Goal: Information Seeking & Learning: Compare options

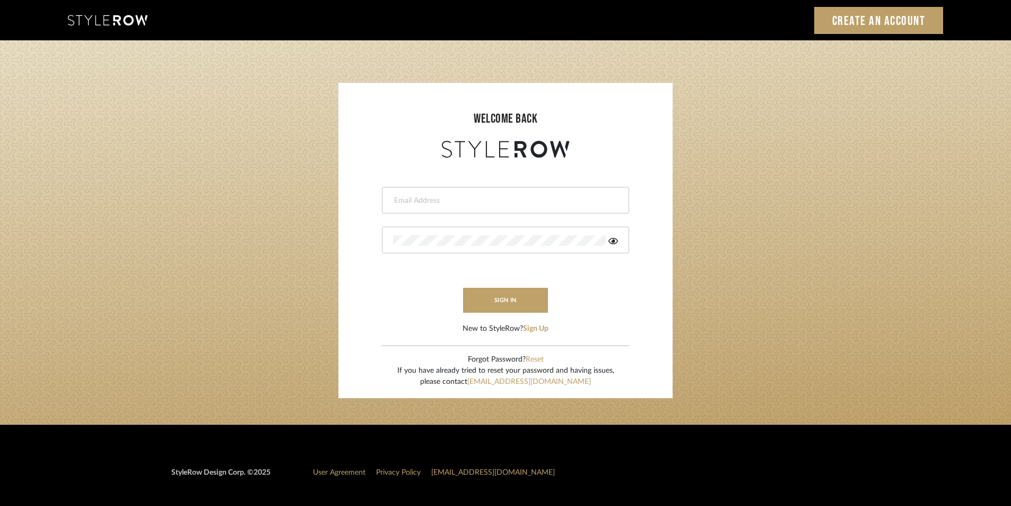
click at [436, 197] on input "email" at bounding box center [504, 200] width 222 height 11
type input "Stylerowprojects1@mancini-design.com"
click at [614, 241] on icon at bounding box center [614, 241] width 10 height 6
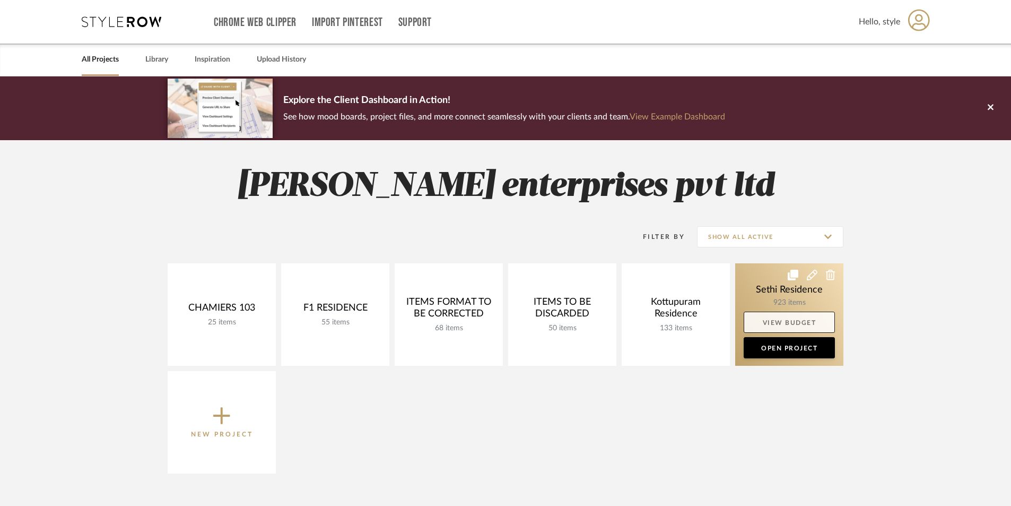
click at [780, 311] on link "View Budget" at bounding box center [789, 321] width 91 height 21
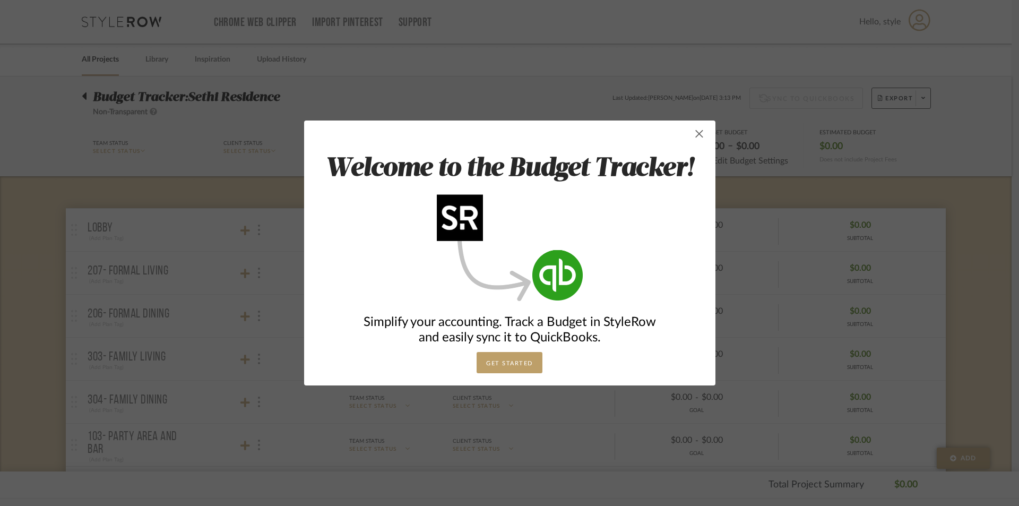
click at [699, 138] on span "button" at bounding box center [699, 133] width 21 height 21
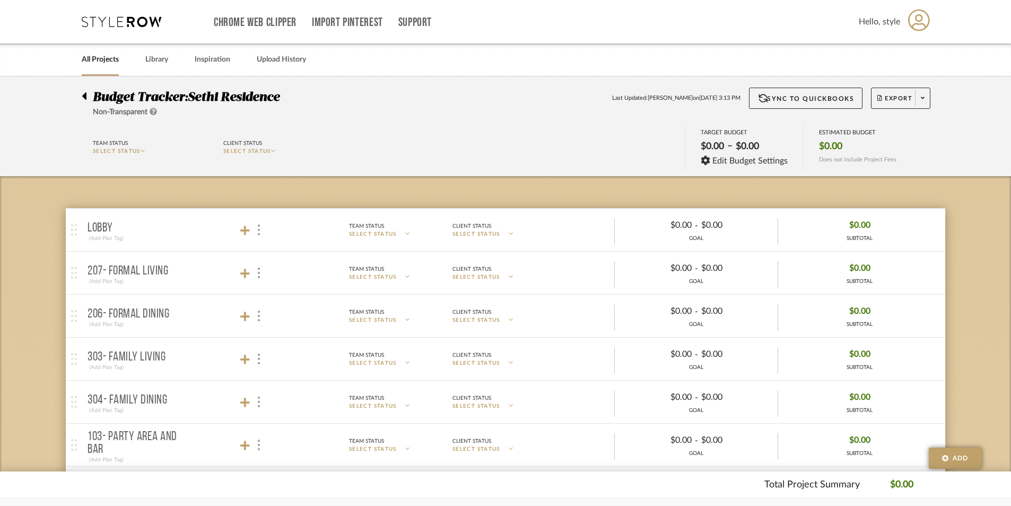
click at [97, 62] on link "All Projects" at bounding box center [100, 60] width 37 height 14
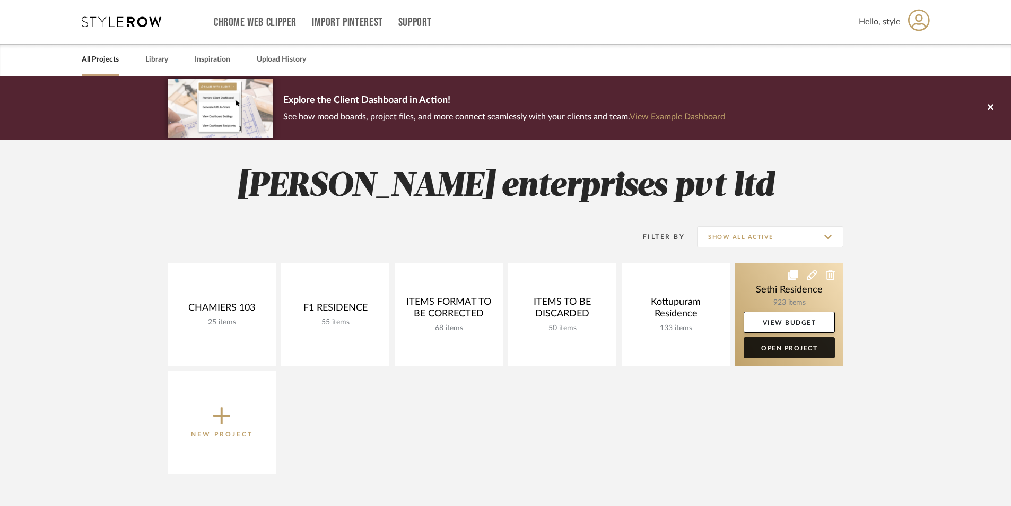
click at [798, 342] on link "Open Project" at bounding box center [789, 347] width 91 height 21
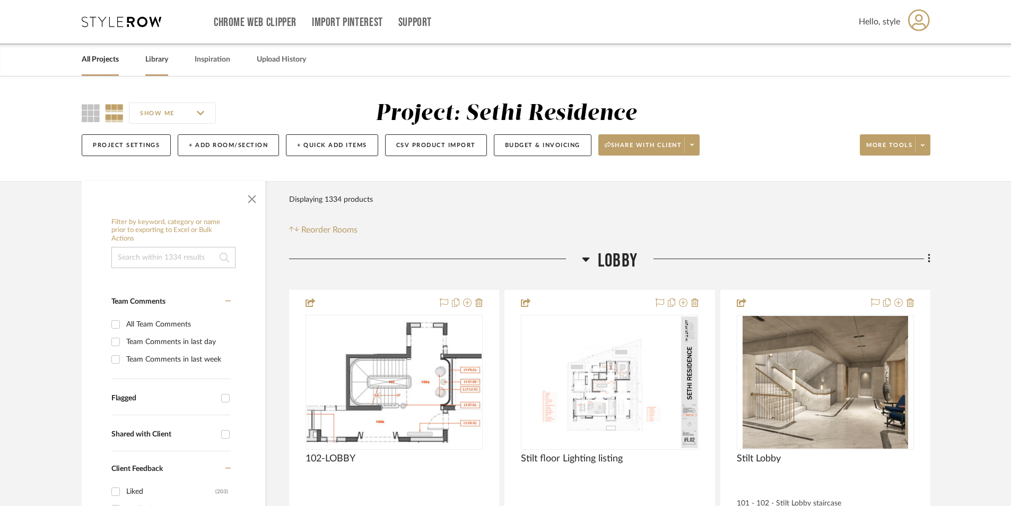
click at [151, 58] on link "Library" at bounding box center [156, 60] width 23 height 14
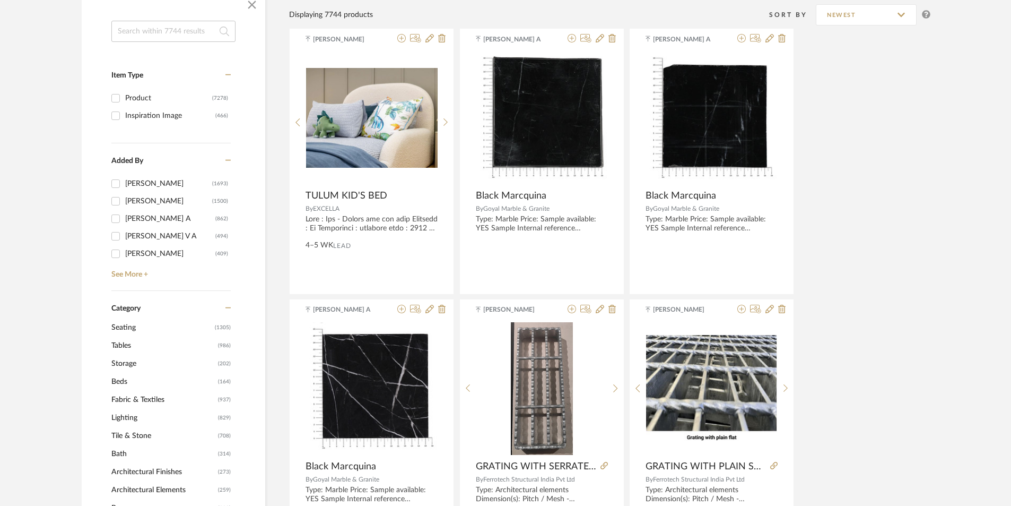
scroll to position [318, 0]
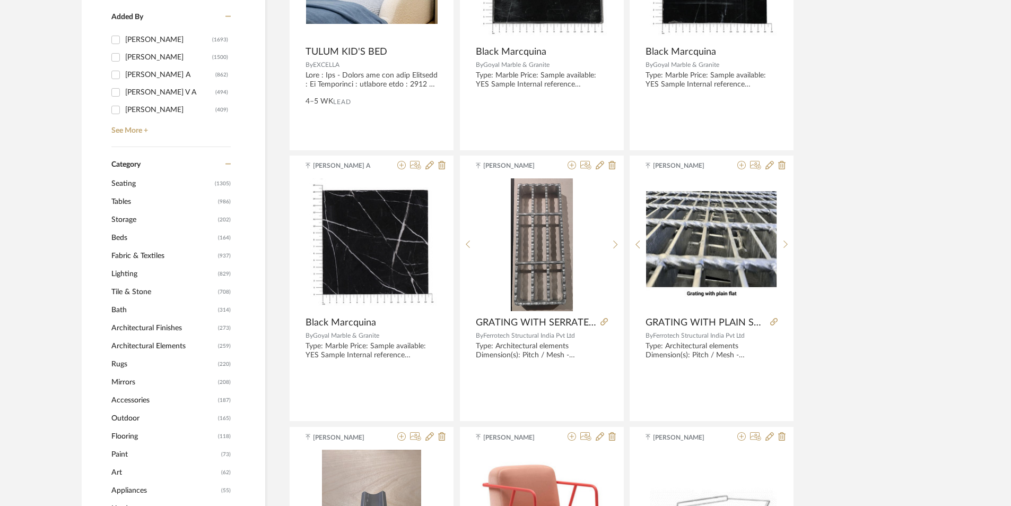
click at [126, 183] on span "Seating" at bounding box center [161, 184] width 101 height 18
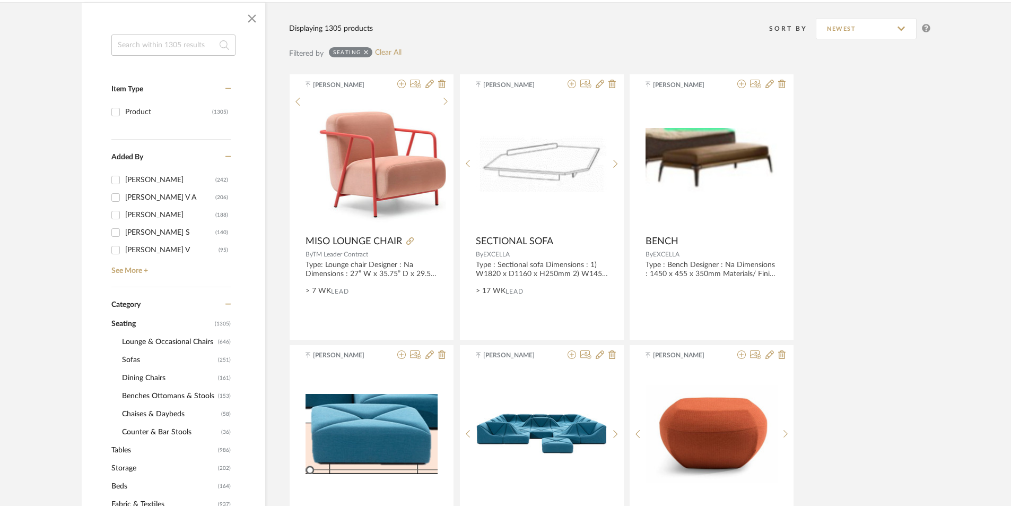
scroll to position [51, 0]
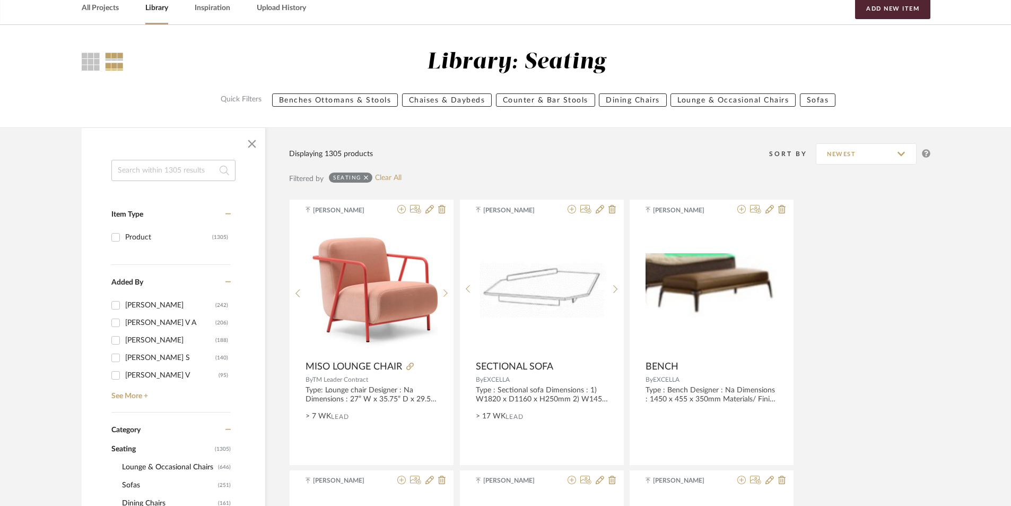
click at [158, 166] on input at bounding box center [173, 170] width 124 height 21
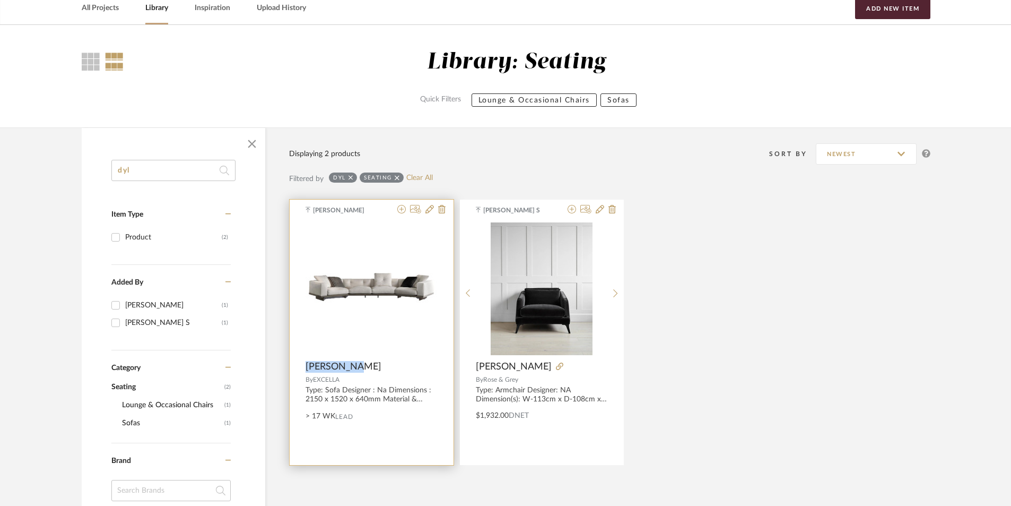
drag, startPoint x: 300, startPoint y: 365, endPoint x: 367, endPoint y: 371, distance: 66.7
click at [367, 371] on product-name "[PERSON_NAME]" at bounding box center [372, 367] width 164 height 12
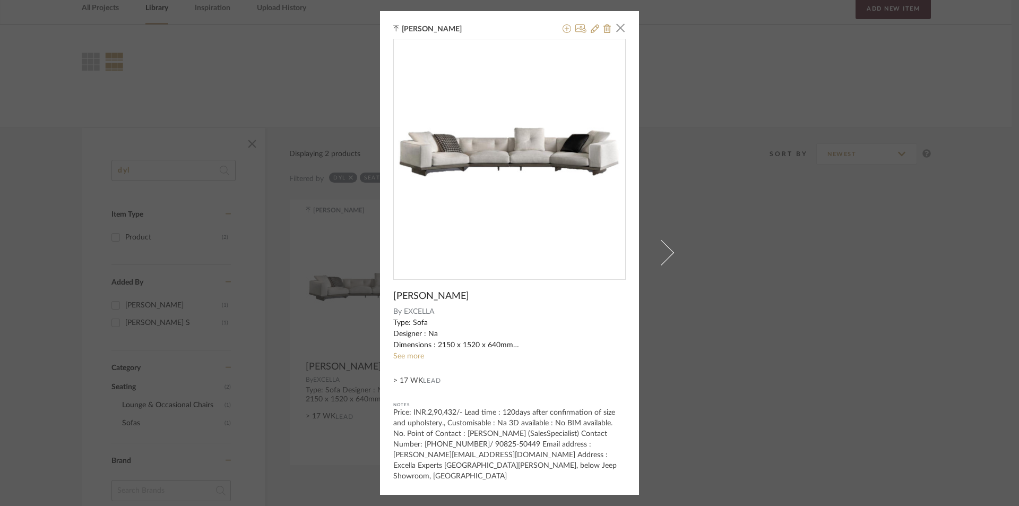
click at [818, 307] on div "[PERSON_NAME] × [PERSON_NAME] SOFA By EXCELLA Type: Sofa Designer : Na Dimensio…" at bounding box center [509, 253] width 1019 height 506
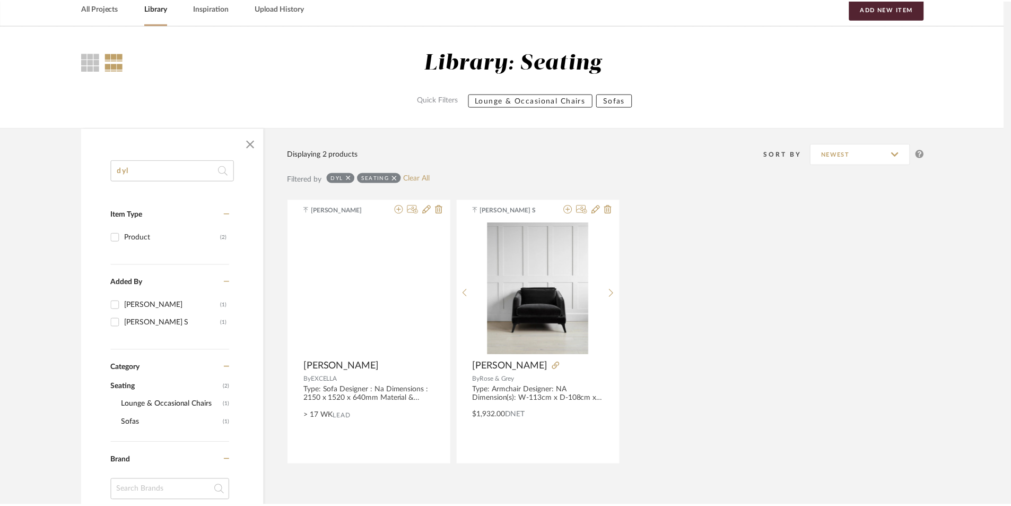
scroll to position [51, 0]
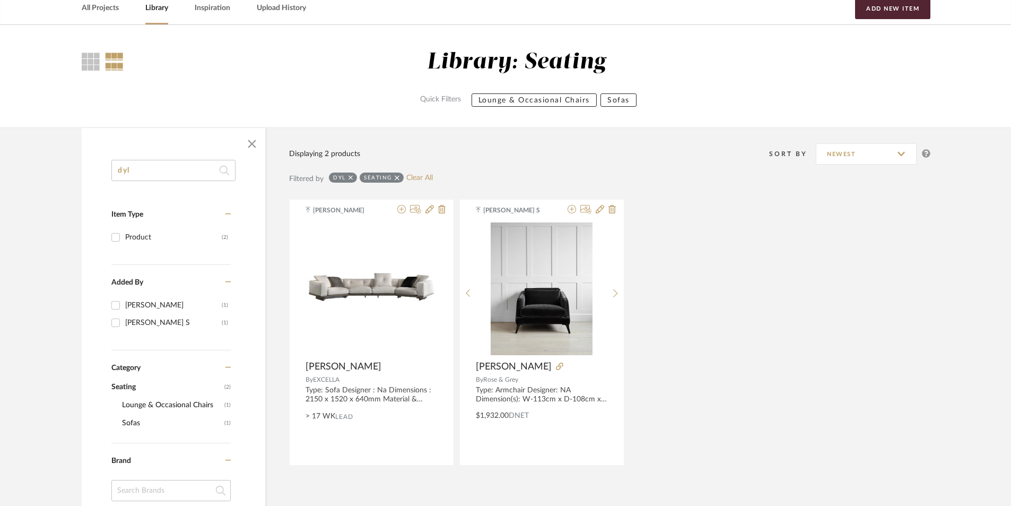
drag, startPoint x: 199, startPoint y: 170, endPoint x: 82, endPoint y: 164, distance: 117.4
click at [82, 164] on div "dyl Item Type Product (2) Added By [PERSON_NAME] (1) [PERSON_NAME] S (1) Catego…" at bounding box center [174, 485] width 184 height 650
type input "deco"
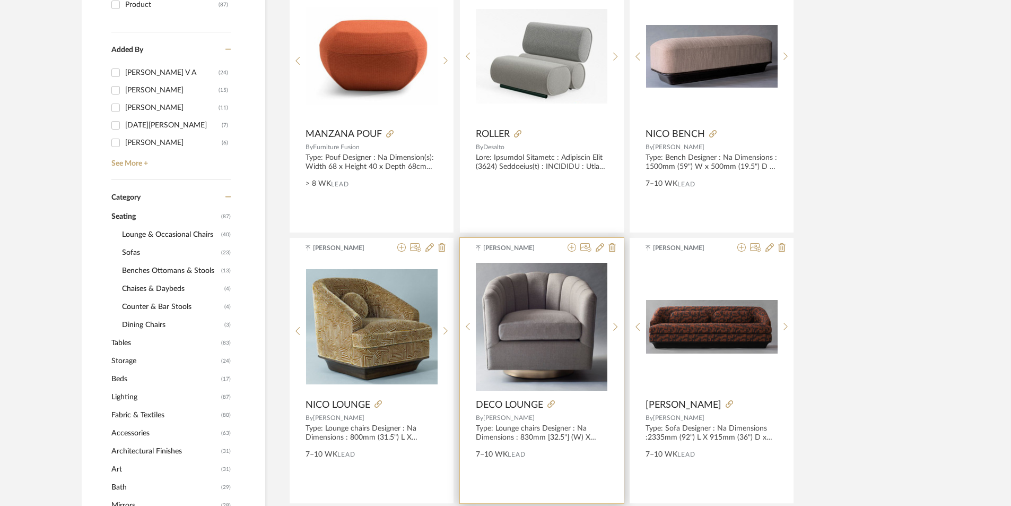
scroll to position [317, 0]
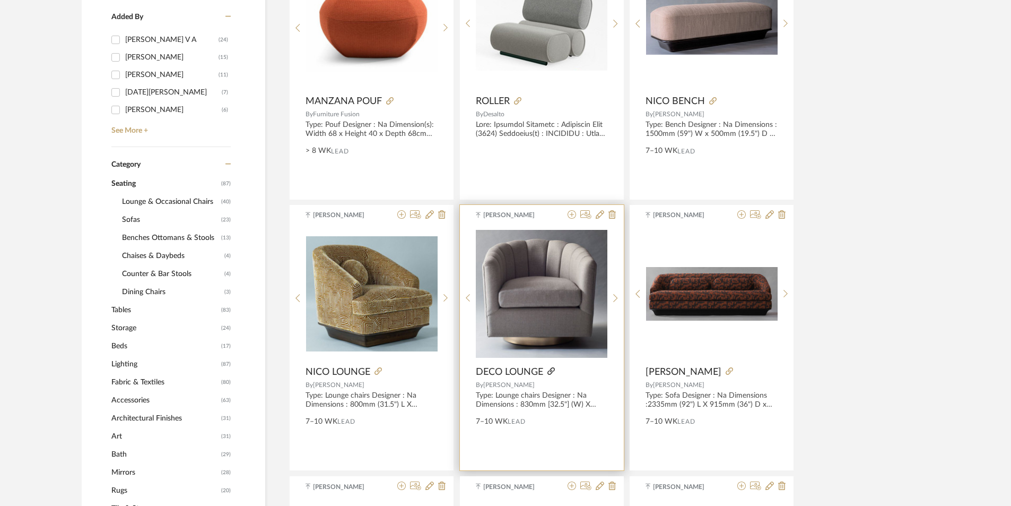
click at [553, 368] on icon at bounding box center [551, 370] width 7 height 7
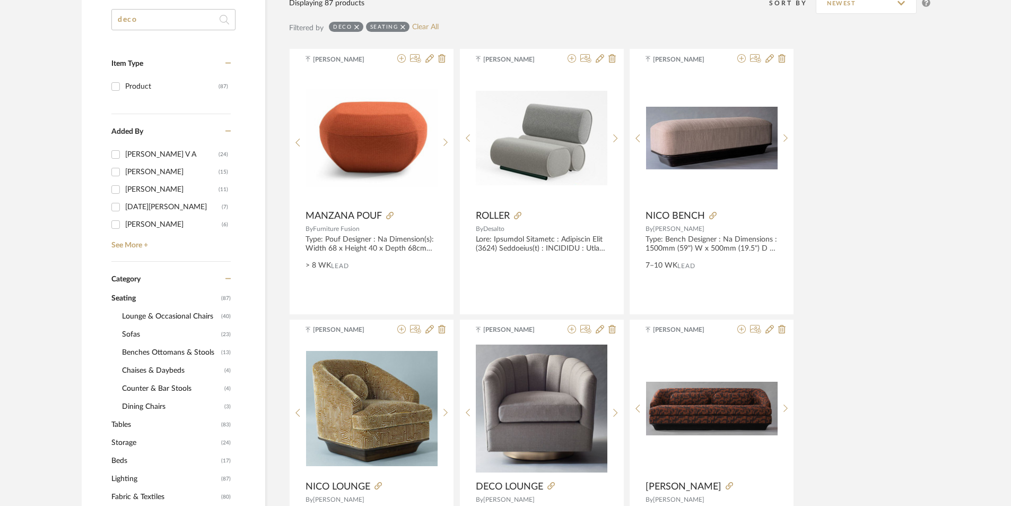
scroll to position [264, 0]
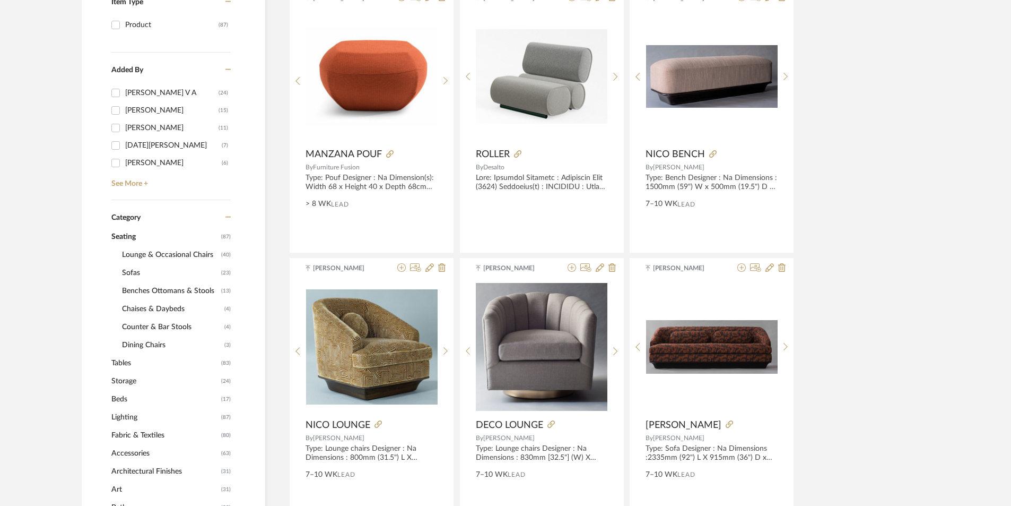
click at [138, 257] on span "Lounge & Occasional Chairs" at bounding box center [170, 255] width 97 height 18
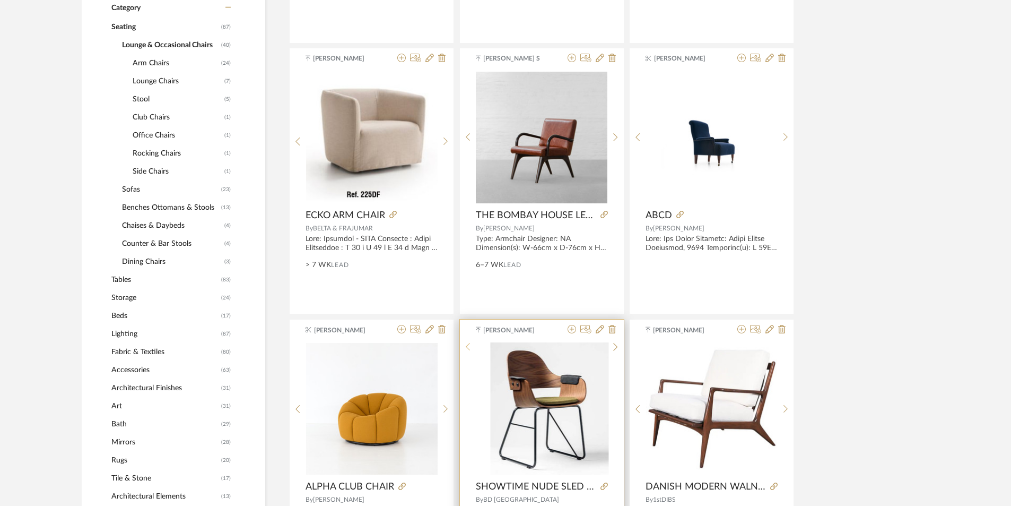
scroll to position [476, 0]
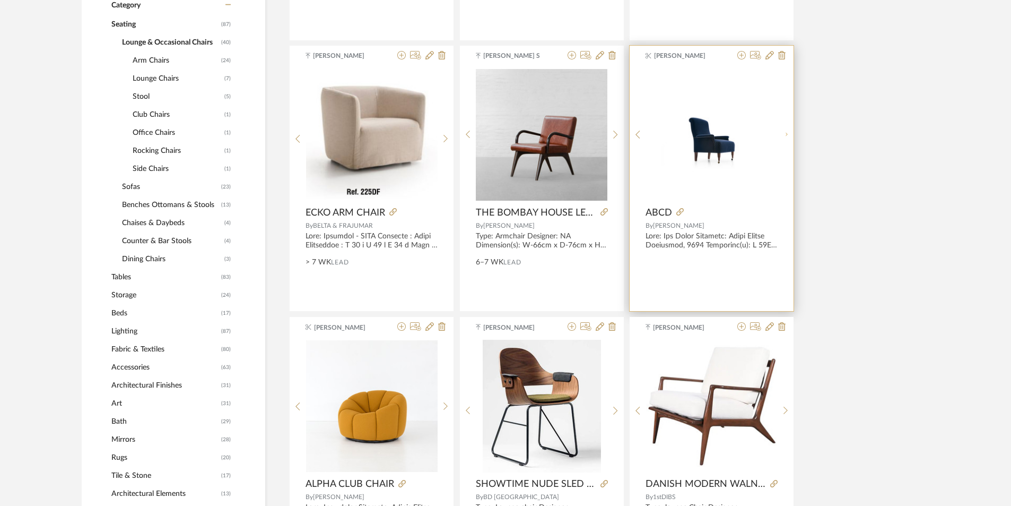
click at [786, 139] on icon at bounding box center [786, 134] width 5 height 9
click at [786, 139] on icon at bounding box center [786, 138] width 5 height 9
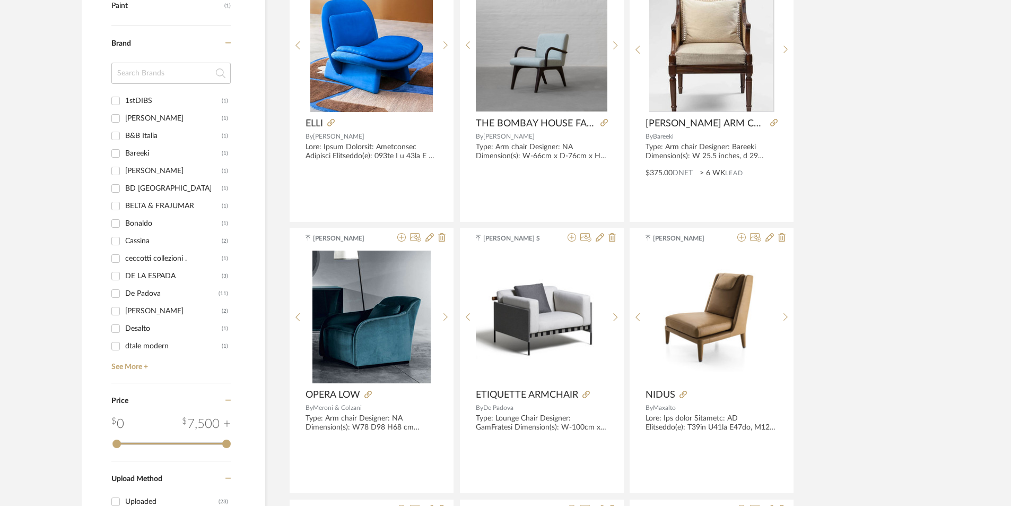
scroll to position [1113, 0]
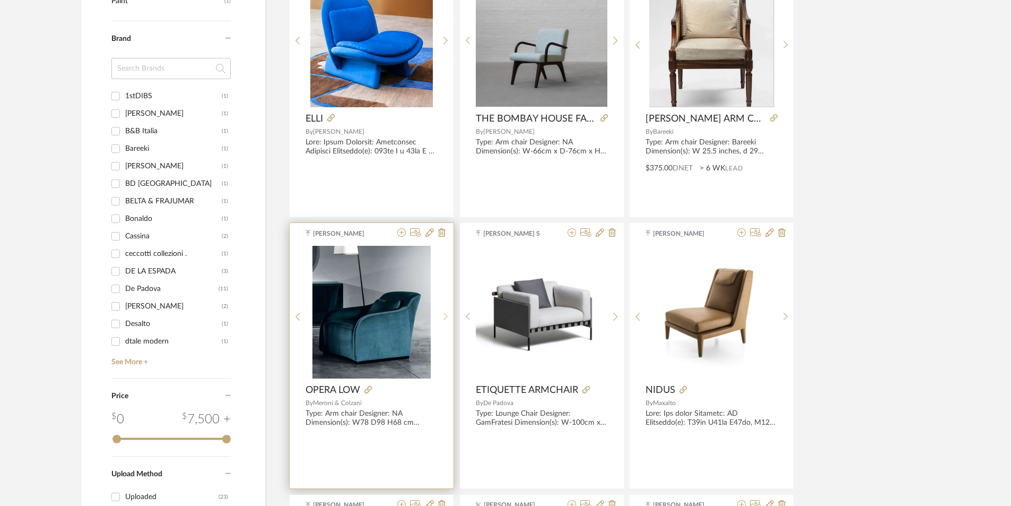
click at [441, 314] on sr-next-btn at bounding box center [446, 316] width 16 height 9
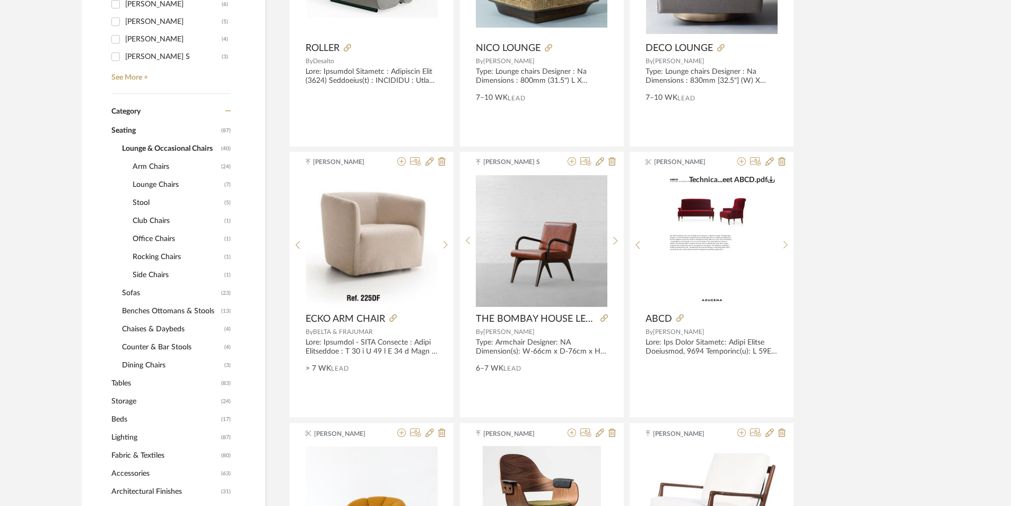
scroll to position [264, 0]
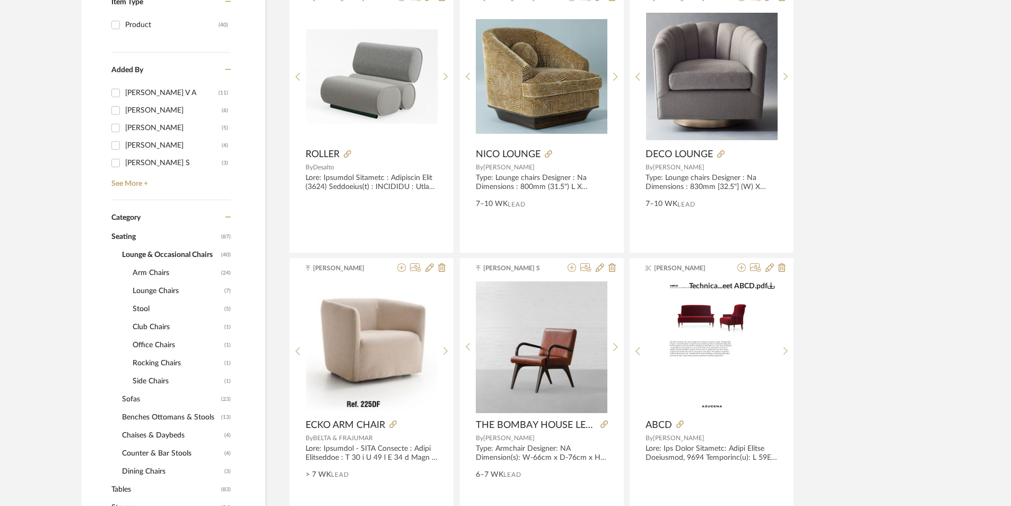
click at [156, 271] on span "Arm Chairs" at bounding box center [176, 273] width 86 height 18
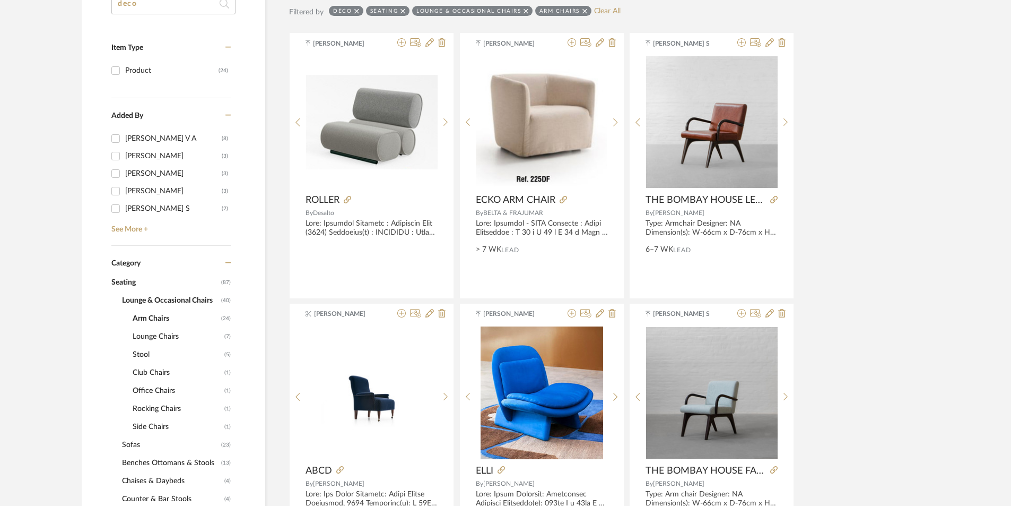
scroll to position [70, 0]
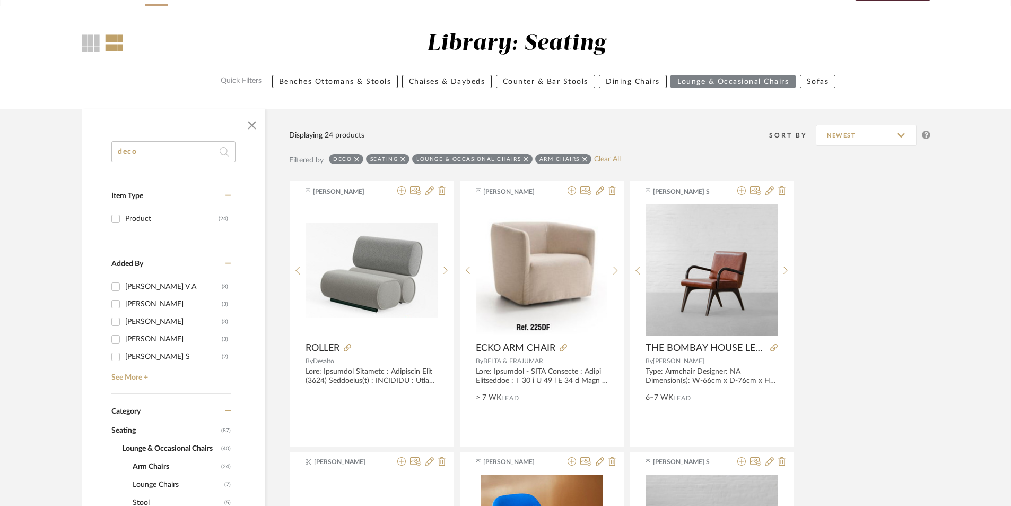
drag, startPoint x: 168, startPoint y: 148, endPoint x: 63, endPoint y: 135, distance: 105.3
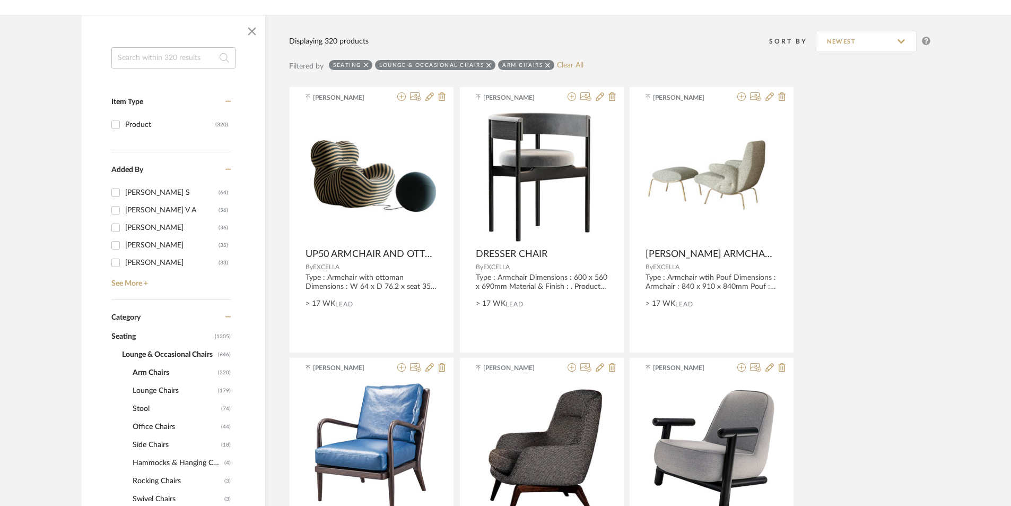
scroll to position [335, 0]
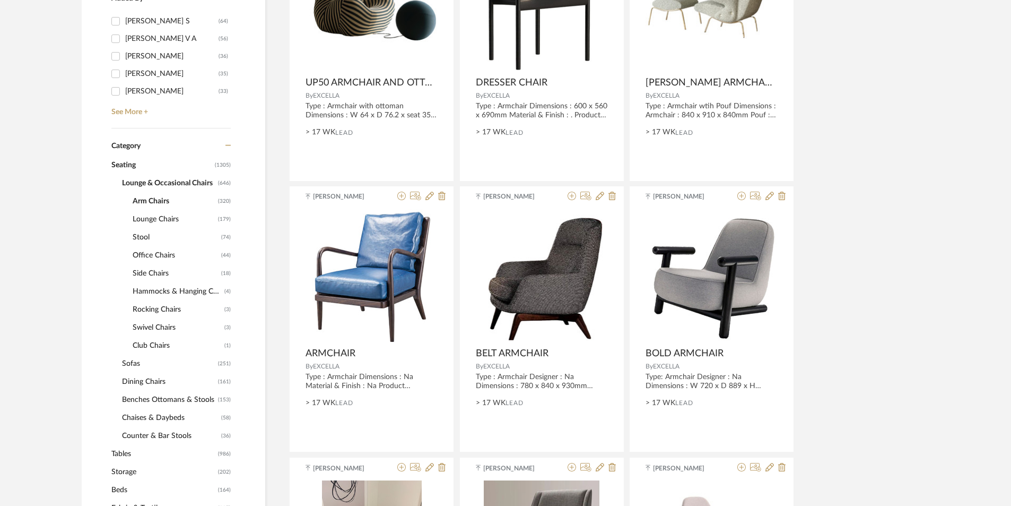
click at [149, 202] on span "Arm Chairs" at bounding box center [174, 201] width 83 height 18
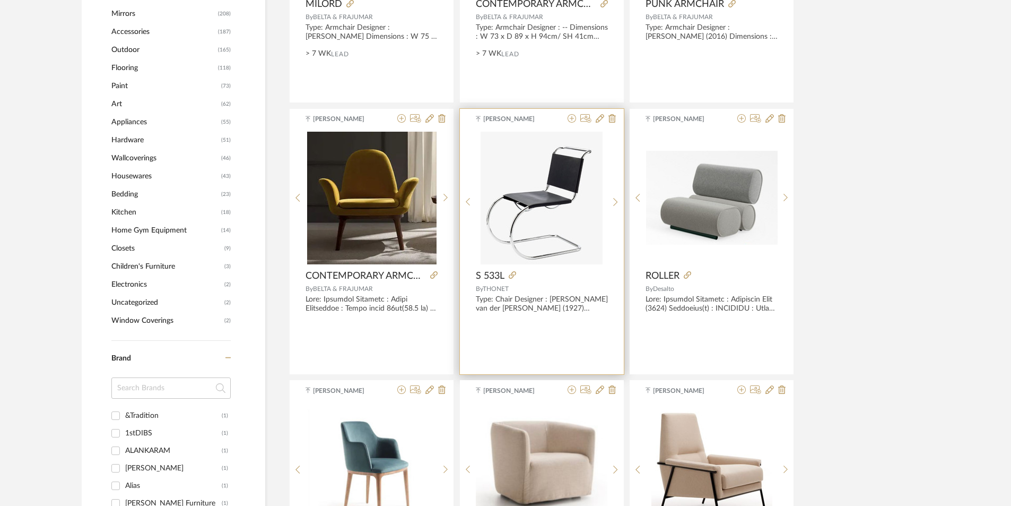
scroll to position [972, 0]
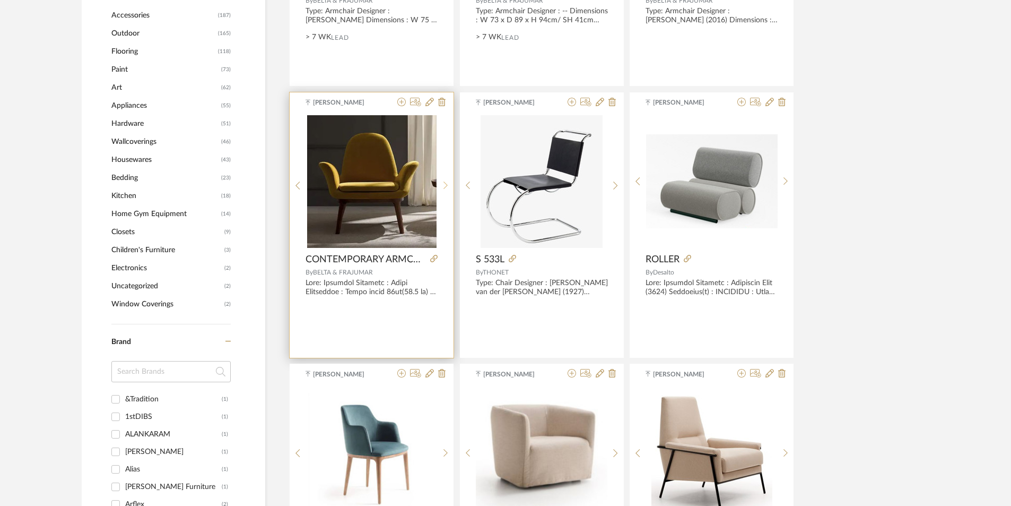
click at [446, 184] on icon at bounding box center [446, 185] width 5 height 9
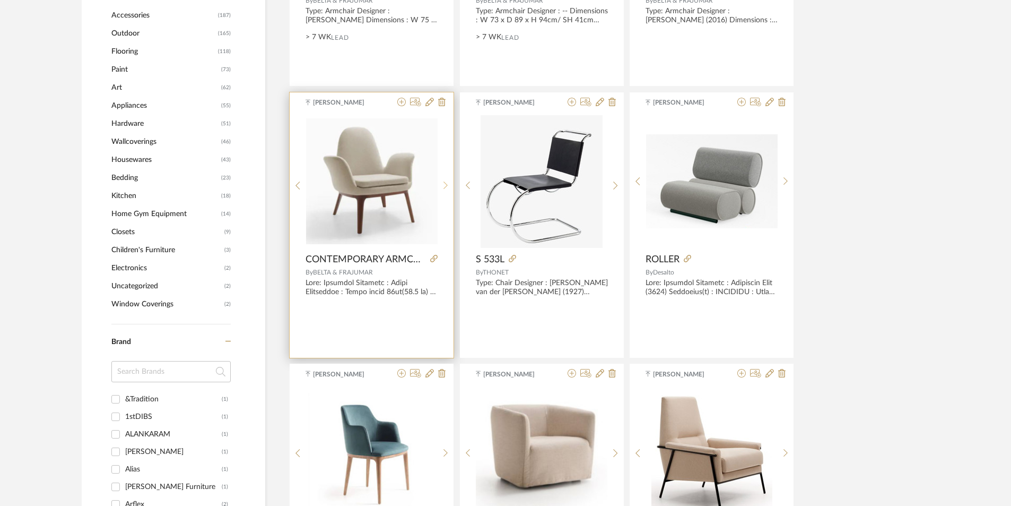
click at [446, 184] on icon at bounding box center [446, 185] width 5 height 9
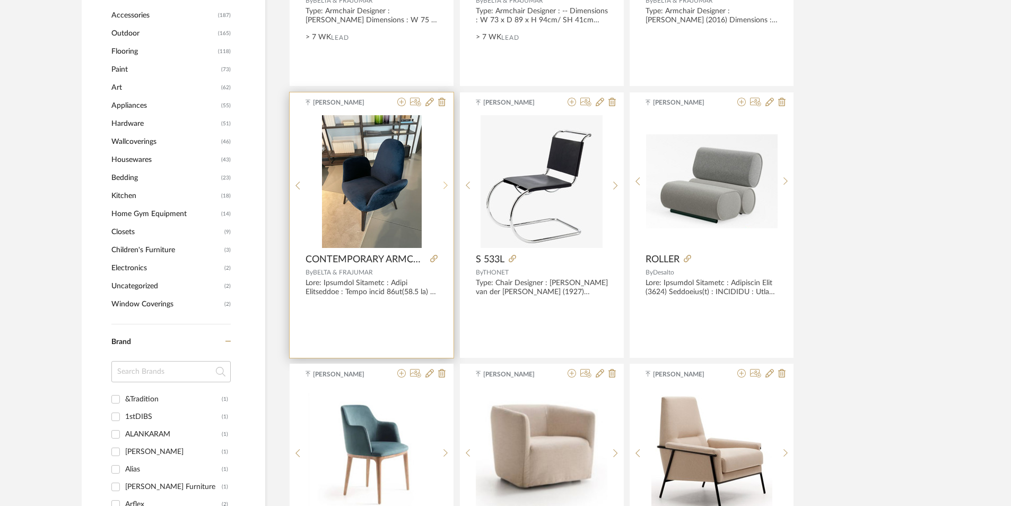
click at [446, 184] on icon at bounding box center [446, 185] width 5 height 9
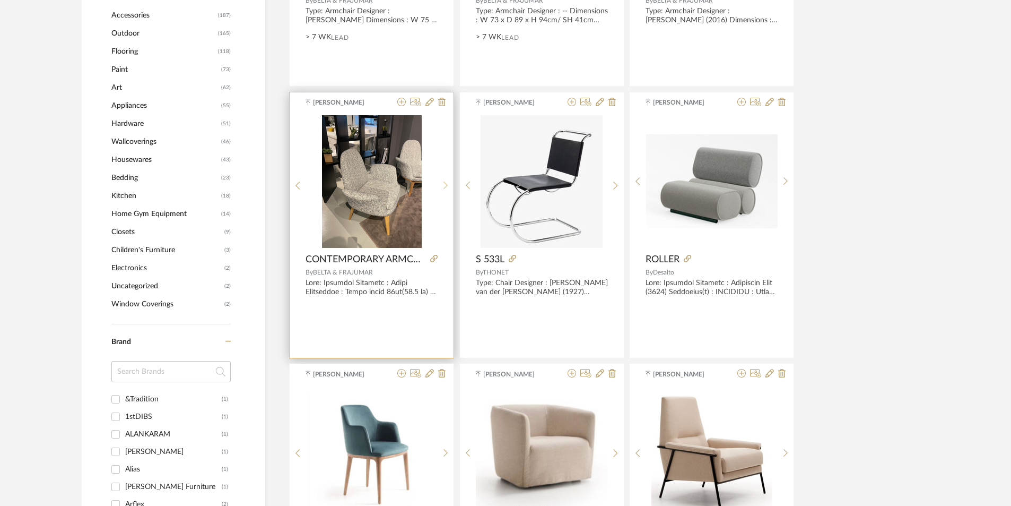
click at [446, 184] on icon at bounding box center [446, 185] width 5 height 9
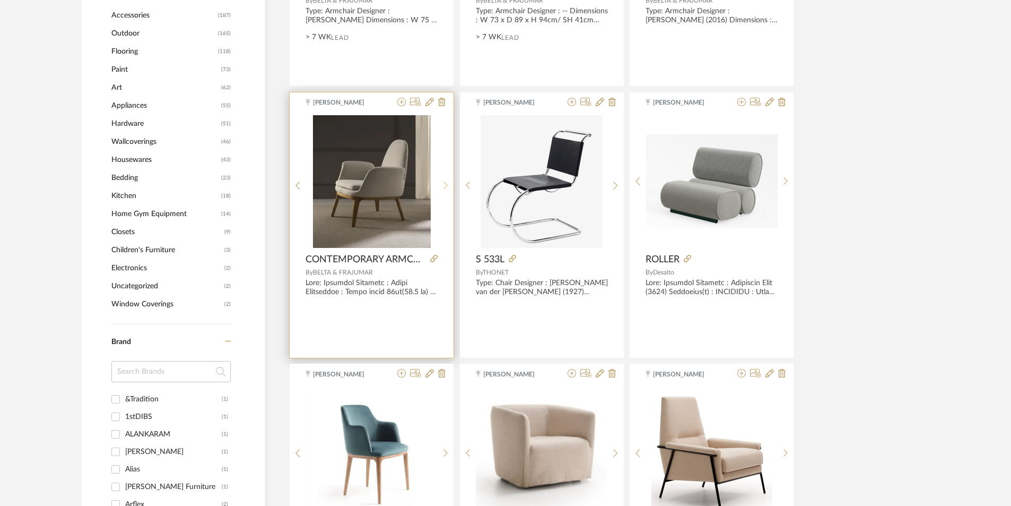
click at [446, 184] on icon at bounding box center [446, 185] width 5 height 9
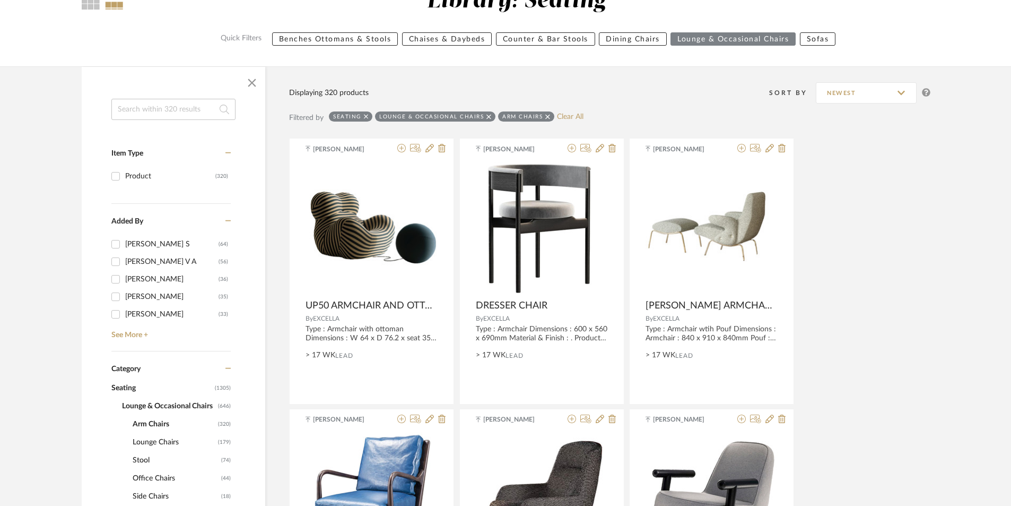
scroll to position [0, 0]
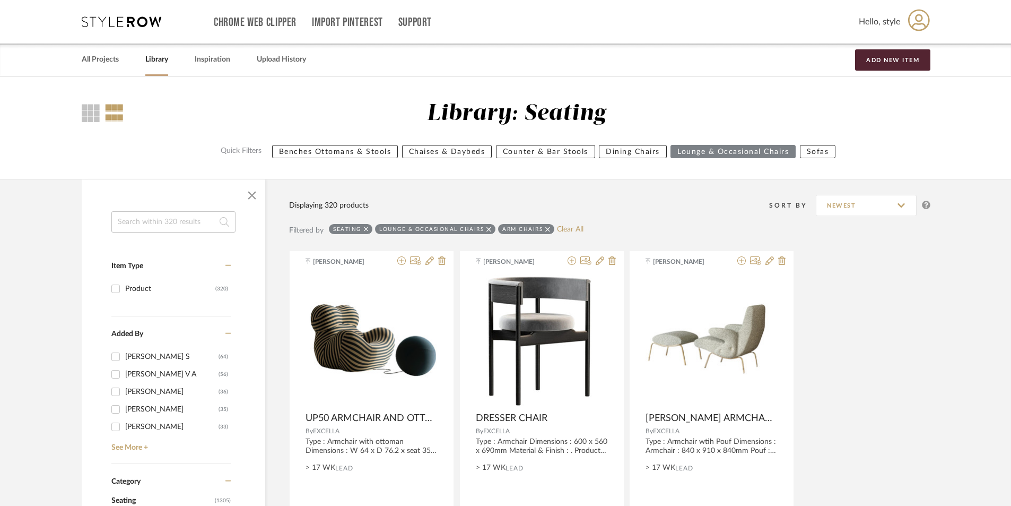
click at [489, 229] on icon at bounding box center [489, 229] width 5 height 7
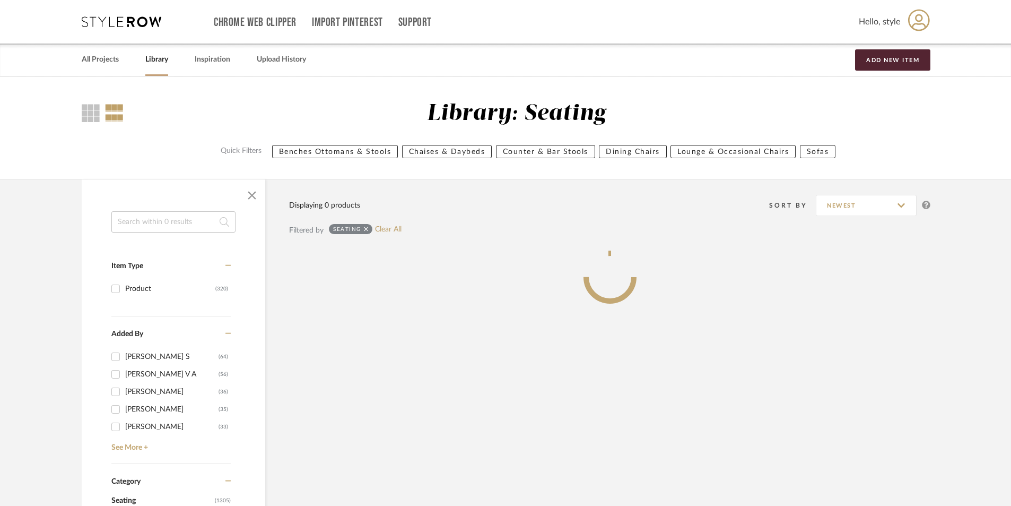
click at [140, 219] on input at bounding box center [173, 221] width 124 height 21
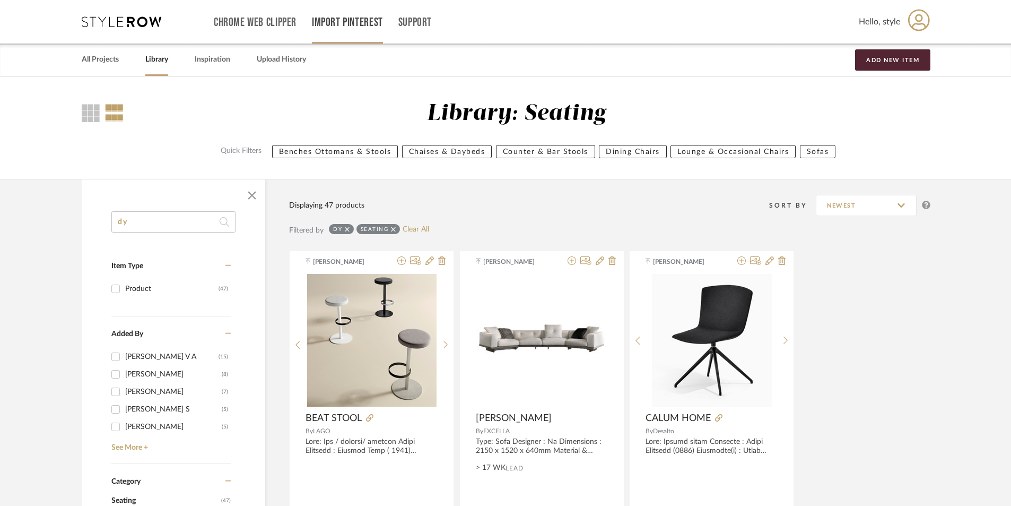
type input "dy"
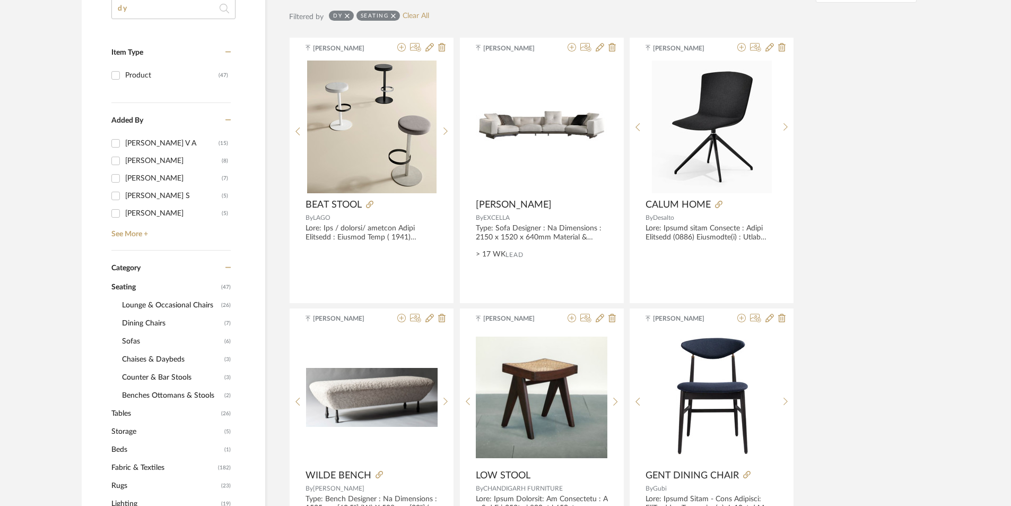
scroll to position [212, 0]
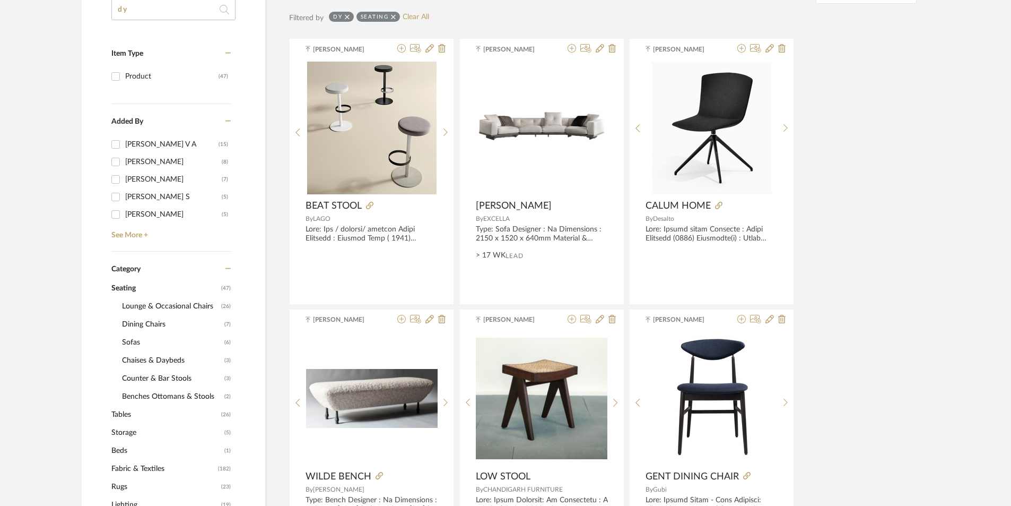
click at [140, 307] on span "Lounge & Occasional Chairs" at bounding box center [170, 306] width 97 height 18
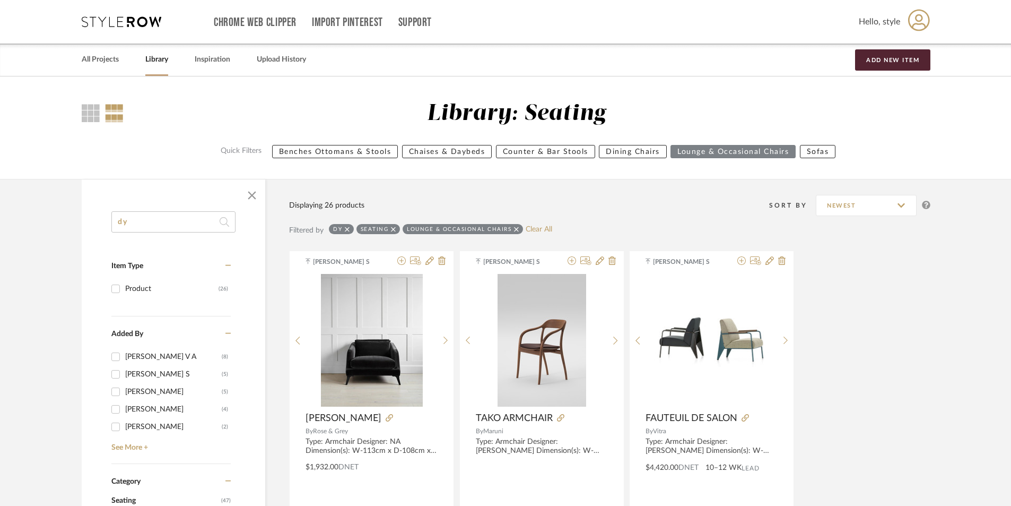
drag, startPoint x: 136, startPoint y: 223, endPoint x: 78, endPoint y: 224, distance: 58.4
click at [345, 227] on icon at bounding box center [347, 229] width 5 height 5
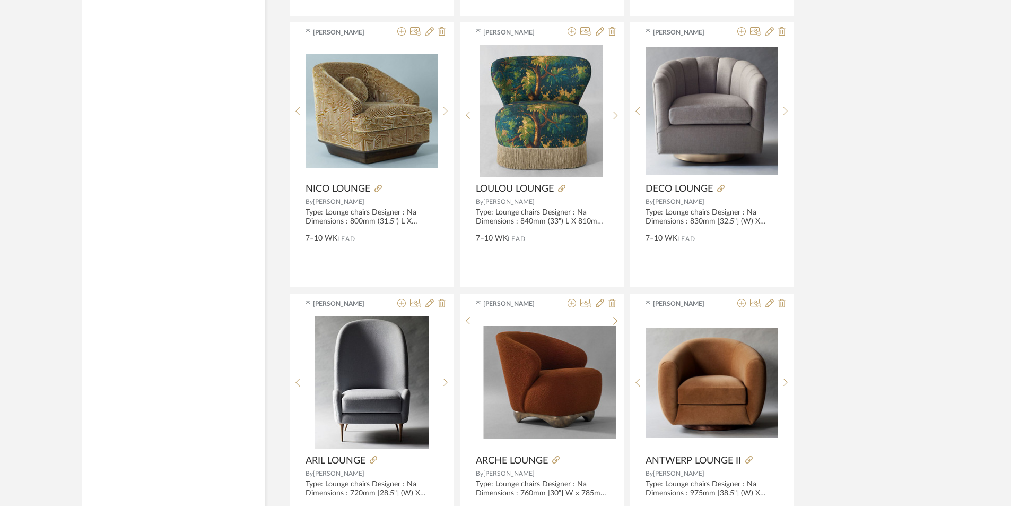
scroll to position [3078, 0]
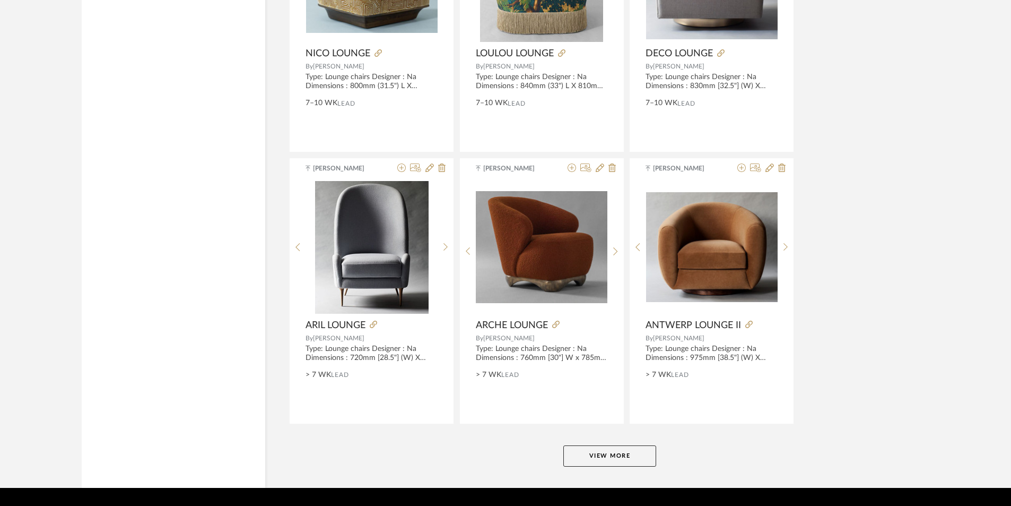
click at [602, 453] on button "View More" at bounding box center [610, 455] width 93 height 21
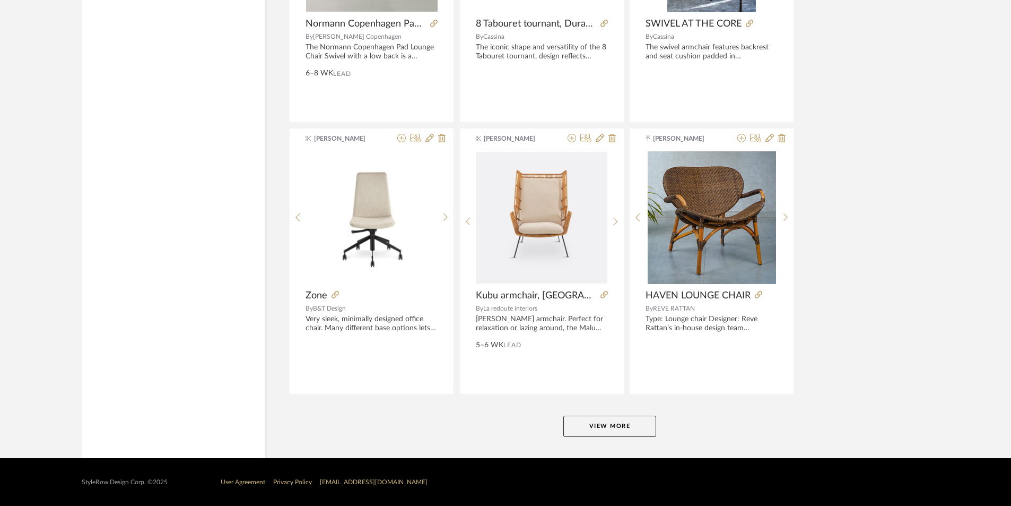
scroll to position [6365, 0]
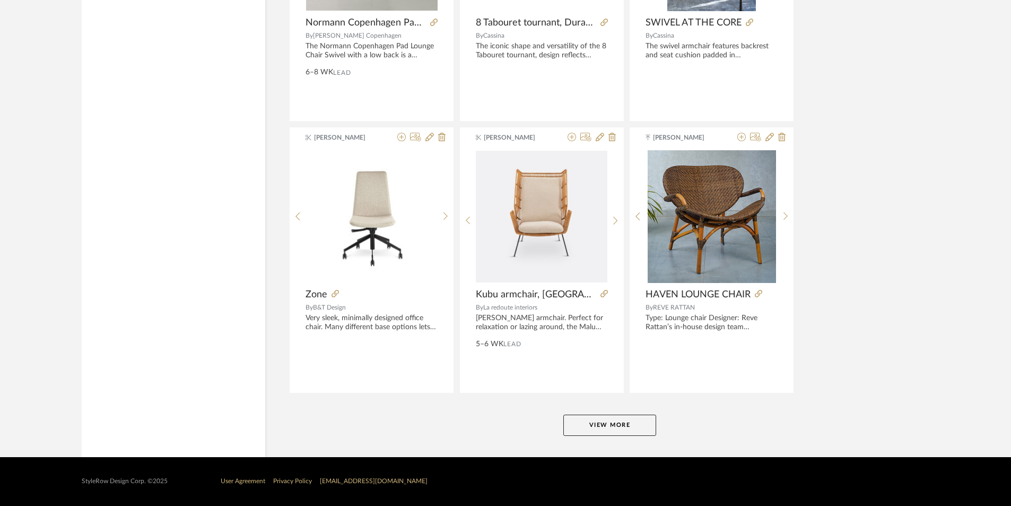
click at [577, 423] on button "View More" at bounding box center [610, 424] width 93 height 21
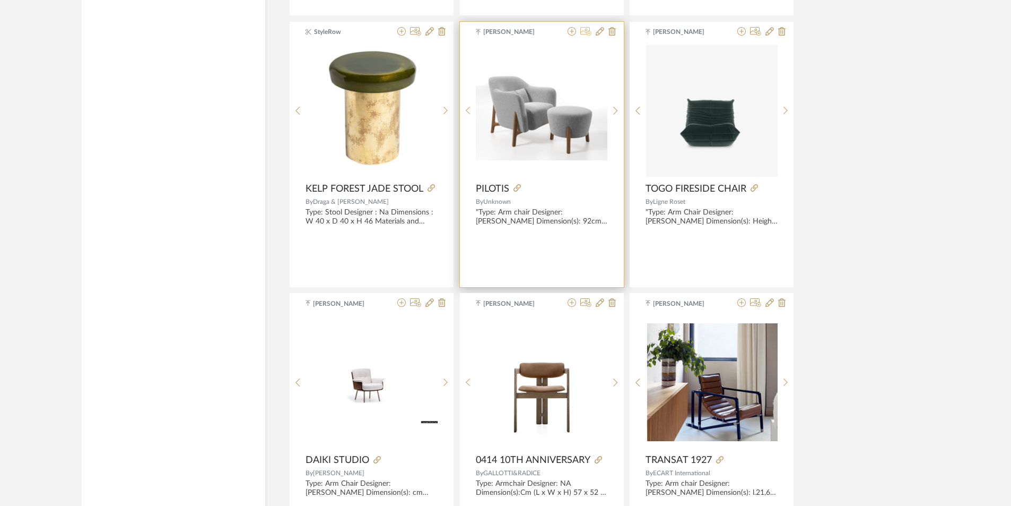
scroll to position [7214, 0]
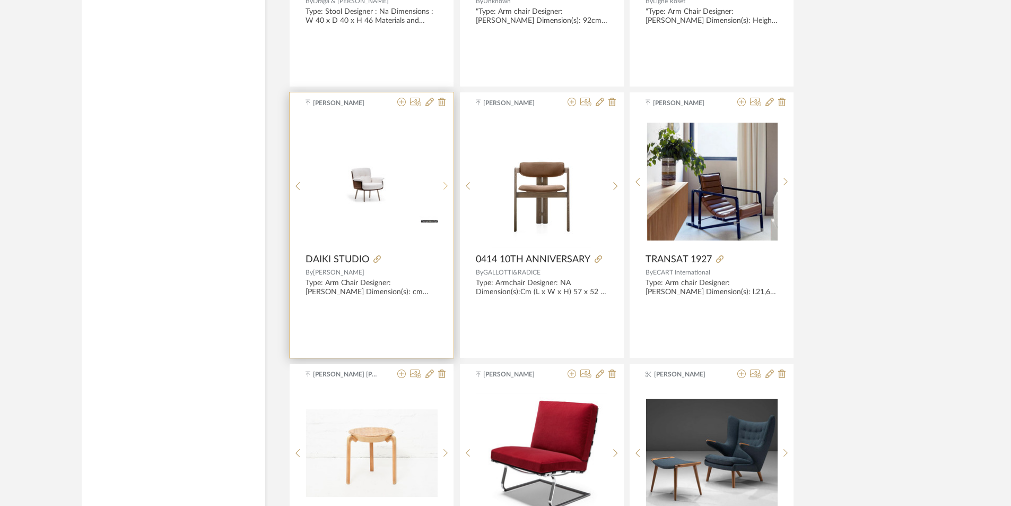
click at [443, 181] on sr-next-btn at bounding box center [446, 185] width 16 height 9
click at [305, 186] on sr-prev-btn at bounding box center [298, 185] width 16 height 9
click at [444, 192] on div at bounding box center [446, 185] width 16 height 141
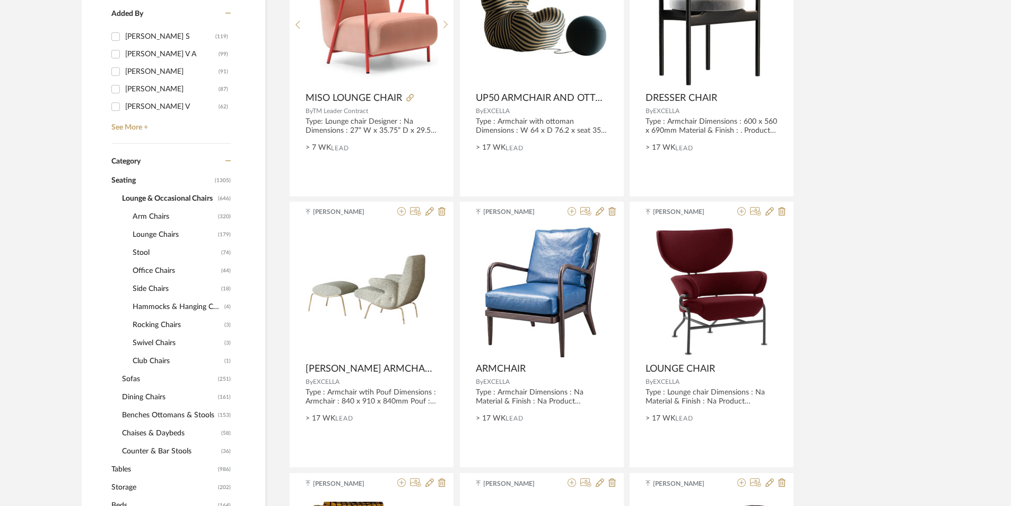
scroll to position [371, 0]
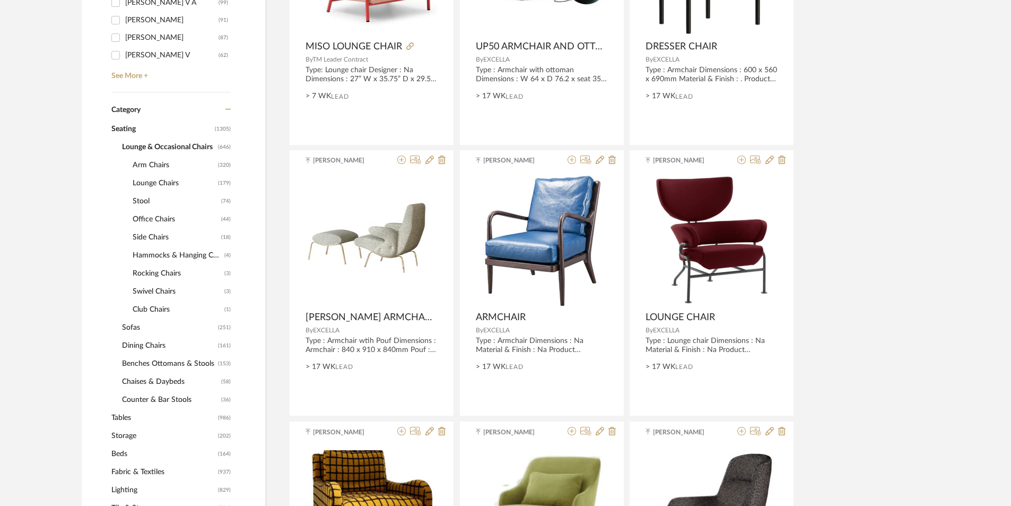
click at [130, 422] on span "Tables" at bounding box center [163, 418] width 104 height 18
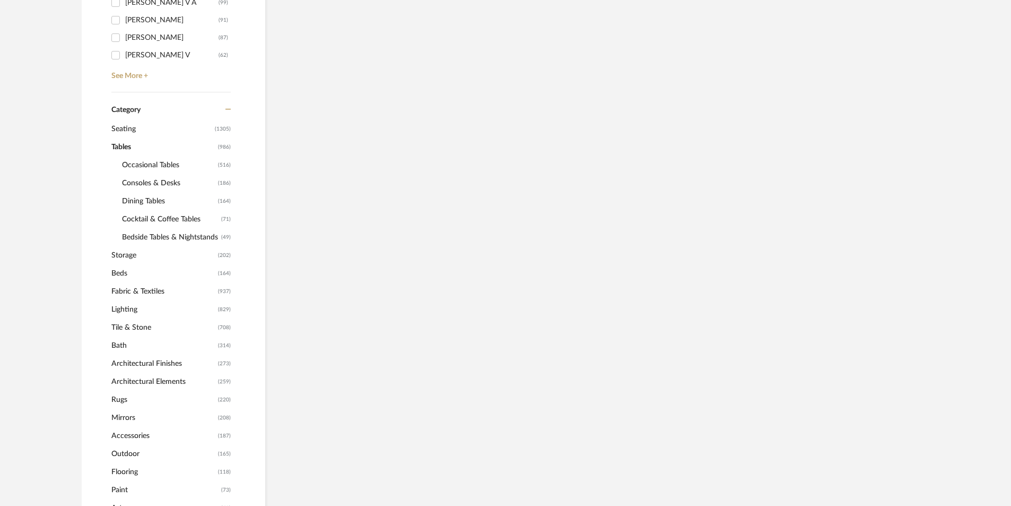
click at [157, 165] on span "Occasional Tables" at bounding box center [168, 165] width 93 height 18
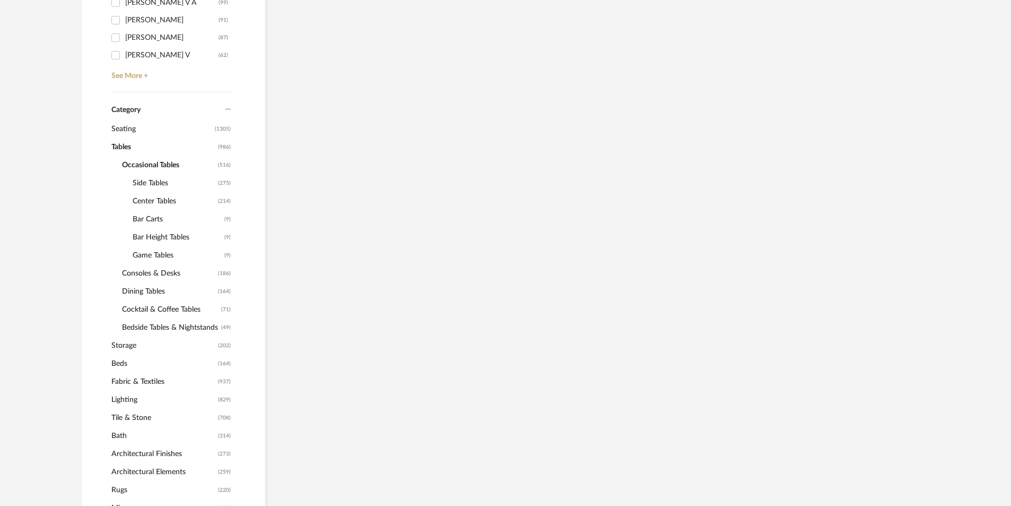
click at [168, 205] on span "Center Tables" at bounding box center [174, 201] width 83 height 18
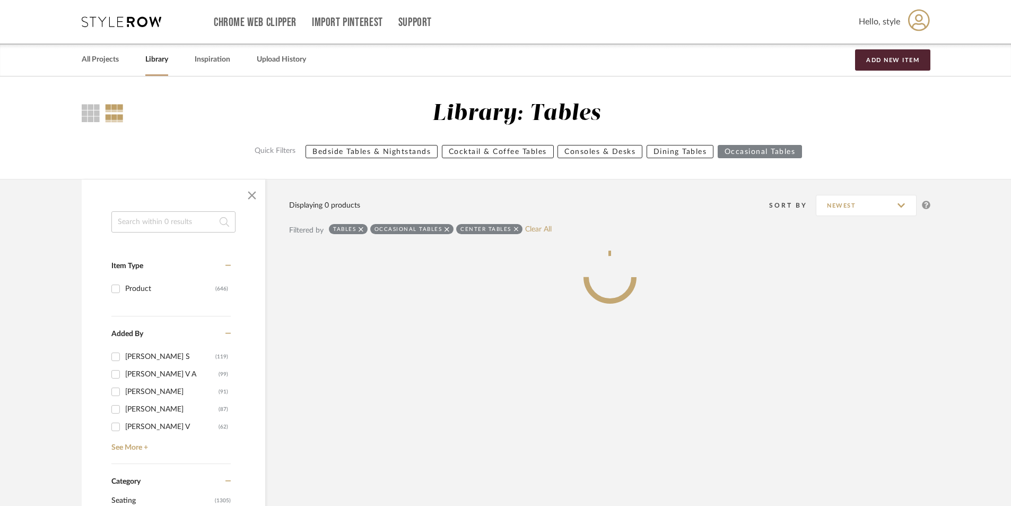
scroll to position [106, 0]
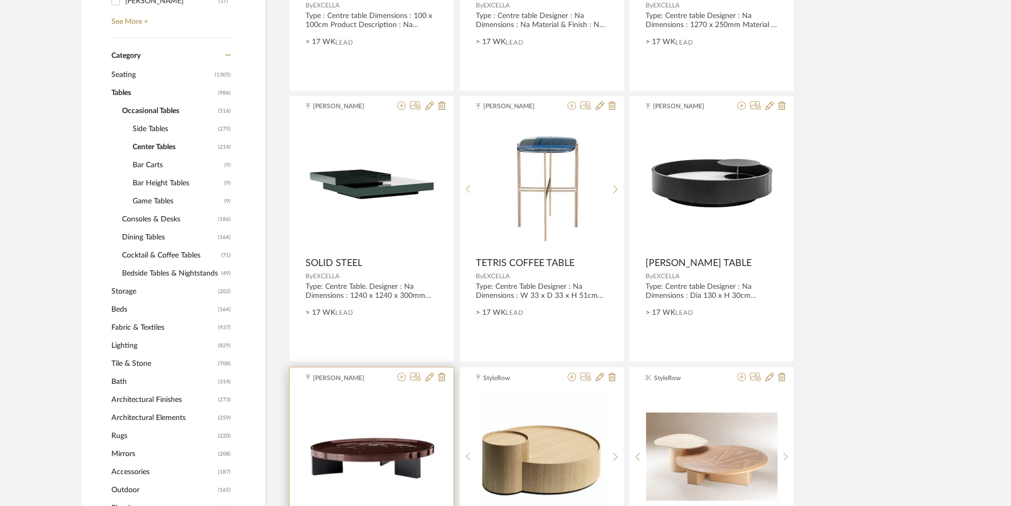
scroll to position [584, 0]
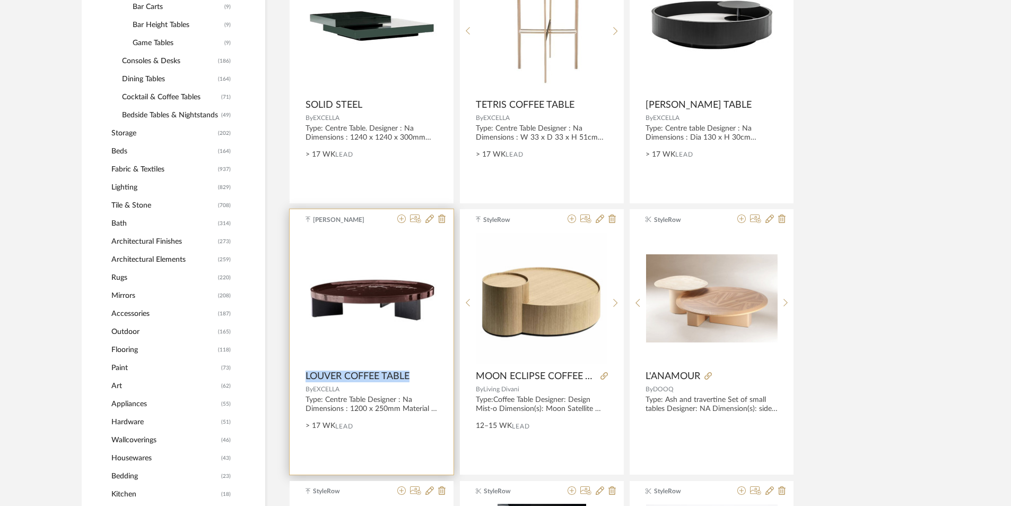
drag, startPoint x: 301, startPoint y: 375, endPoint x: 418, endPoint y: 371, distance: 116.8
click at [418, 371] on product-name "LOUVER COFFEE TABLE" at bounding box center [372, 376] width 164 height 12
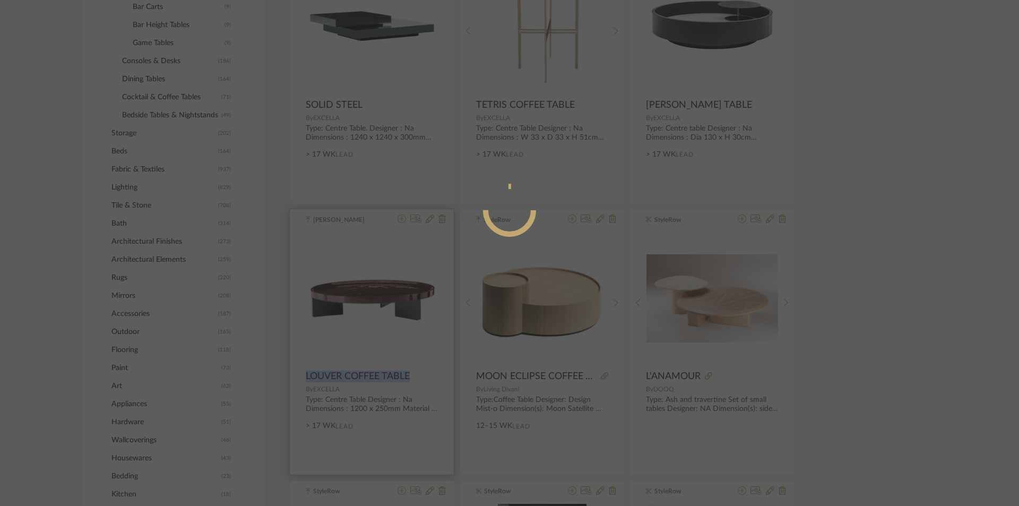
copy span "LOUVER COFFEE TABLE"
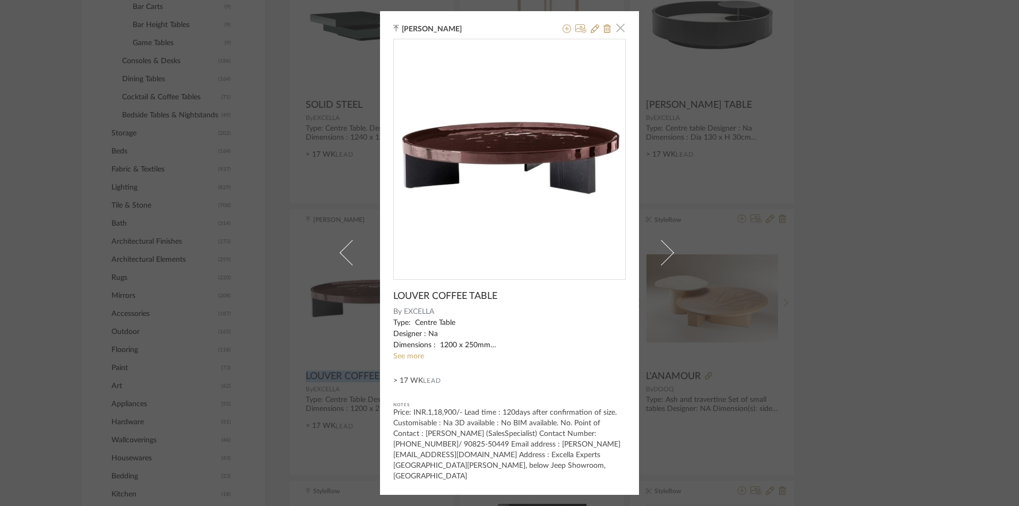
click at [618, 36] on span "button" at bounding box center [620, 28] width 21 height 21
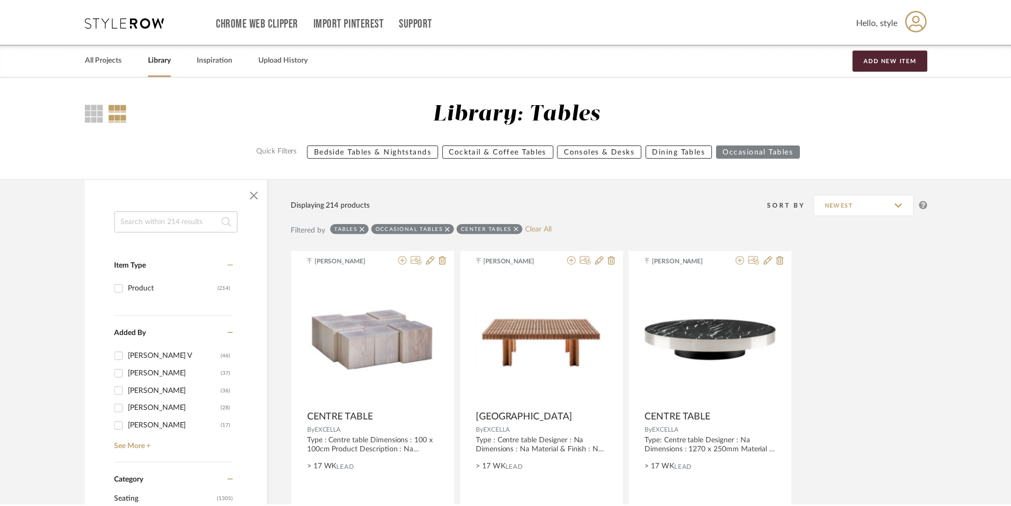
scroll to position [584, 0]
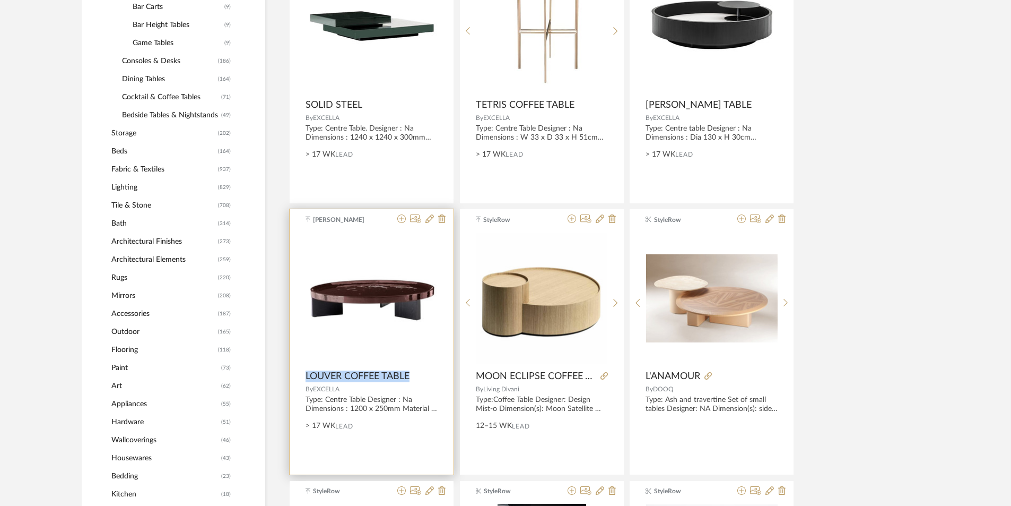
drag, startPoint x: 301, startPoint y: 376, endPoint x: 412, endPoint y: 375, distance: 110.9
click at [412, 375] on product-name "LOUVER COFFEE TABLE" at bounding box center [372, 376] width 164 height 12
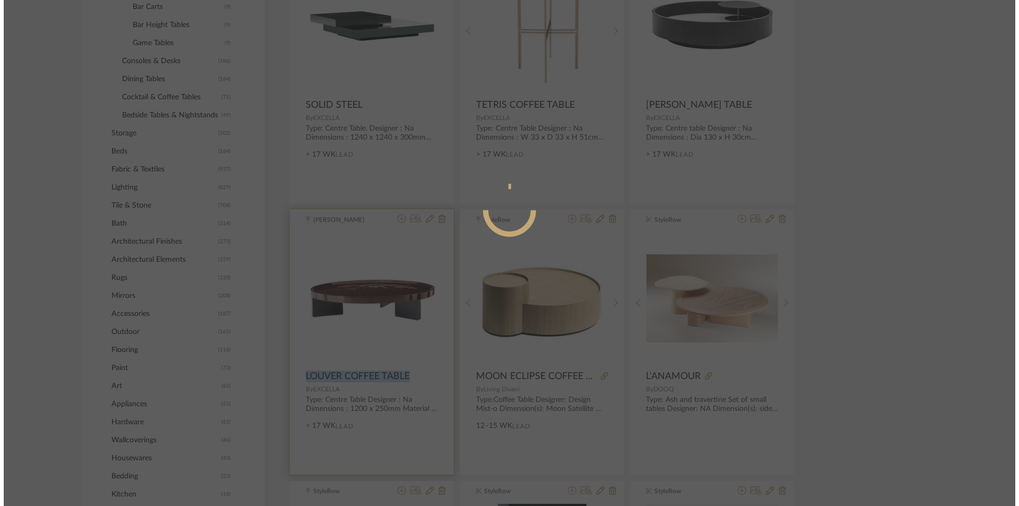
scroll to position [0, 0]
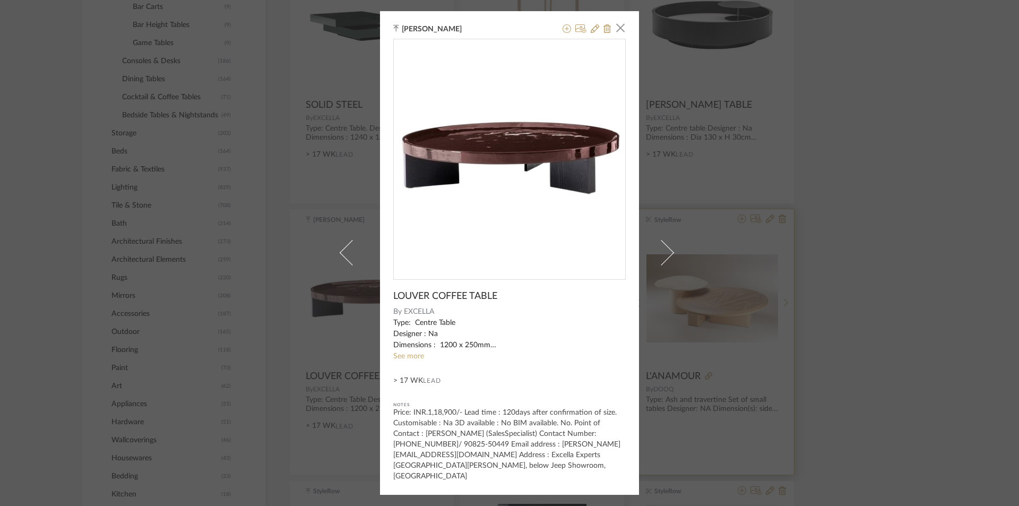
drag, startPoint x: 400, startPoint y: 375, endPoint x: 740, endPoint y: 378, distance: 340.7
click at [911, 355] on div "[PERSON_NAME] × LOUVER COFFEE TABLE By EXCELLA Type: Centre Table Designer : Na…" at bounding box center [509, 253] width 1019 height 506
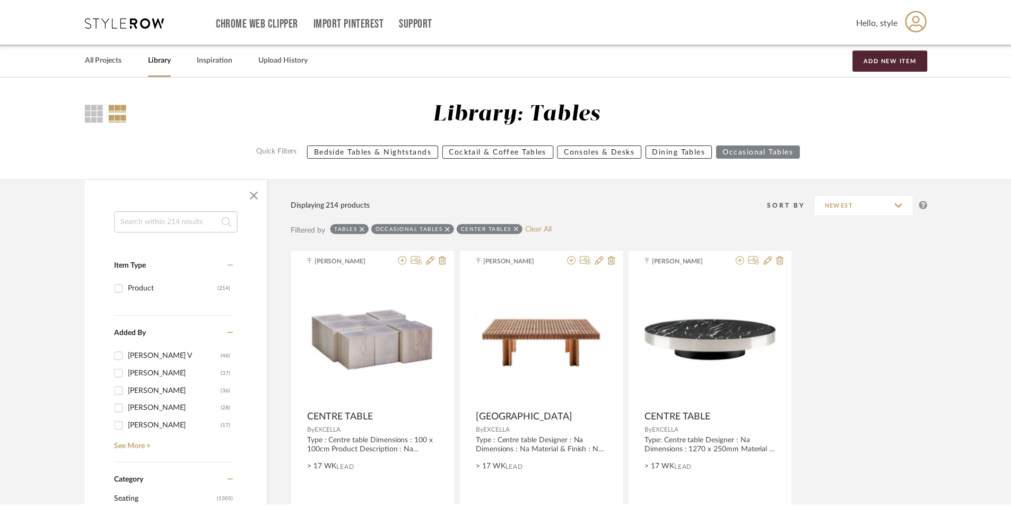
scroll to position [584, 0]
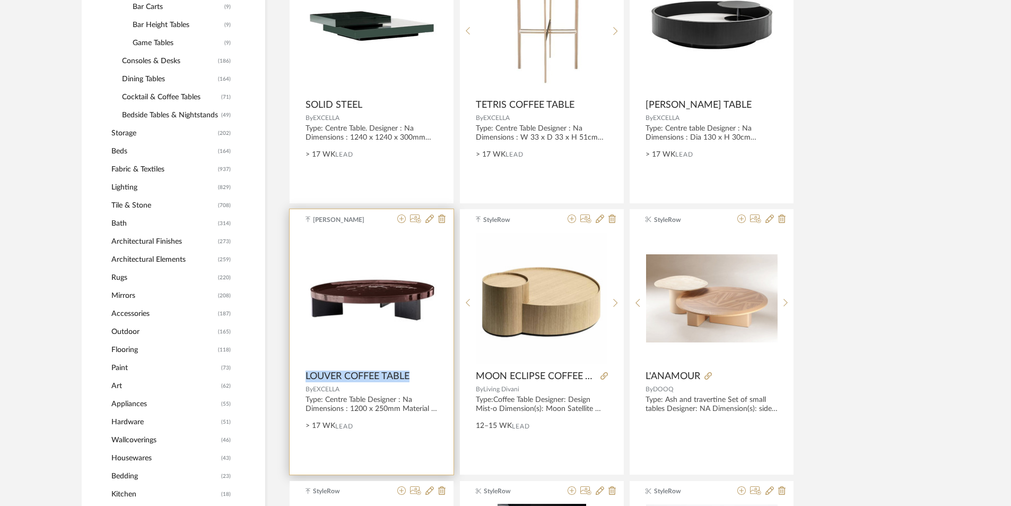
drag, startPoint x: 302, startPoint y: 371, endPoint x: 412, endPoint y: 375, distance: 110.4
click at [412, 375] on product-name "LOUVER COFFEE TABLE" at bounding box center [372, 376] width 164 height 12
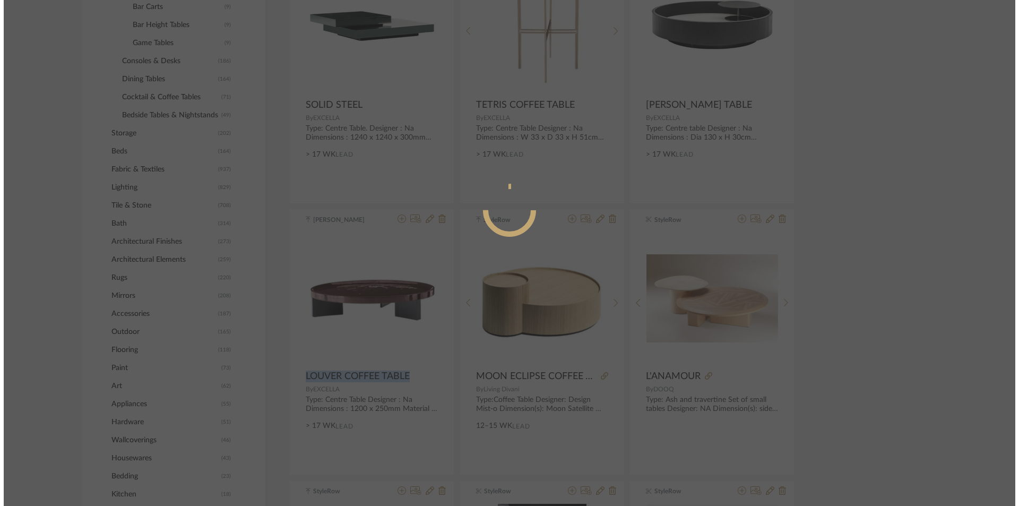
scroll to position [0, 0]
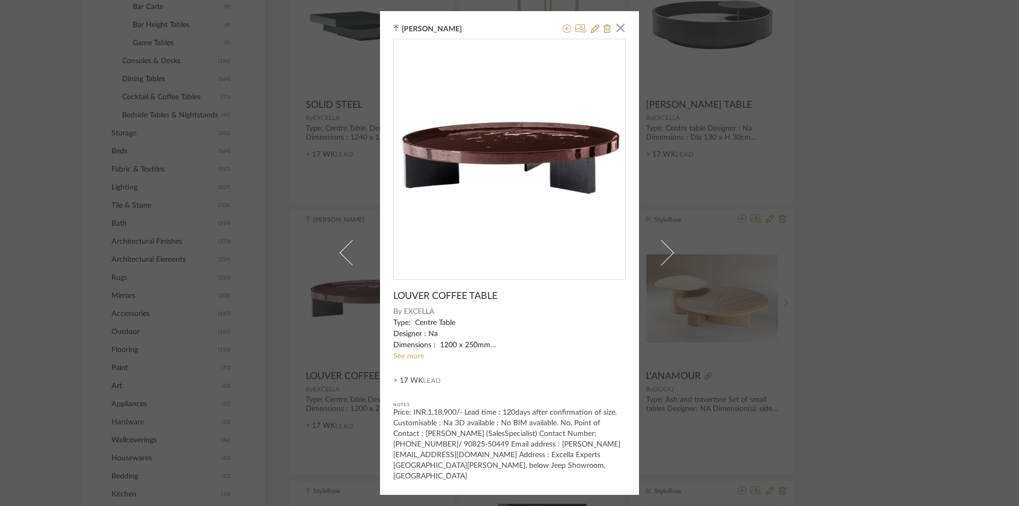
drag, startPoint x: 384, startPoint y: 377, endPoint x: 359, endPoint y: 376, distance: 24.5
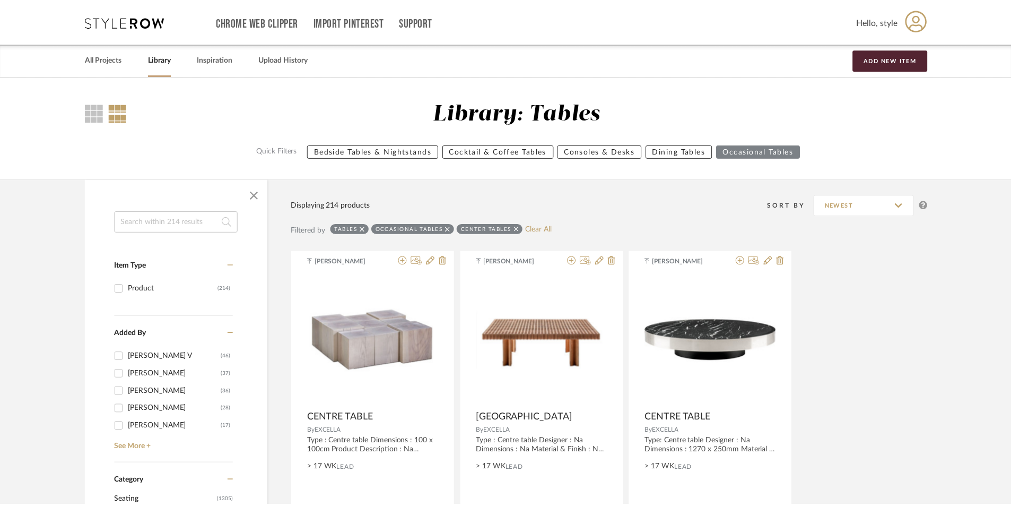
scroll to position [584, 0]
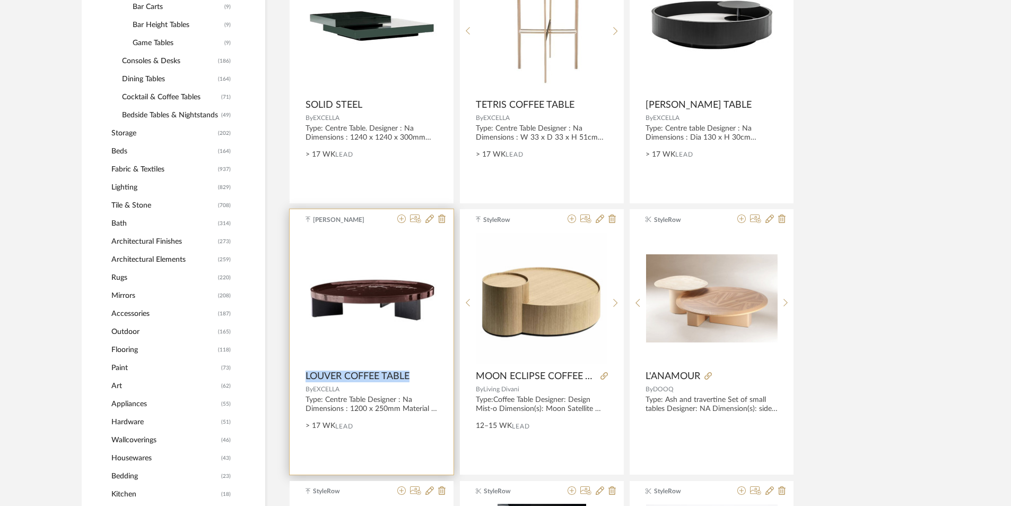
drag, startPoint x: 359, startPoint y: 376, endPoint x: 411, endPoint y: 376, distance: 51.5
click at [411, 376] on product-name "LOUVER COFFEE TABLE" at bounding box center [372, 376] width 164 height 12
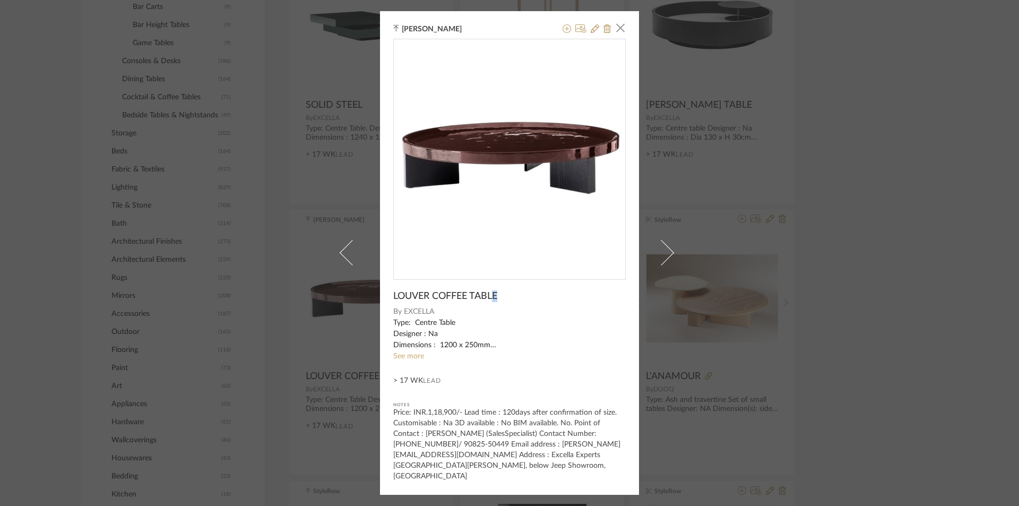
drag, startPoint x: 490, startPoint y: 303, endPoint x: 381, endPoint y: 313, distance: 109.2
click at [380, 315] on div "[PERSON_NAME] × LOUVER COFFEE TABLE By EXCELLA Type: Centre Table Designer : Na…" at bounding box center [509, 252] width 259 height 483
drag, startPoint x: 387, startPoint y: 303, endPoint x: 523, endPoint y: 303, distance: 135.8
click at [523, 303] on div "[PERSON_NAME] × LOUVER COFFEE TABLE By EXCELLA Type: Centre Table Designer : Na…" at bounding box center [509, 252] width 259 height 483
click at [944, 312] on div "[PERSON_NAME] × LOUVER COFFEE TABLE By EXCELLA Type: Centre Table Designer : Na…" at bounding box center [509, 253] width 1019 height 506
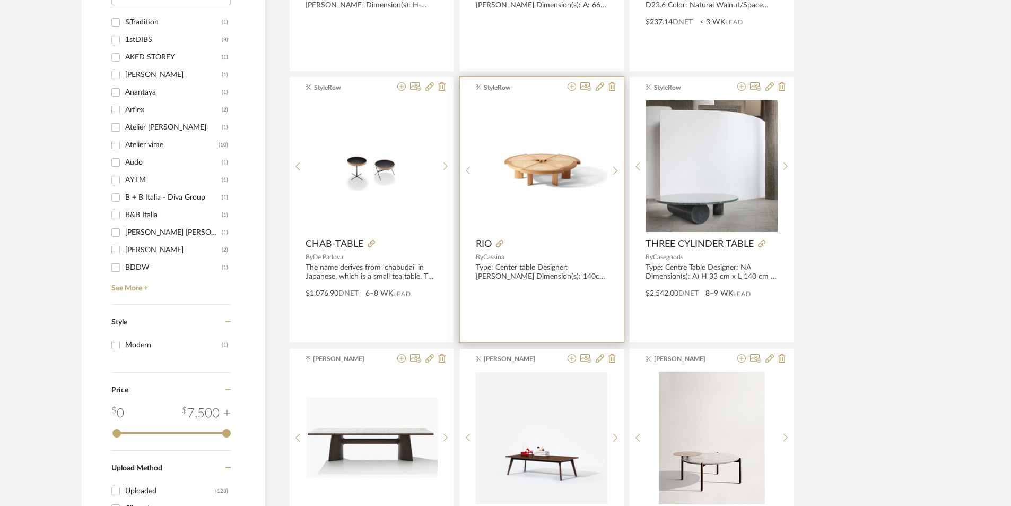
scroll to position [1380, 0]
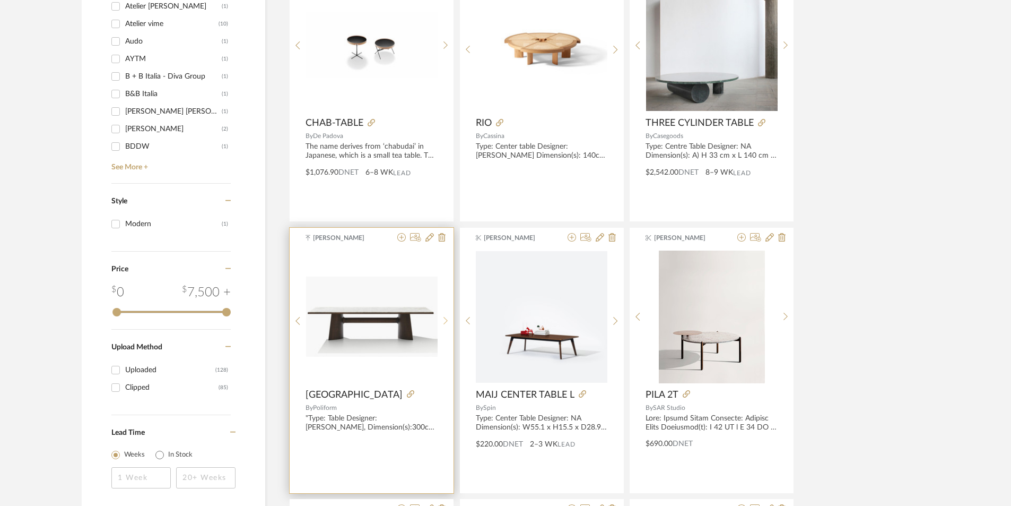
click at [446, 316] on icon at bounding box center [446, 320] width 5 height 9
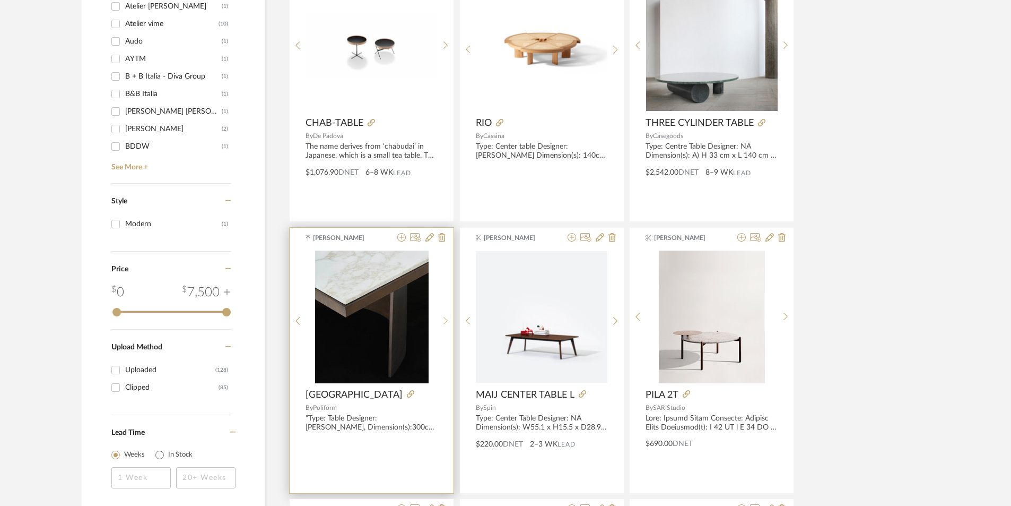
click at [446, 316] on icon at bounding box center [446, 320] width 5 height 9
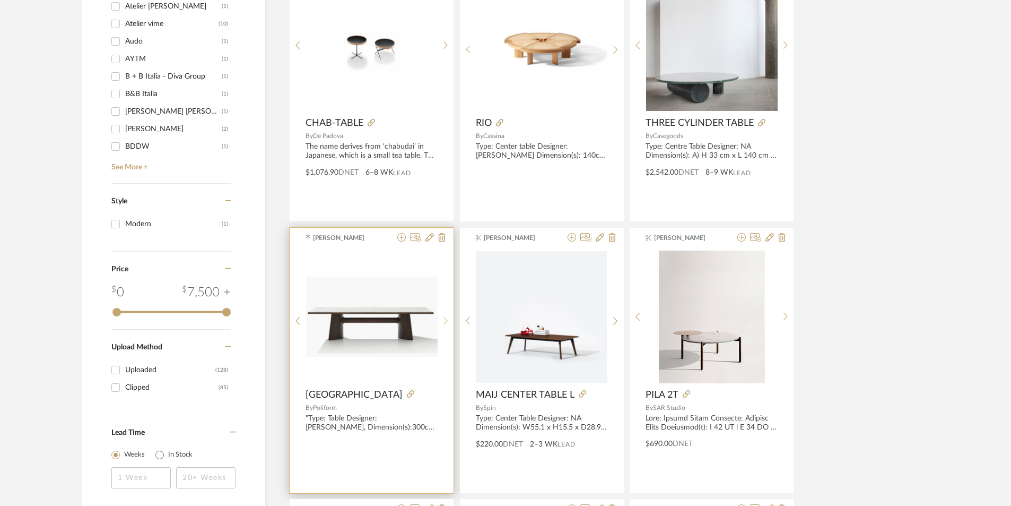
click at [446, 316] on icon at bounding box center [446, 320] width 5 height 9
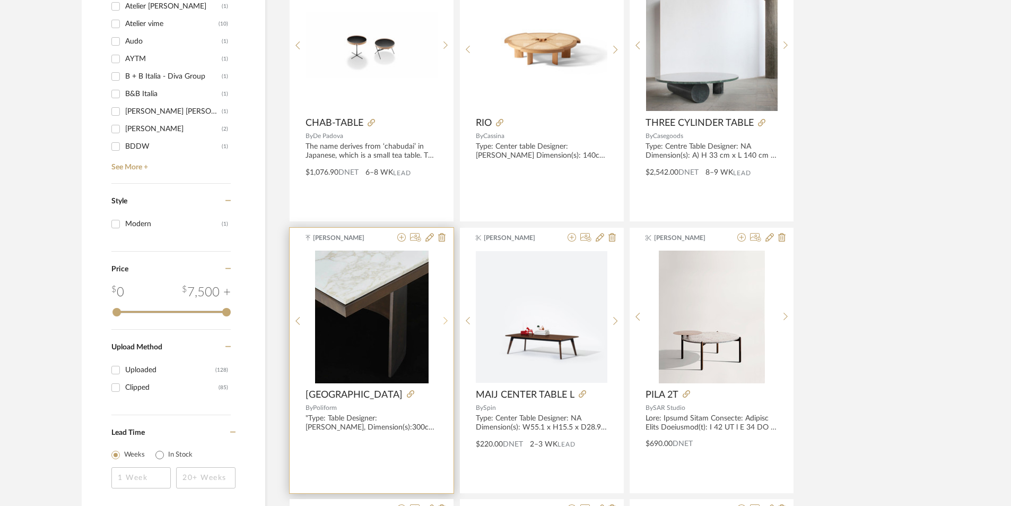
click at [446, 316] on icon at bounding box center [446, 320] width 5 height 9
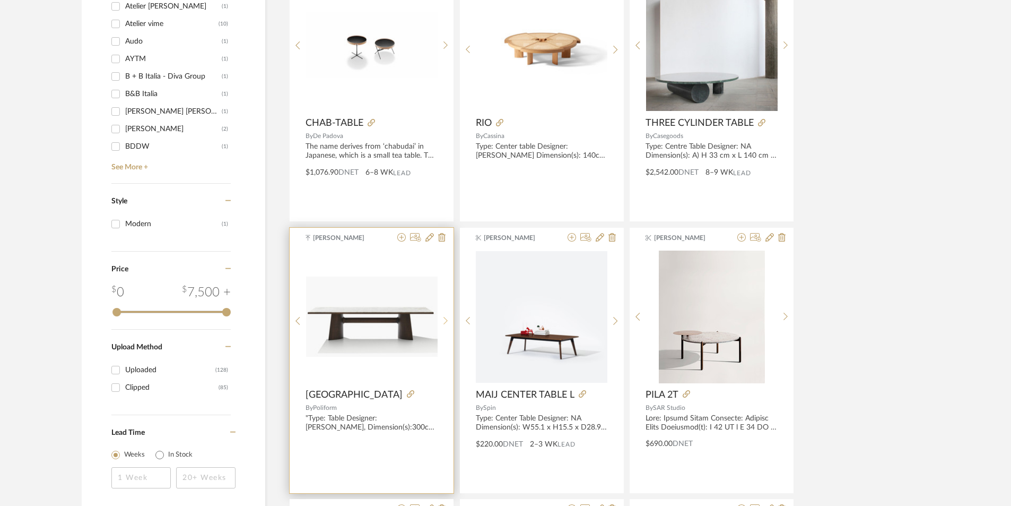
click at [446, 316] on icon at bounding box center [446, 320] width 5 height 9
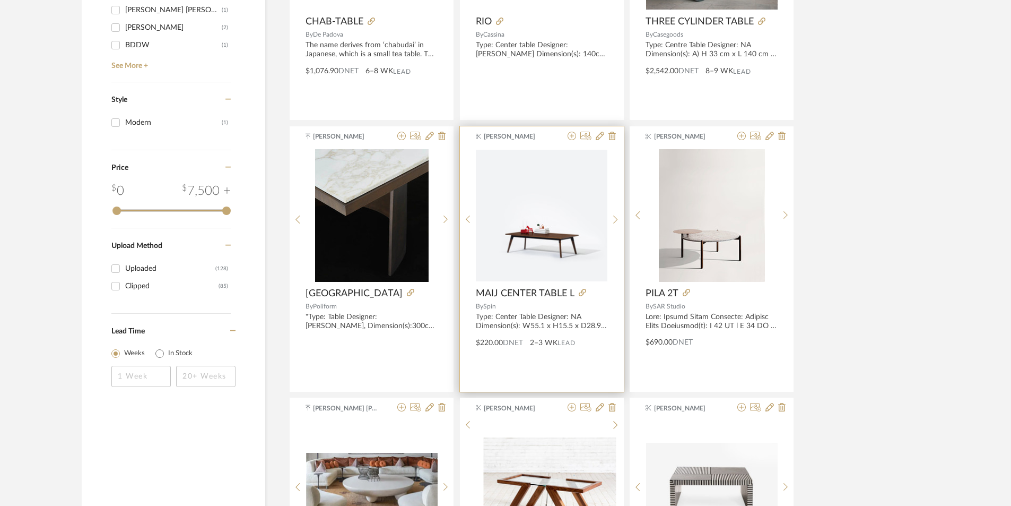
scroll to position [1698, 0]
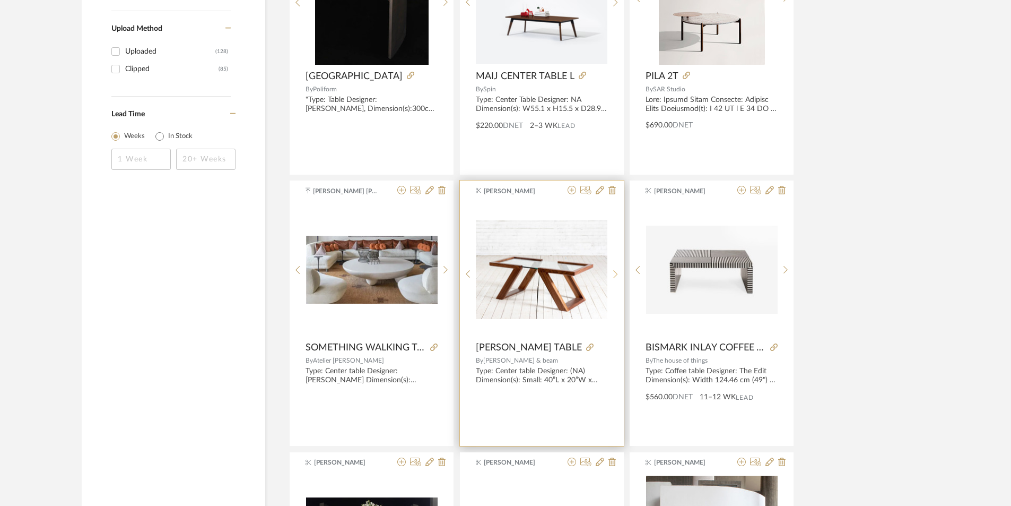
click at [615, 275] on icon at bounding box center [615, 274] width 5 height 9
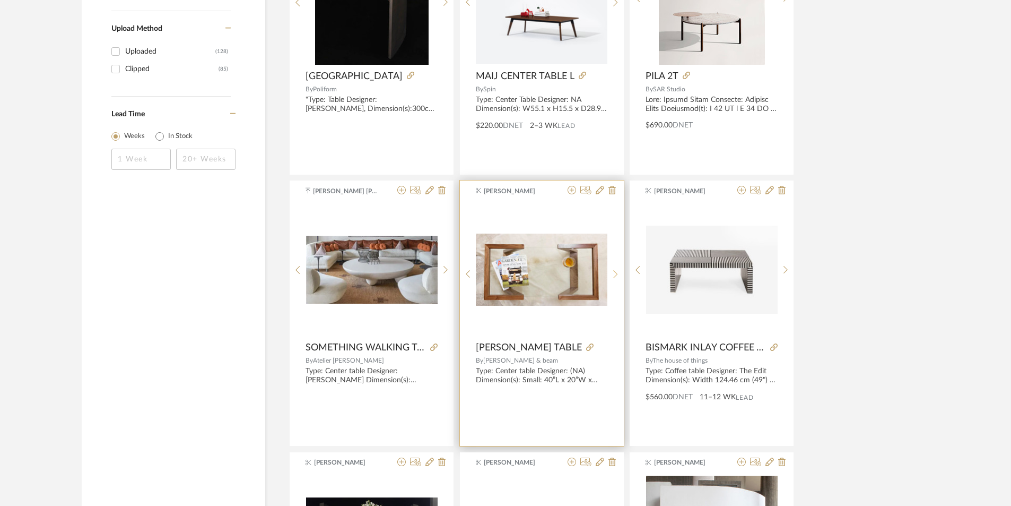
click at [615, 275] on icon at bounding box center [615, 274] width 5 height 9
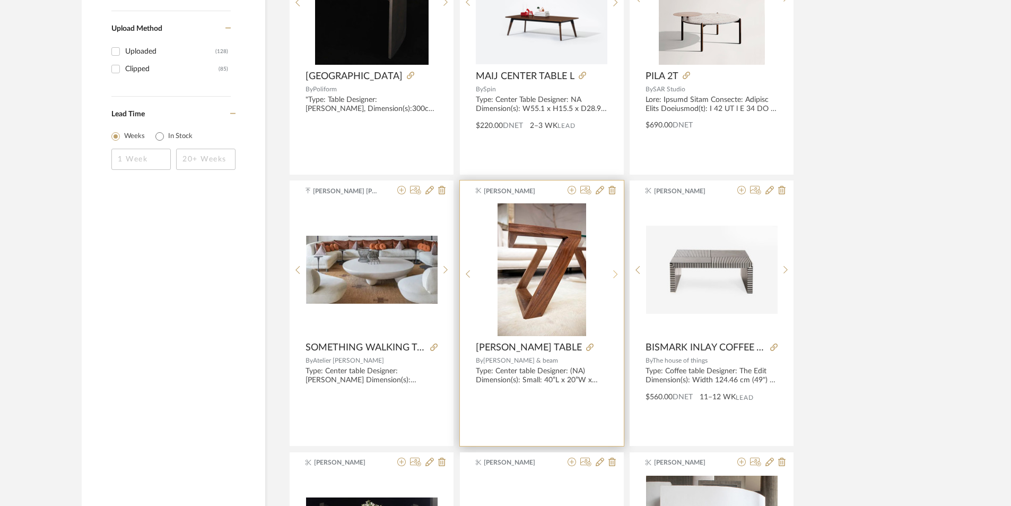
click at [615, 275] on icon at bounding box center [615, 274] width 5 height 9
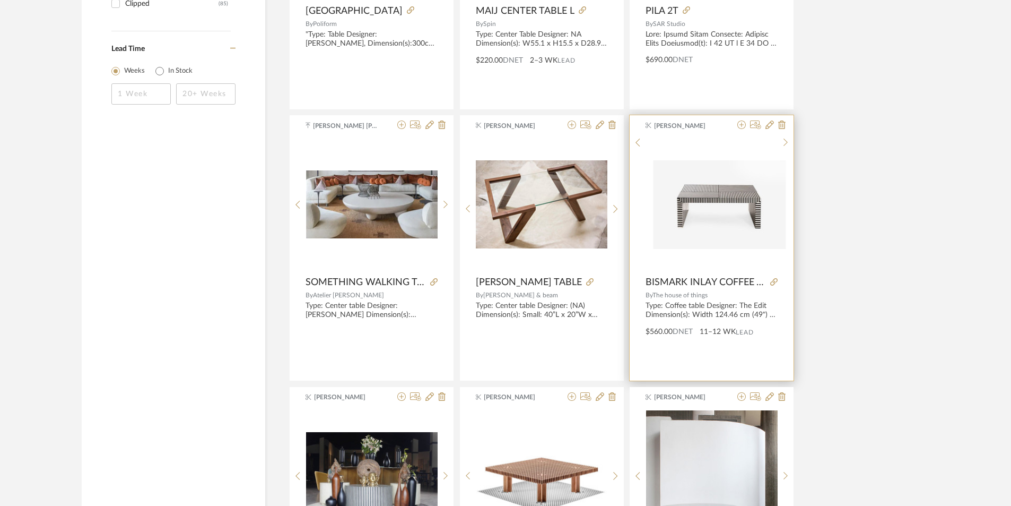
scroll to position [1963, 0]
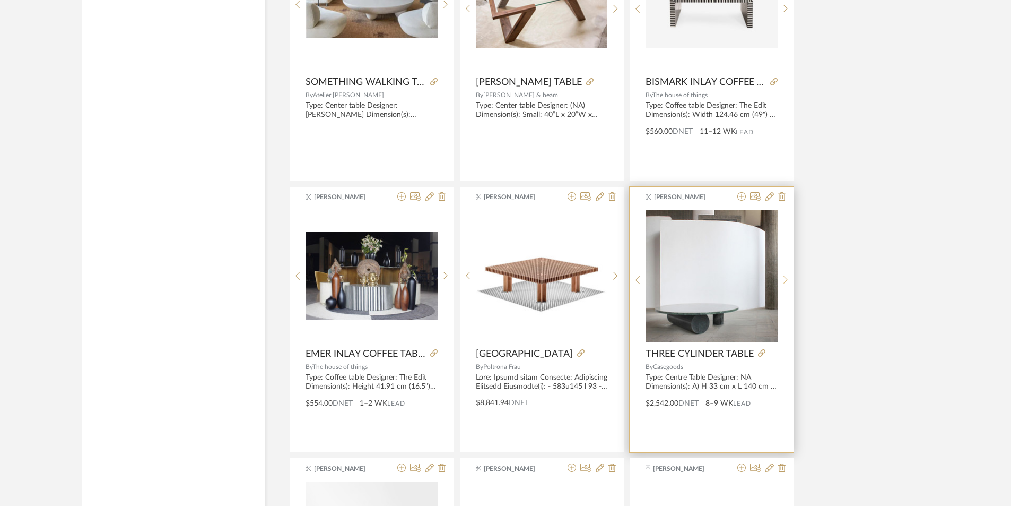
click at [782, 283] on sr-next-btn at bounding box center [786, 279] width 16 height 9
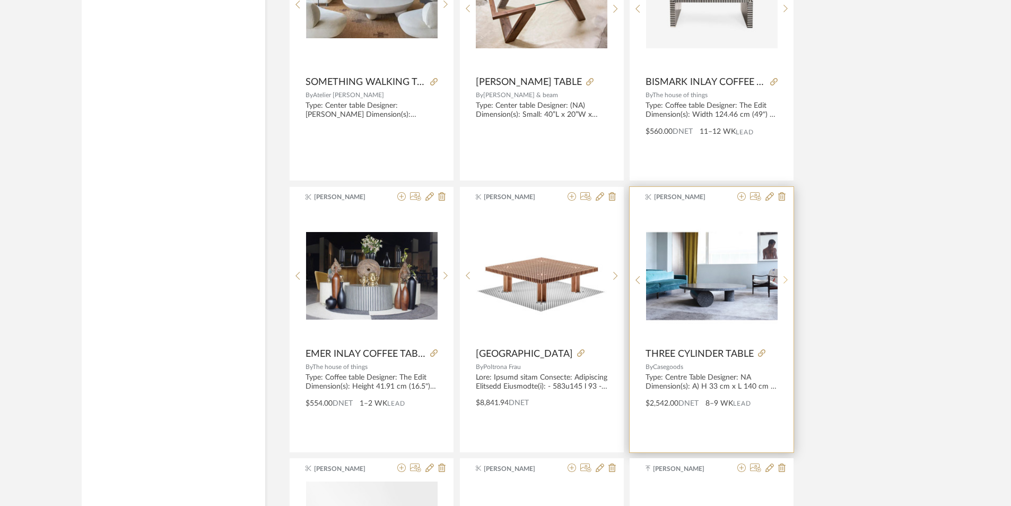
click at [782, 283] on sr-next-btn at bounding box center [786, 279] width 16 height 9
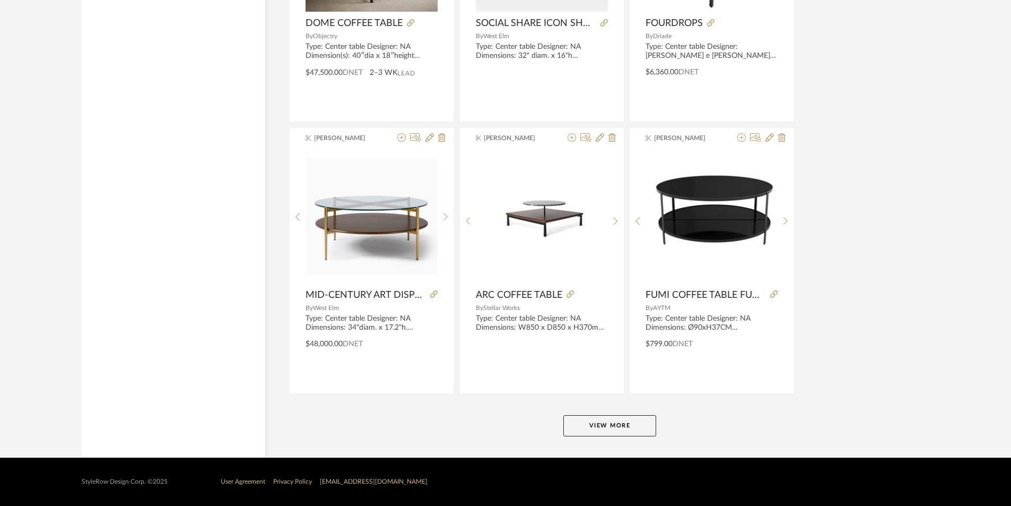
scroll to position [3108, 0]
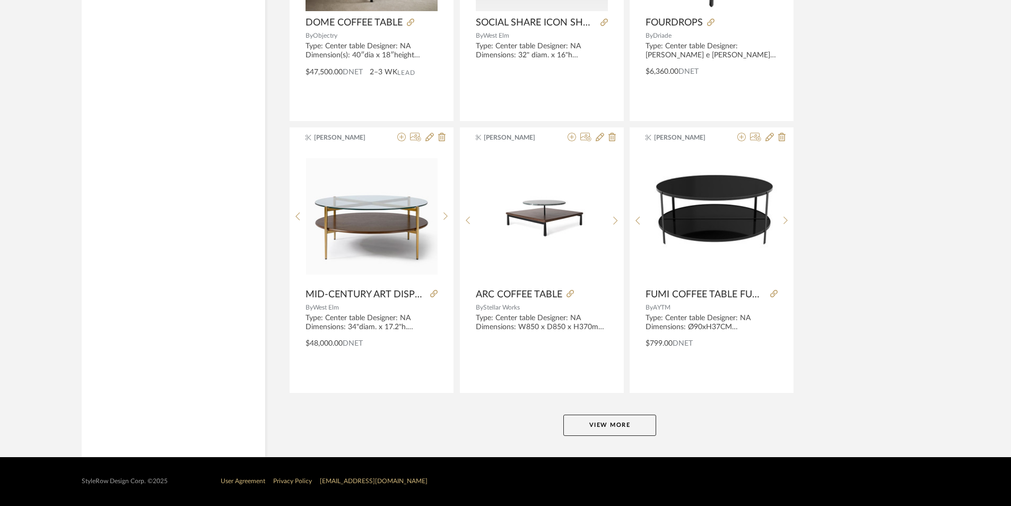
click at [640, 419] on button "View More" at bounding box center [610, 424] width 93 height 21
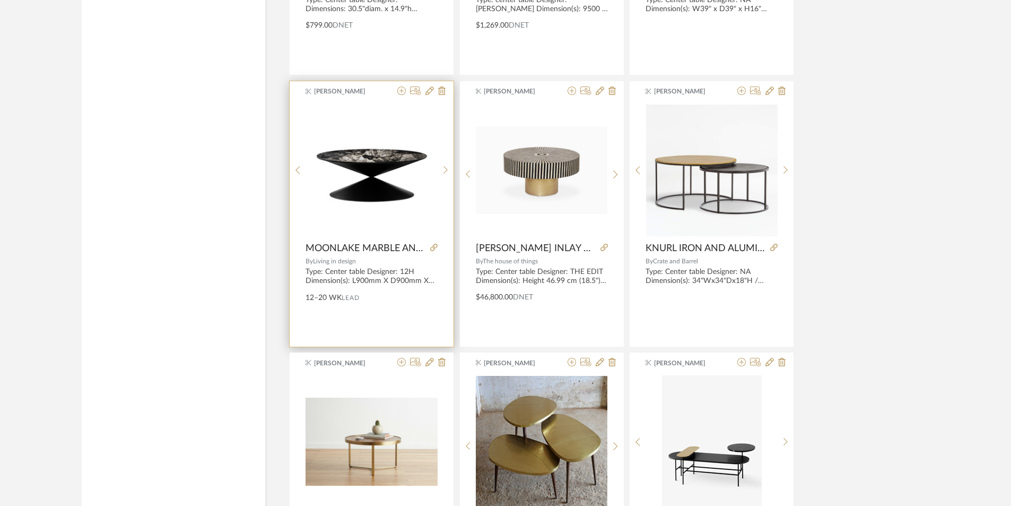
scroll to position [3639, 0]
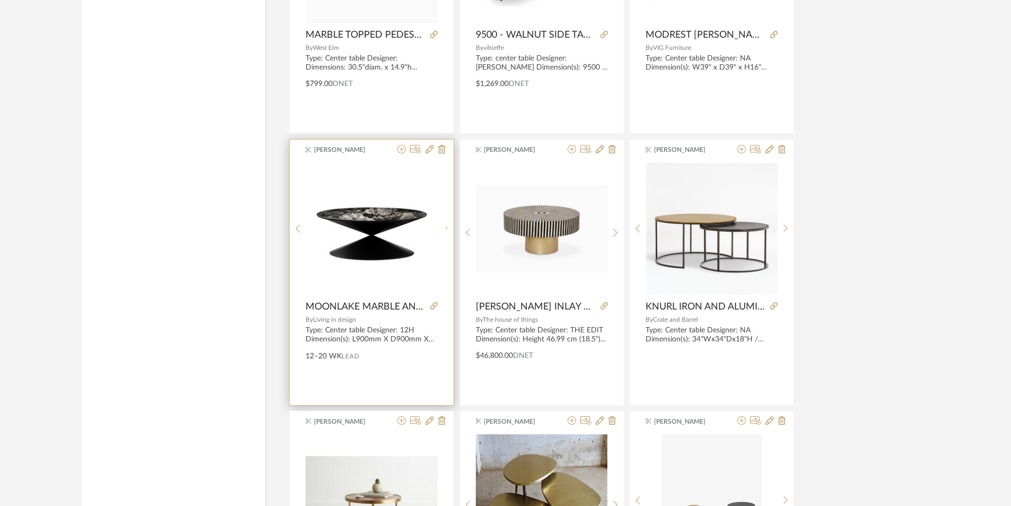
click at [448, 232] on sr-next-btn at bounding box center [446, 228] width 16 height 9
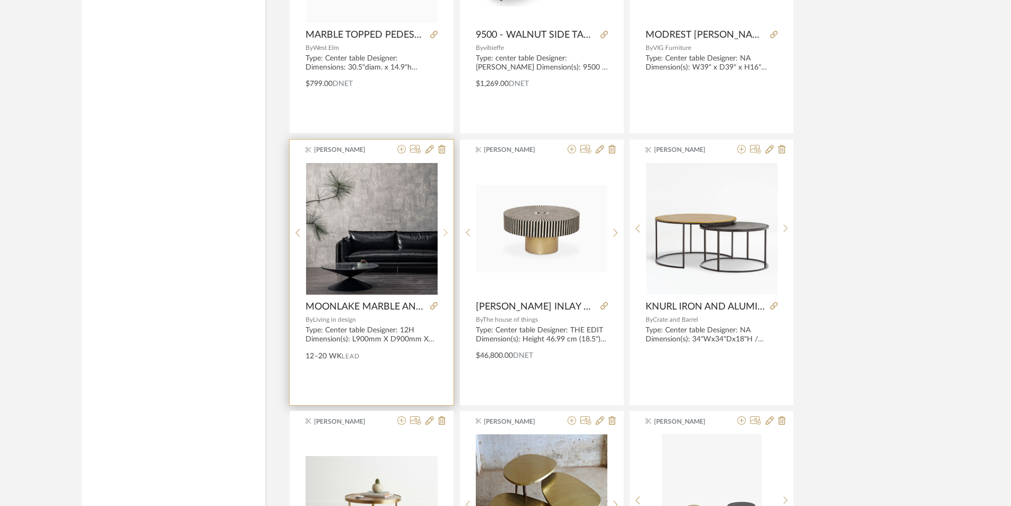
click at [448, 232] on sr-next-btn at bounding box center [446, 232] width 16 height 9
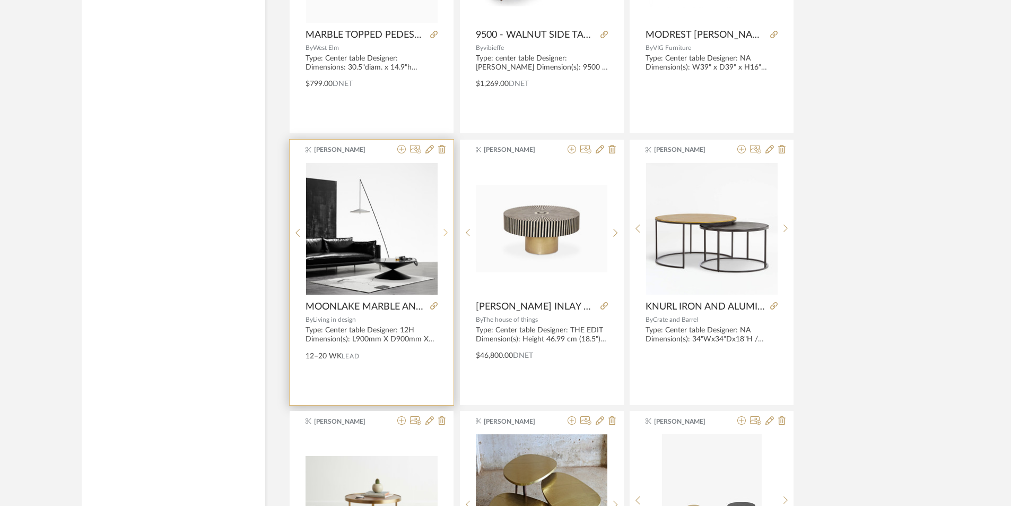
click at [448, 232] on sr-next-btn at bounding box center [446, 232] width 16 height 9
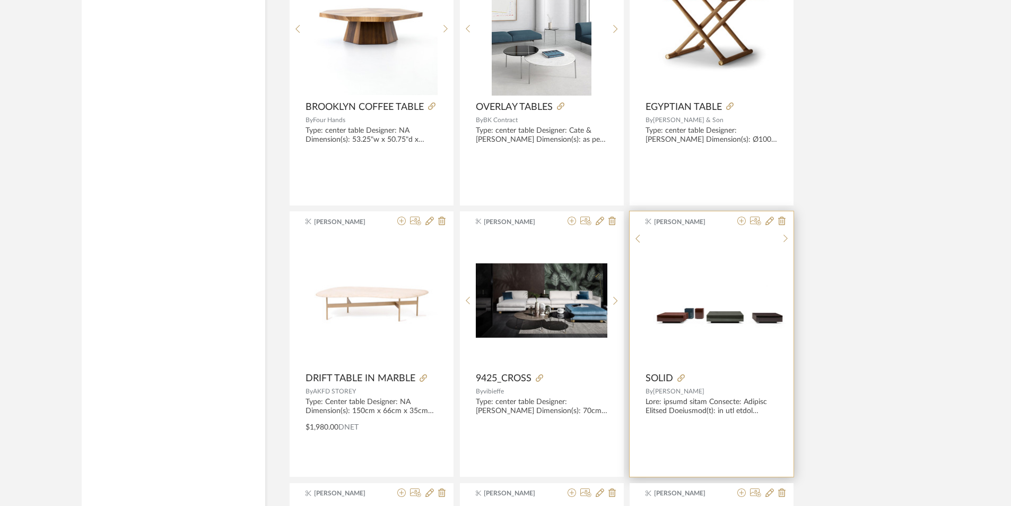
scroll to position [4382, 0]
click at [786, 311] on div at bounding box center [786, 303] width 16 height 141
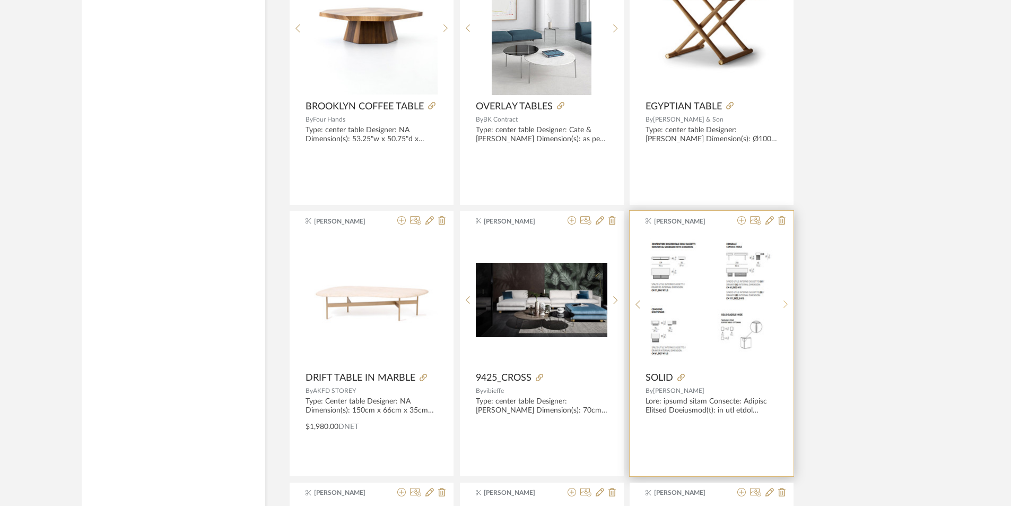
click at [786, 311] on div at bounding box center [786, 303] width 16 height 141
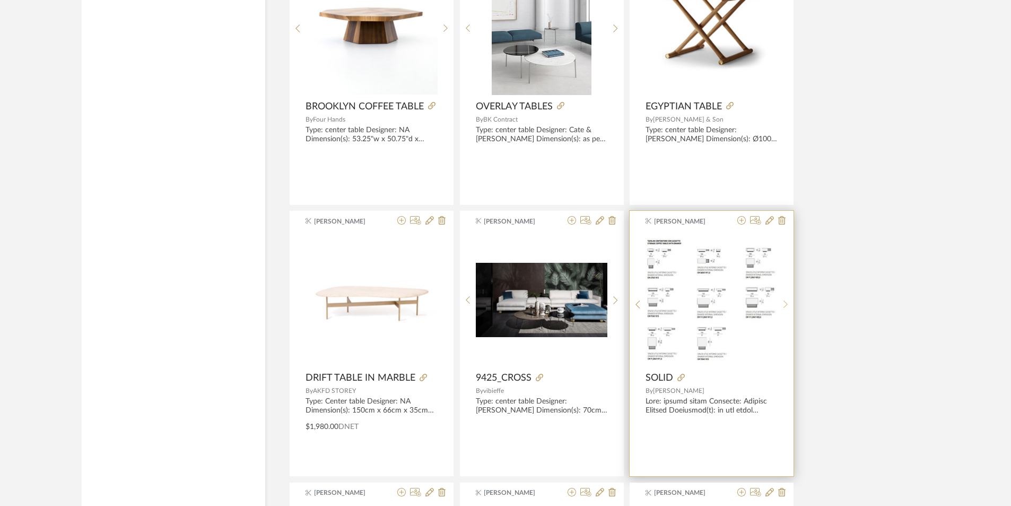
click at [786, 311] on div at bounding box center [786, 303] width 16 height 141
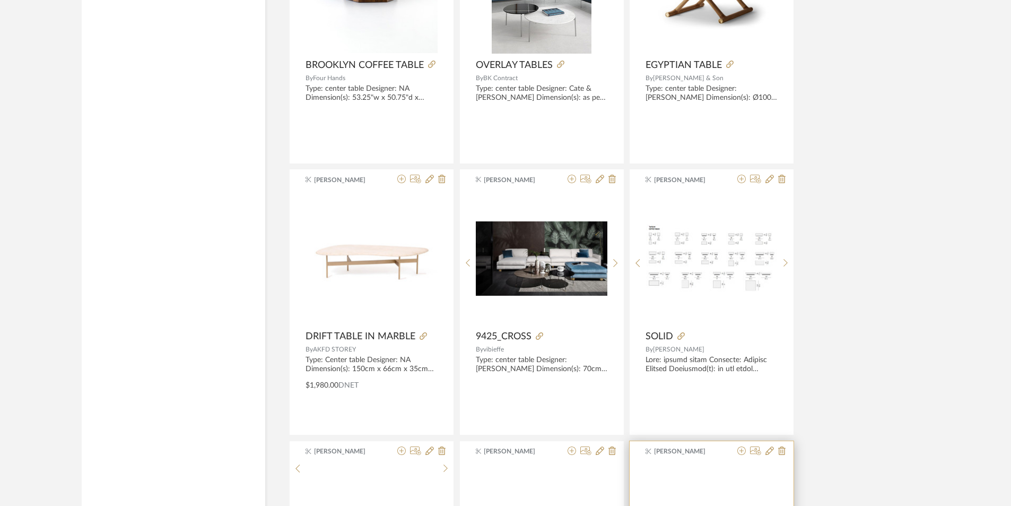
scroll to position [4647, 0]
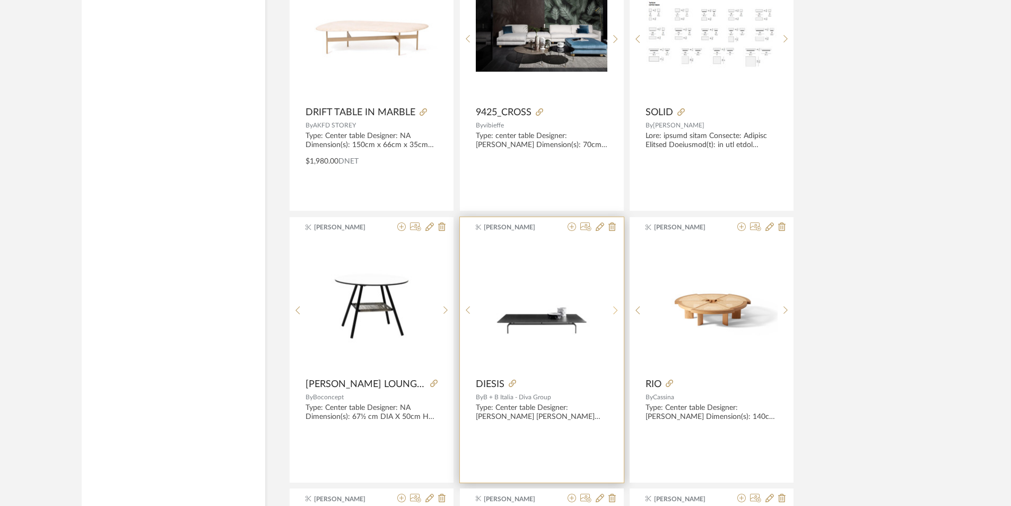
click at [617, 315] on div at bounding box center [616, 310] width 16 height 141
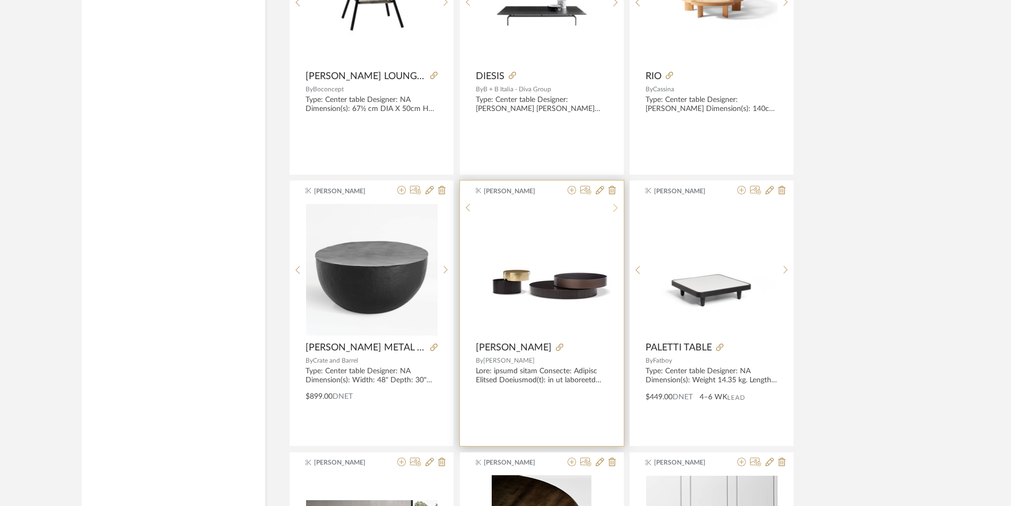
scroll to position [4965, 0]
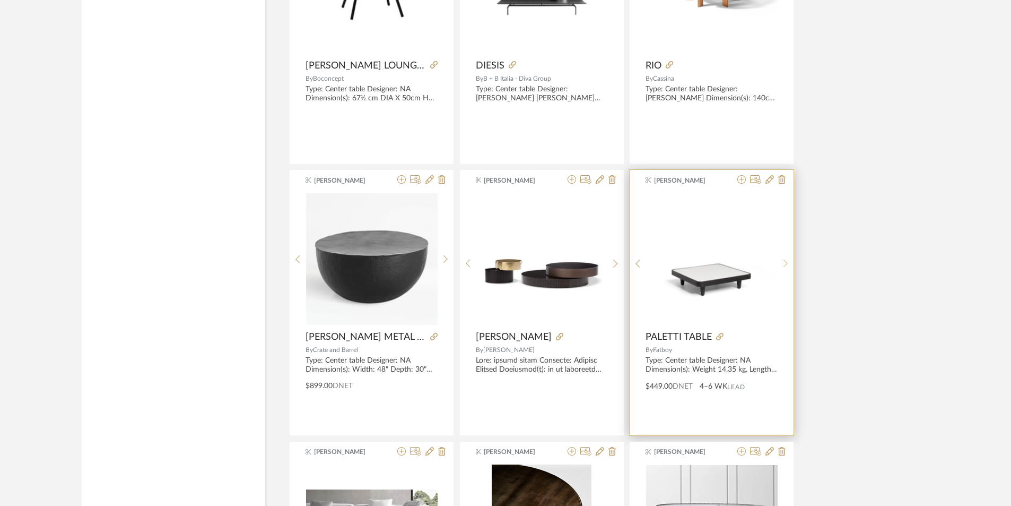
click at [790, 268] on div at bounding box center [786, 263] width 16 height 141
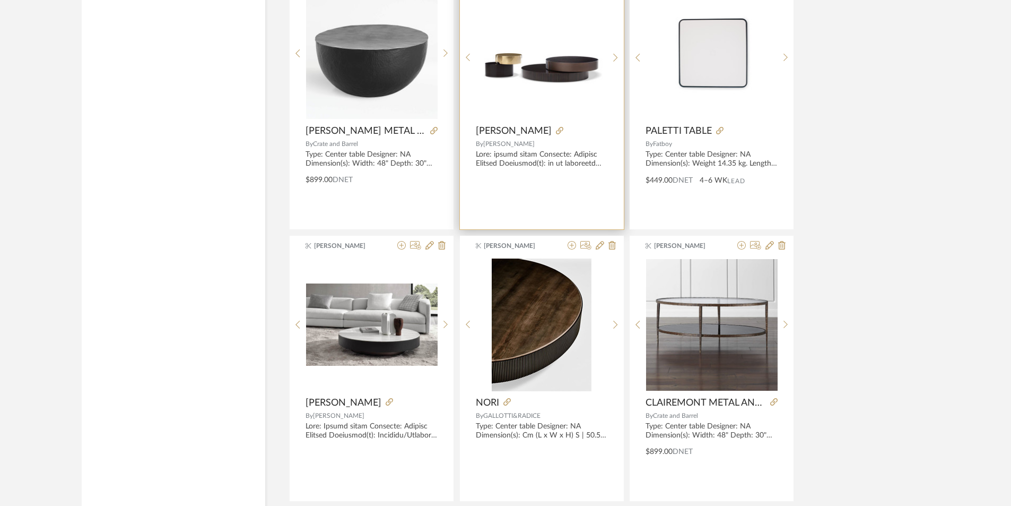
scroll to position [5178, 0]
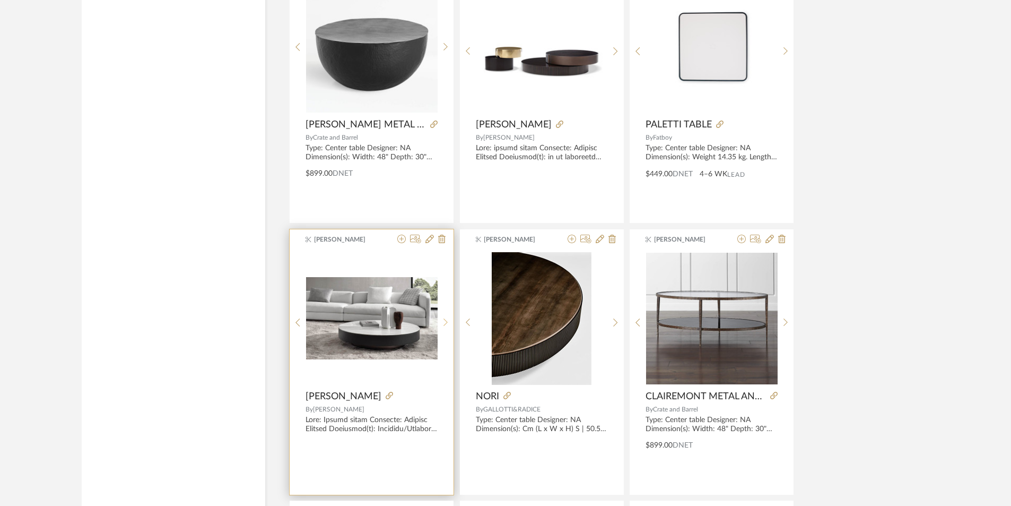
click at [449, 321] on sr-next-btn at bounding box center [446, 322] width 16 height 9
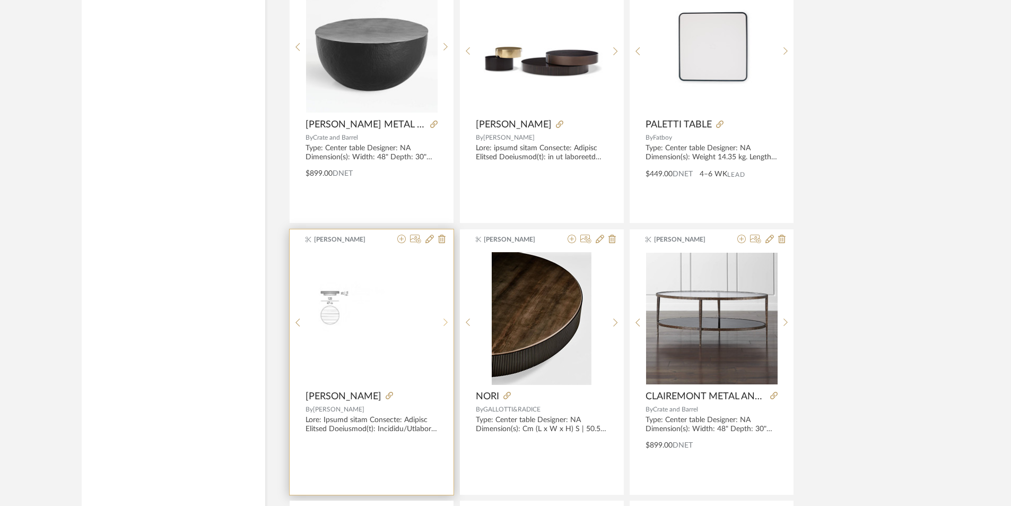
click at [449, 321] on sr-next-btn at bounding box center [446, 322] width 16 height 9
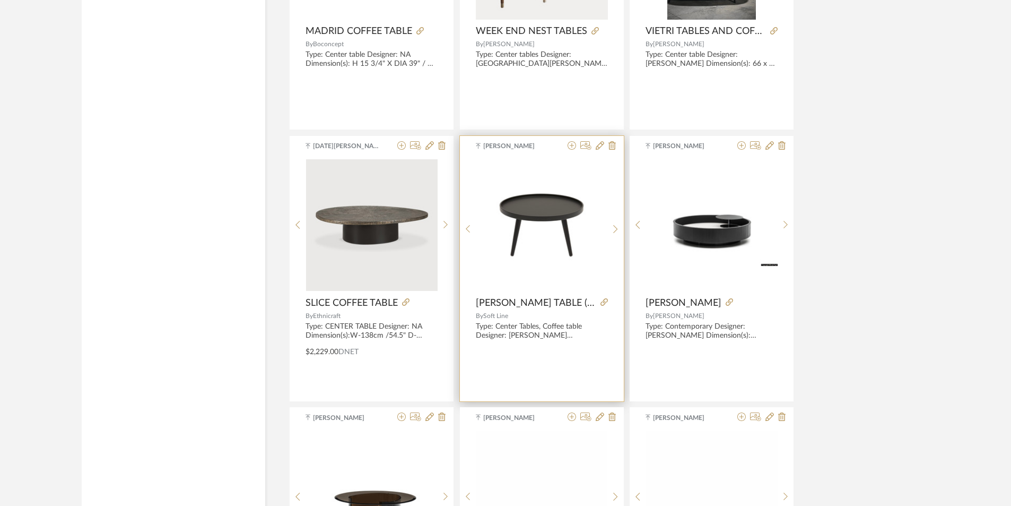
scroll to position [5814, 0]
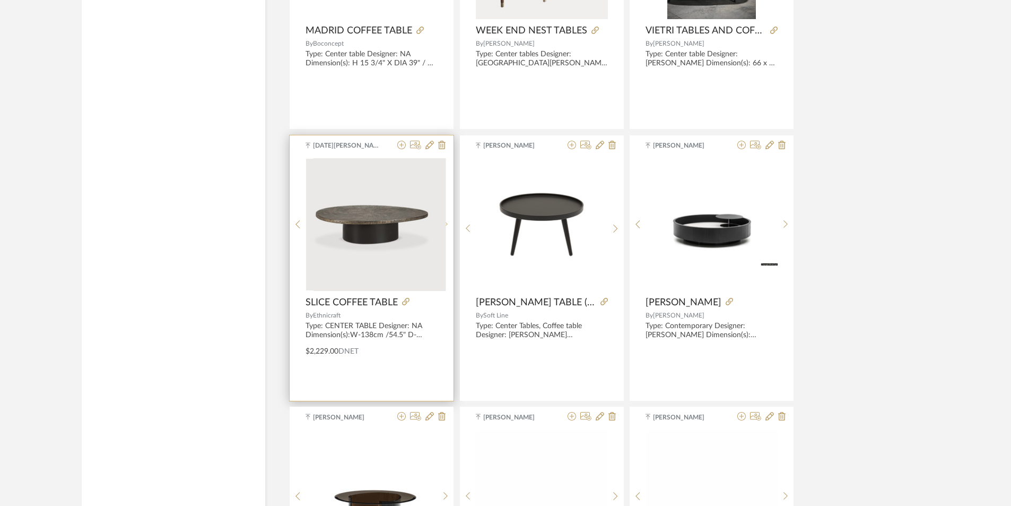
click at [446, 228] on icon at bounding box center [446, 224] width 5 height 9
click at [446, 228] on icon at bounding box center [446, 228] width 5 height 9
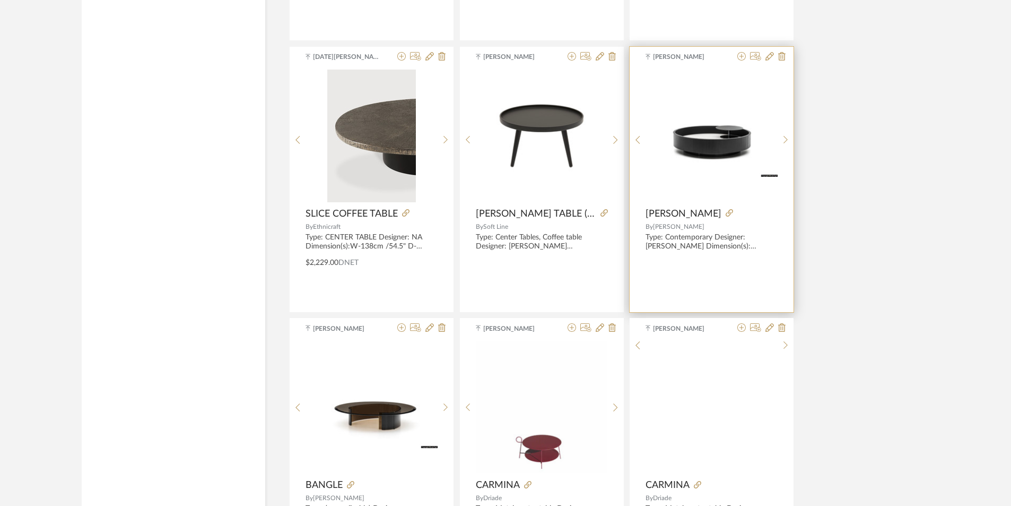
scroll to position [6027, 0]
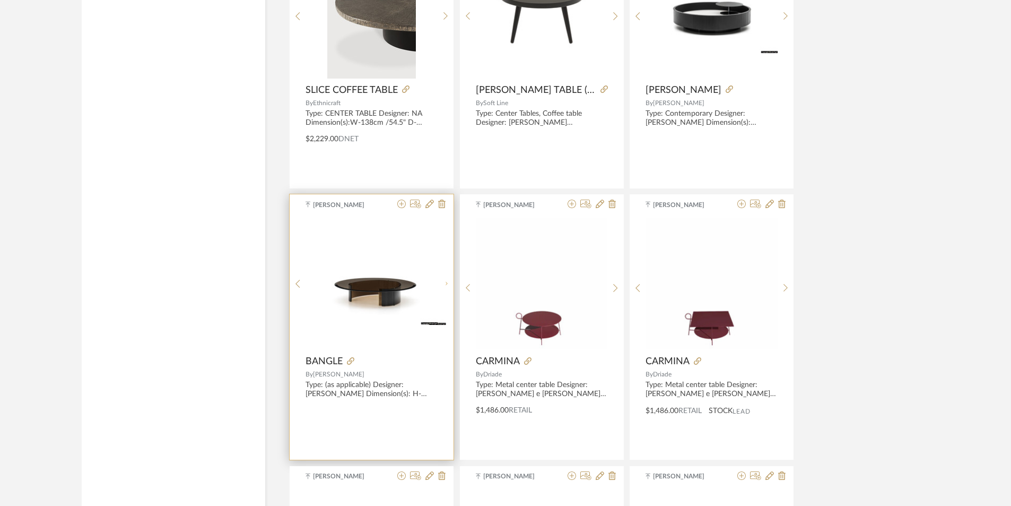
click at [440, 283] on sr-next-btn at bounding box center [446, 283] width 16 height 9
click at [440, 283] on sr-next-btn at bounding box center [446, 287] width 16 height 9
click at [299, 290] on icon at bounding box center [298, 287] width 5 height 9
click at [292, 286] on sr-prev-btn at bounding box center [298, 287] width 16 height 9
click at [352, 361] on icon at bounding box center [350, 360] width 7 height 7
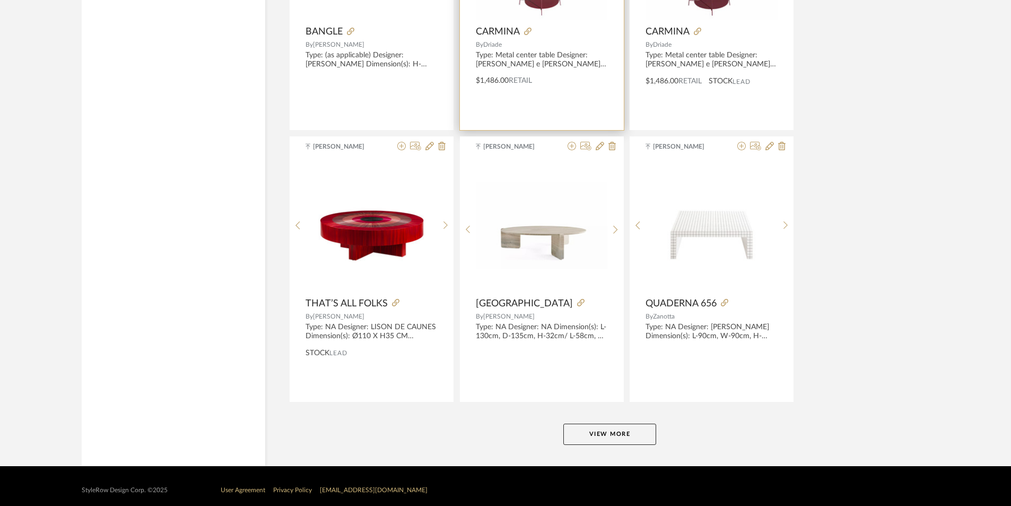
scroll to position [6365, 0]
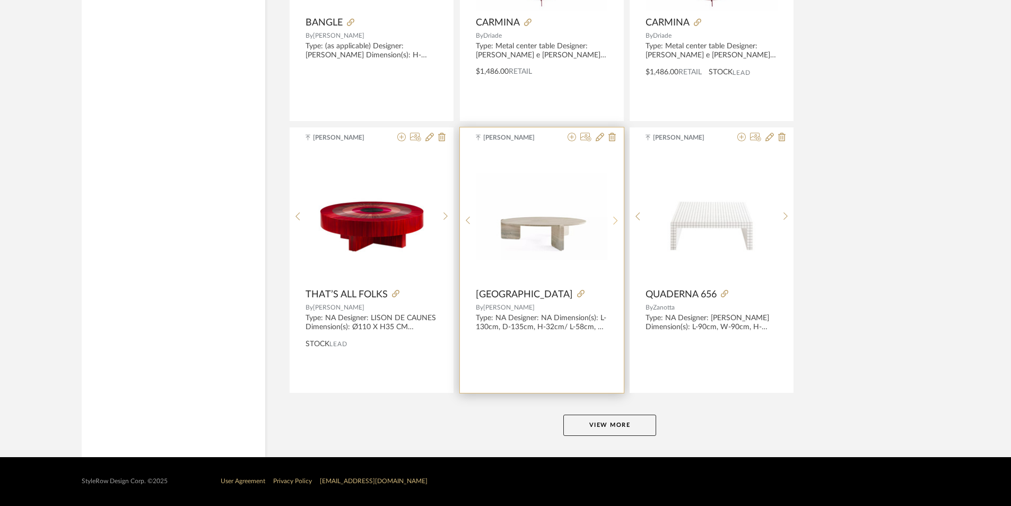
click at [619, 216] on sr-next-btn at bounding box center [616, 220] width 16 height 9
click at [468, 215] on div at bounding box center [468, 220] width 16 height 141
click at [472, 221] on sr-prev-btn at bounding box center [468, 220] width 16 height 9
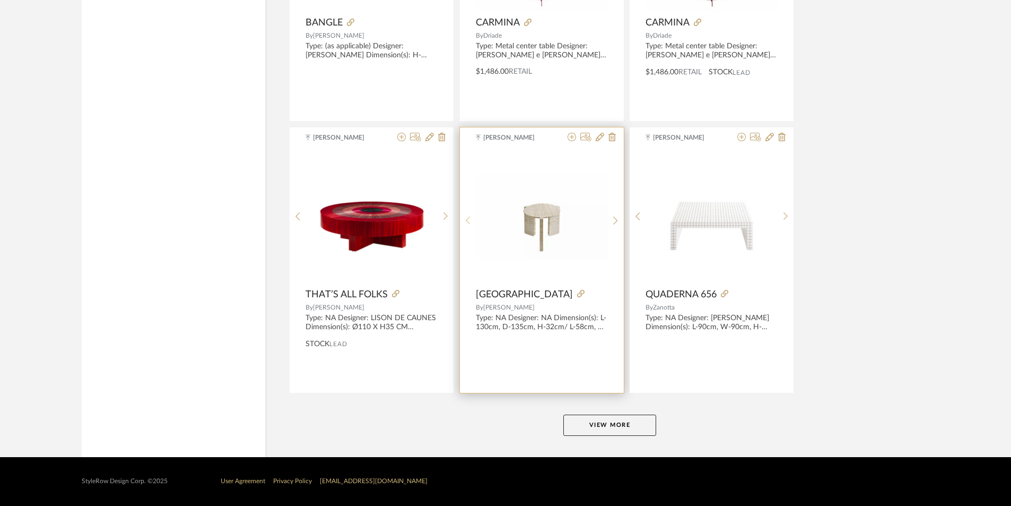
click at [472, 218] on sr-prev-btn at bounding box center [468, 220] width 16 height 9
click at [577, 292] on icon at bounding box center [580, 293] width 7 height 7
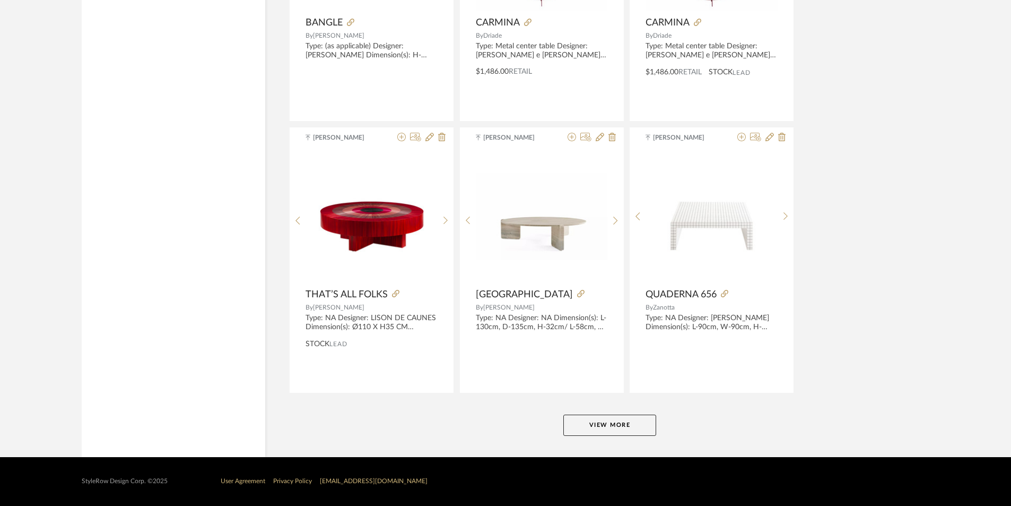
click at [608, 432] on button "View More" at bounding box center [610, 424] width 93 height 21
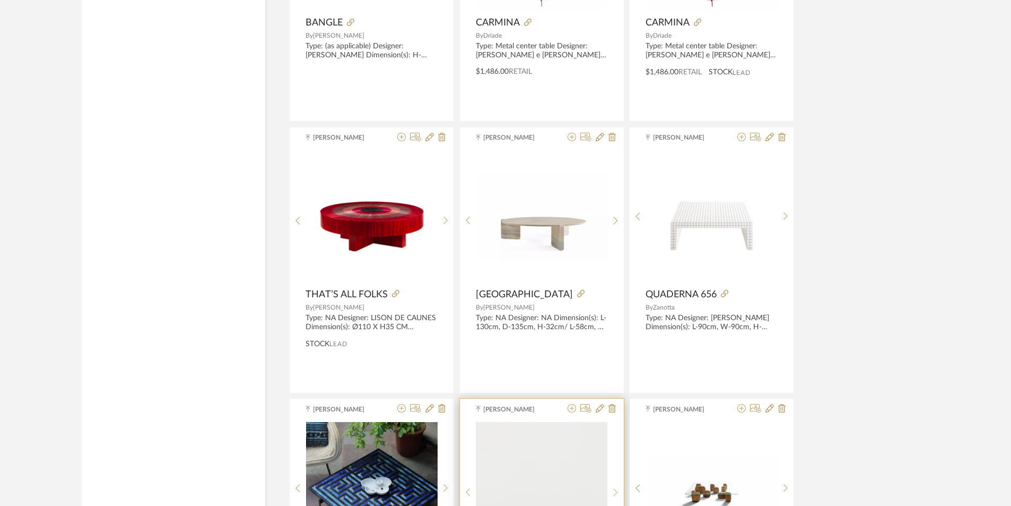
scroll to position [6524, 0]
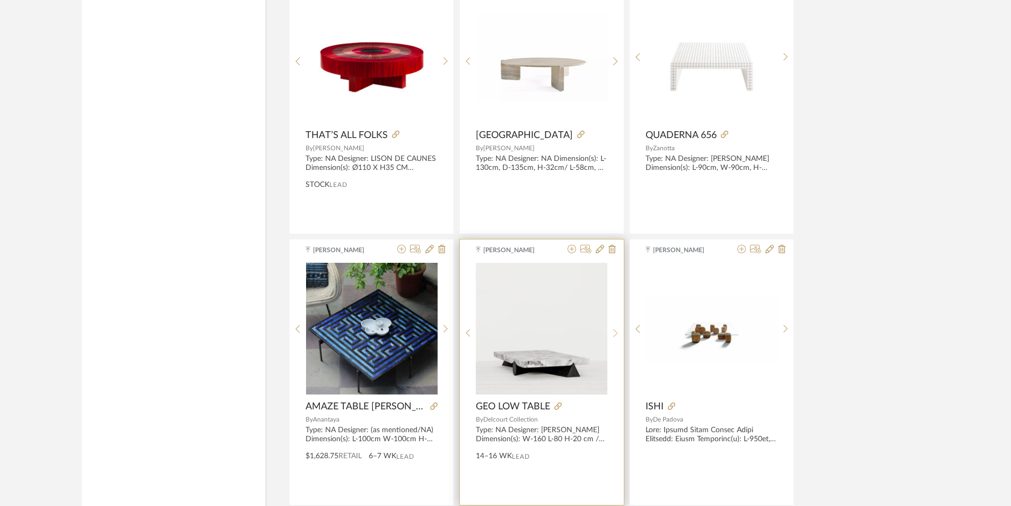
click at [613, 333] on sr-next-btn at bounding box center [616, 332] width 16 height 9
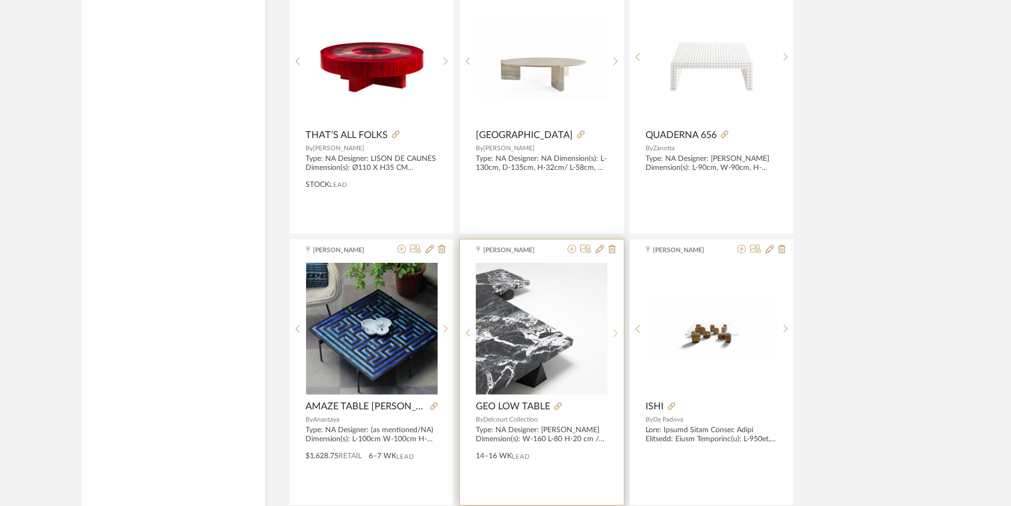
click at [613, 333] on sr-next-btn at bounding box center [616, 332] width 16 height 9
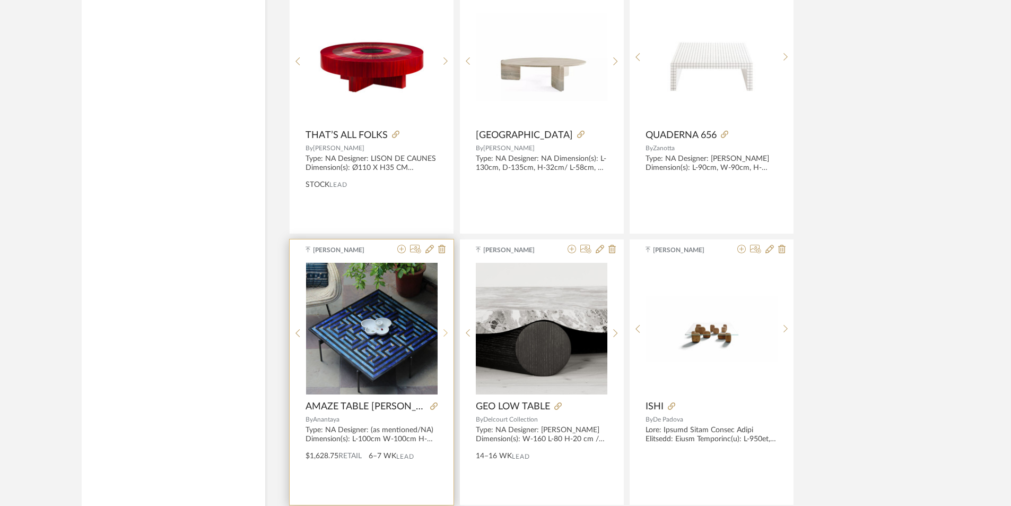
click at [444, 332] on icon at bounding box center [446, 332] width 5 height 9
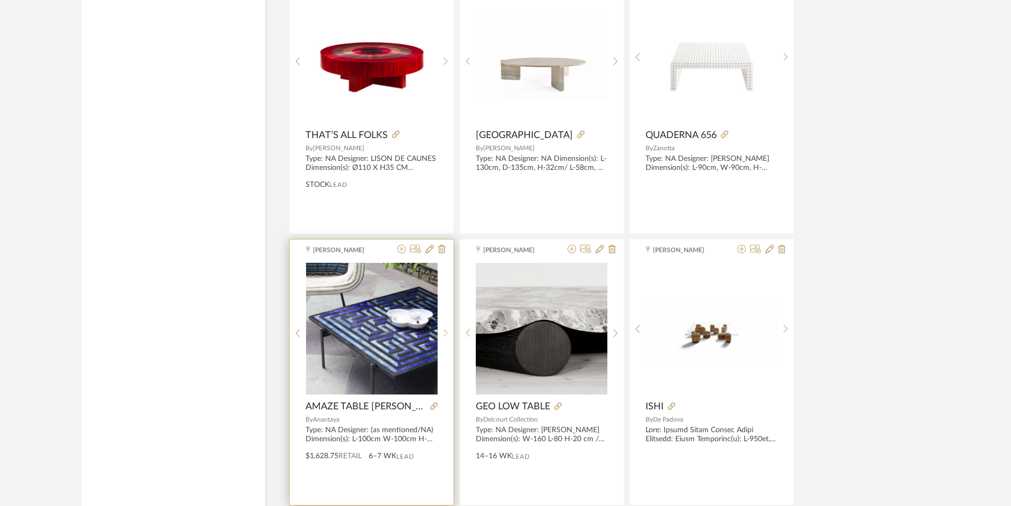
click at [444, 332] on icon at bounding box center [446, 332] width 5 height 9
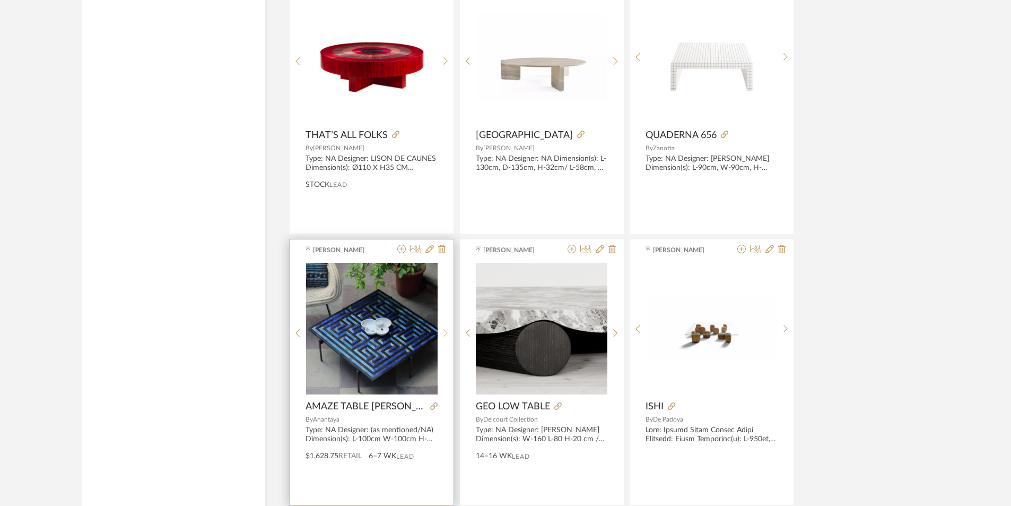
click at [444, 332] on icon at bounding box center [446, 332] width 5 height 9
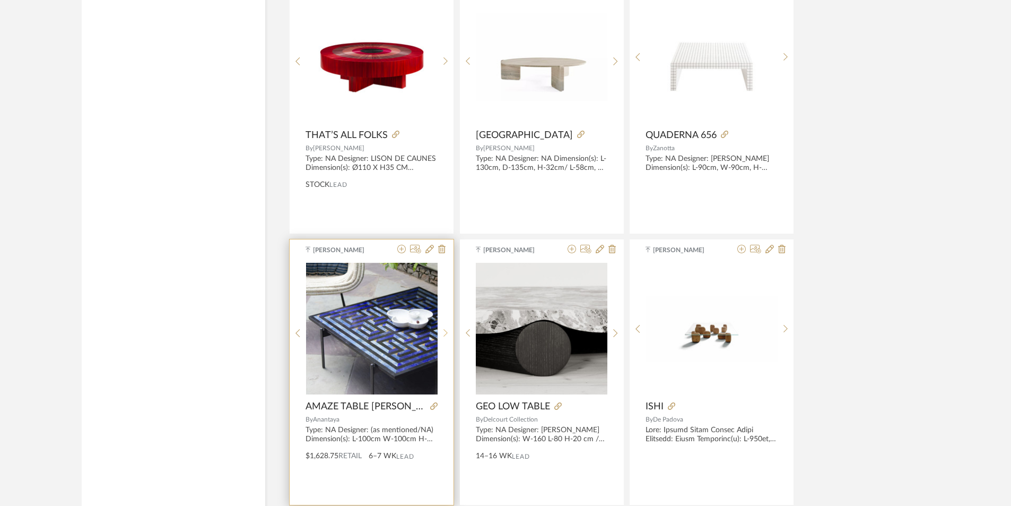
click at [444, 332] on icon at bounding box center [446, 332] width 5 height 9
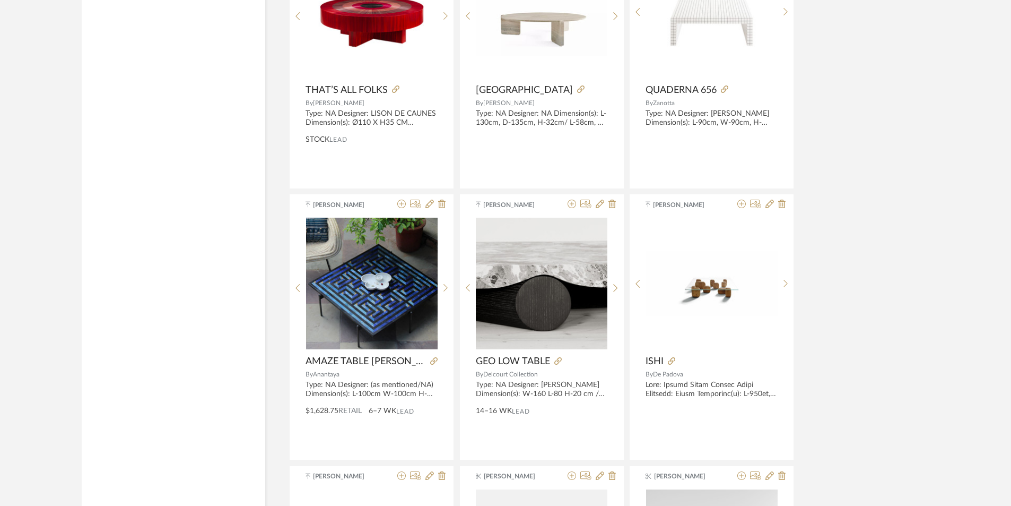
scroll to position [6630, 0]
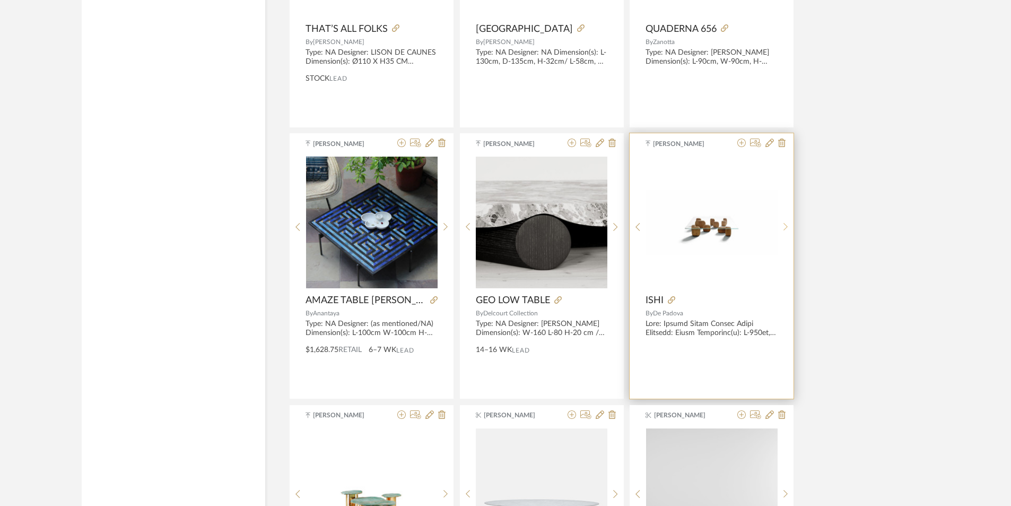
click at [788, 222] on sr-next-btn at bounding box center [786, 226] width 16 height 9
click at [670, 300] on icon at bounding box center [671, 299] width 7 height 7
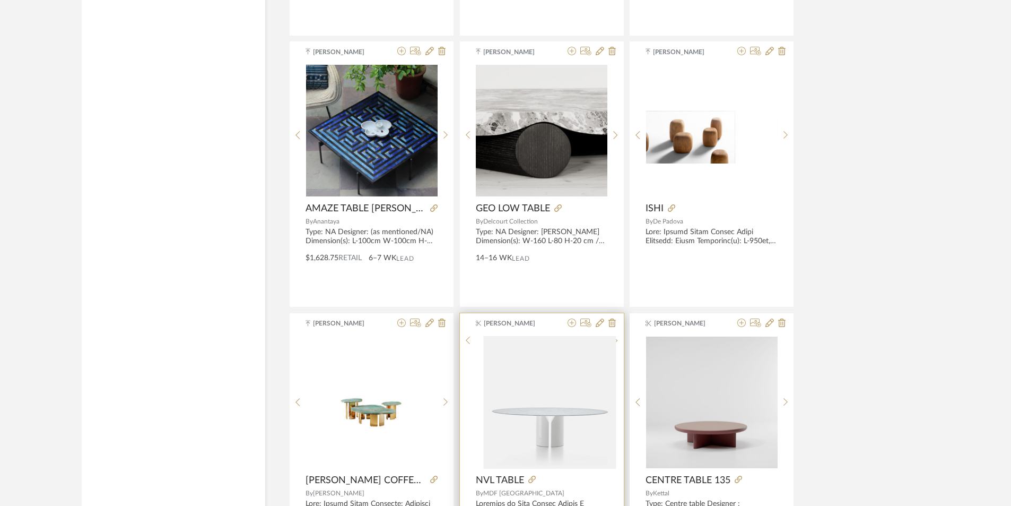
scroll to position [6843, 0]
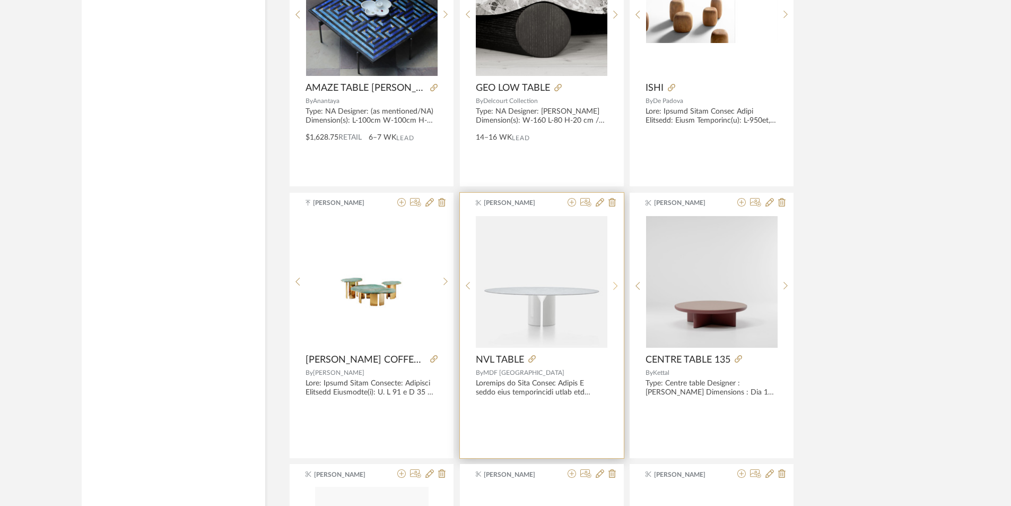
click at [618, 281] on div at bounding box center [616, 285] width 16 height 141
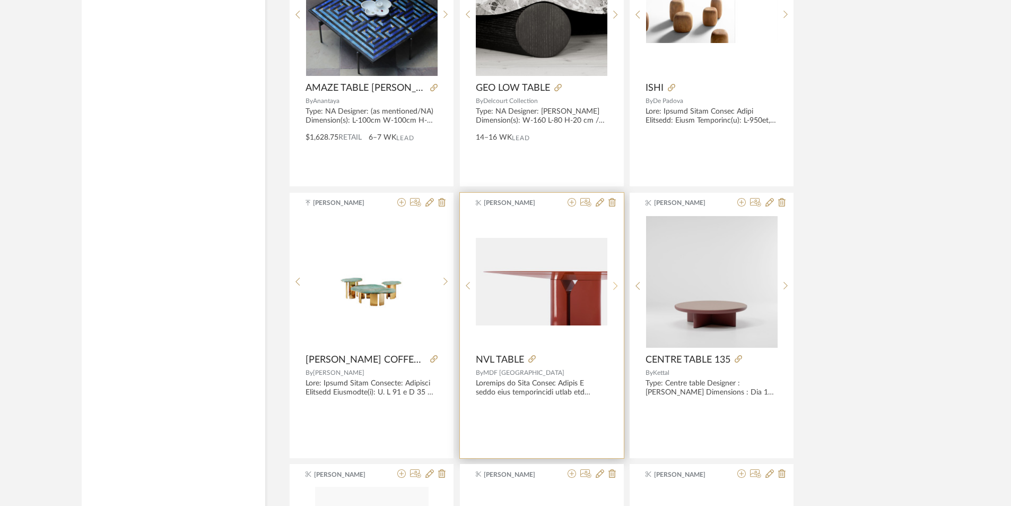
click at [618, 281] on div at bounding box center [616, 285] width 16 height 141
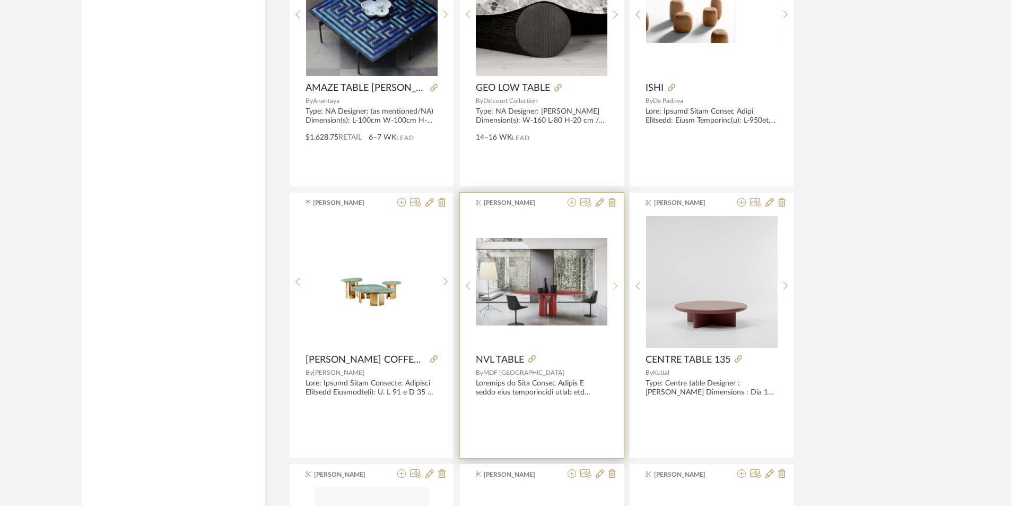
click at [618, 281] on div at bounding box center [616, 285] width 16 height 141
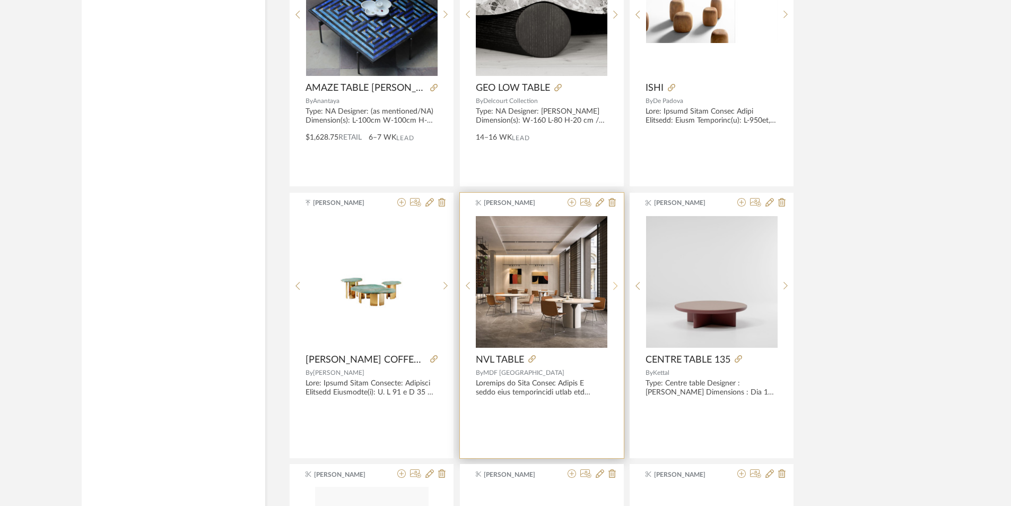
click at [615, 282] on icon at bounding box center [615, 285] width 5 height 9
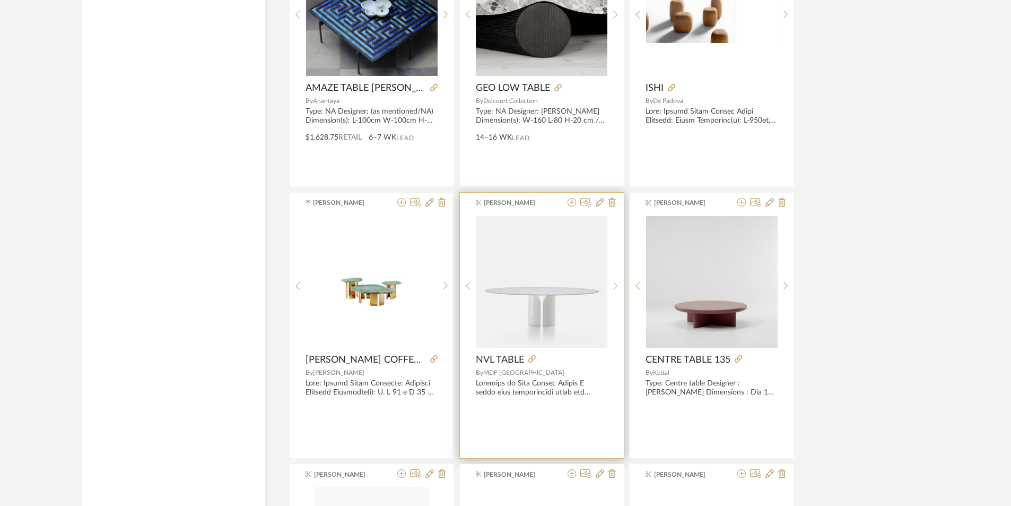
click at [615, 282] on icon at bounding box center [615, 285] width 5 height 9
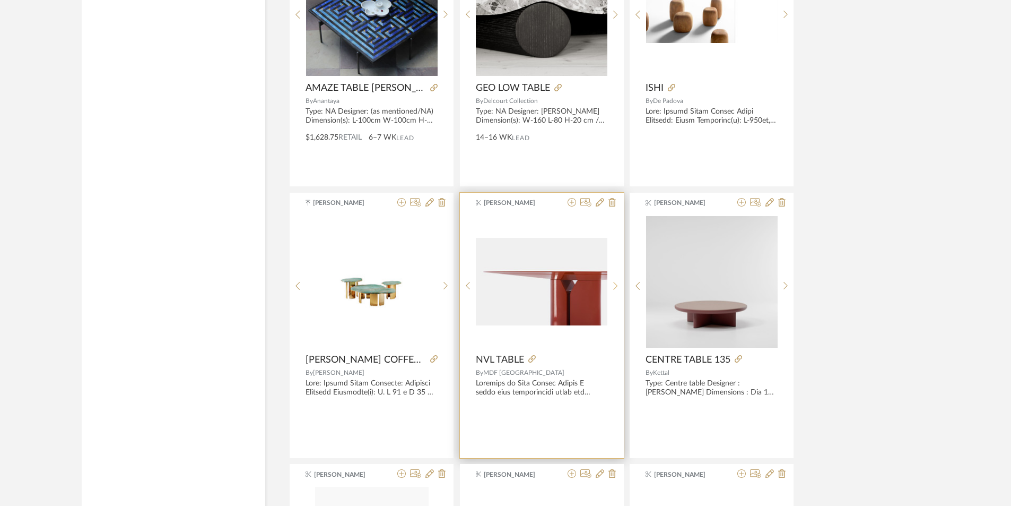
click at [615, 282] on icon at bounding box center [615, 285] width 5 height 9
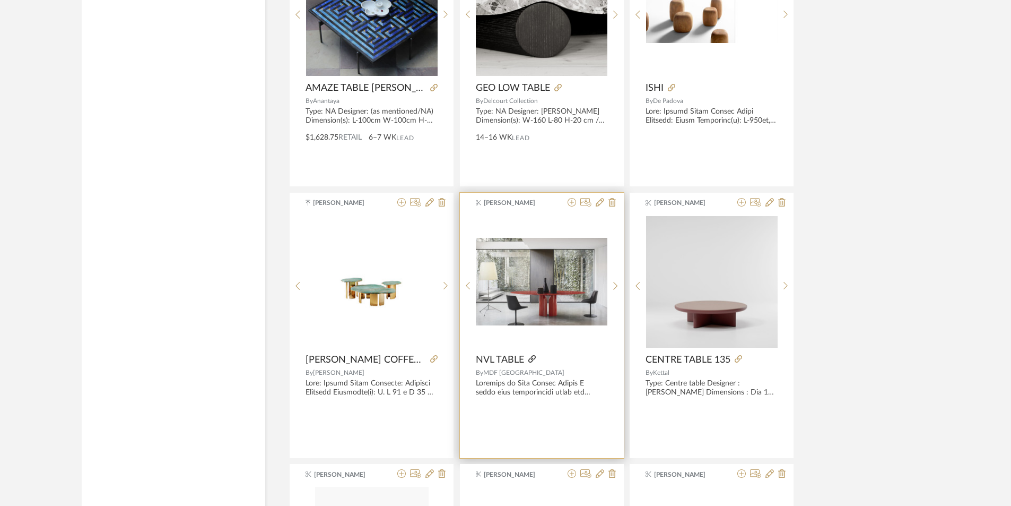
click at [532, 360] on icon at bounding box center [531, 358] width 7 height 7
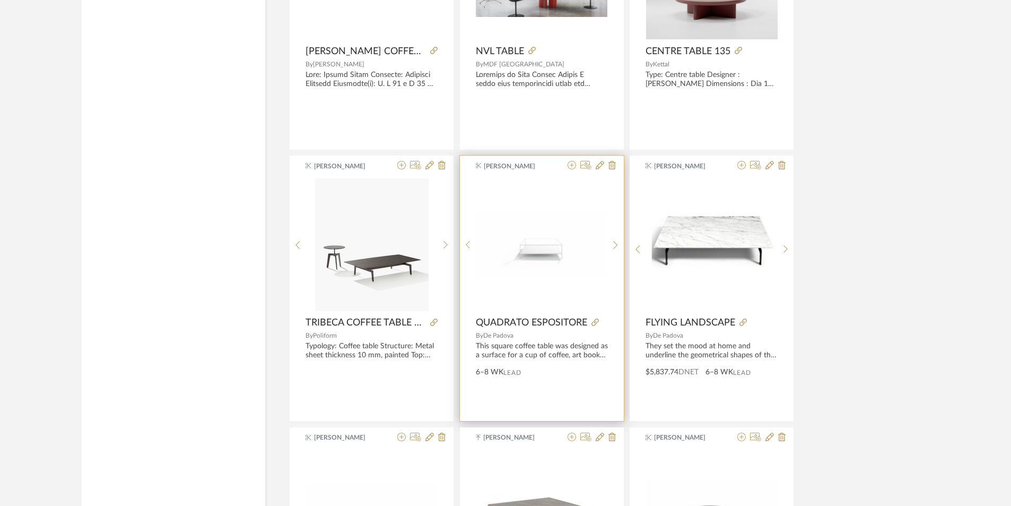
scroll to position [7161, 0]
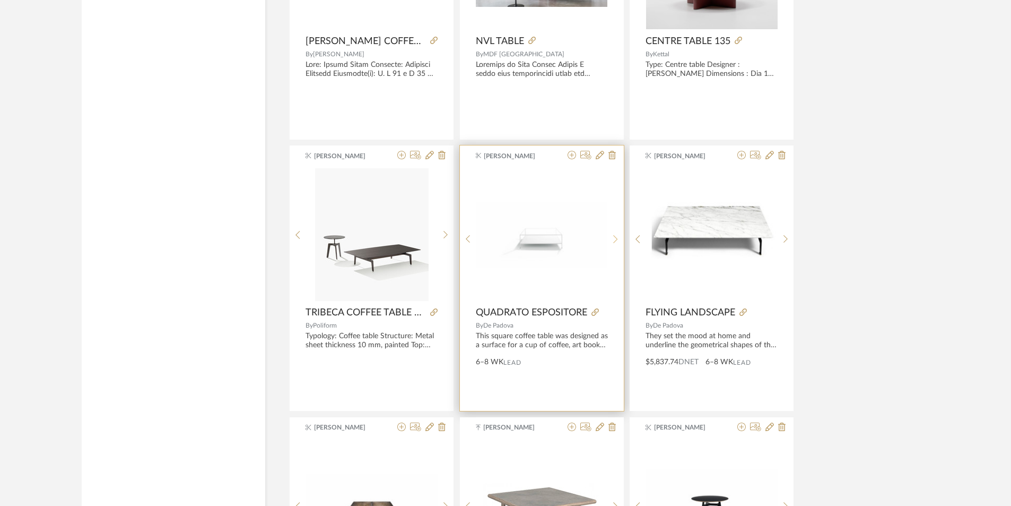
click at [615, 238] on icon at bounding box center [615, 239] width 5 height 9
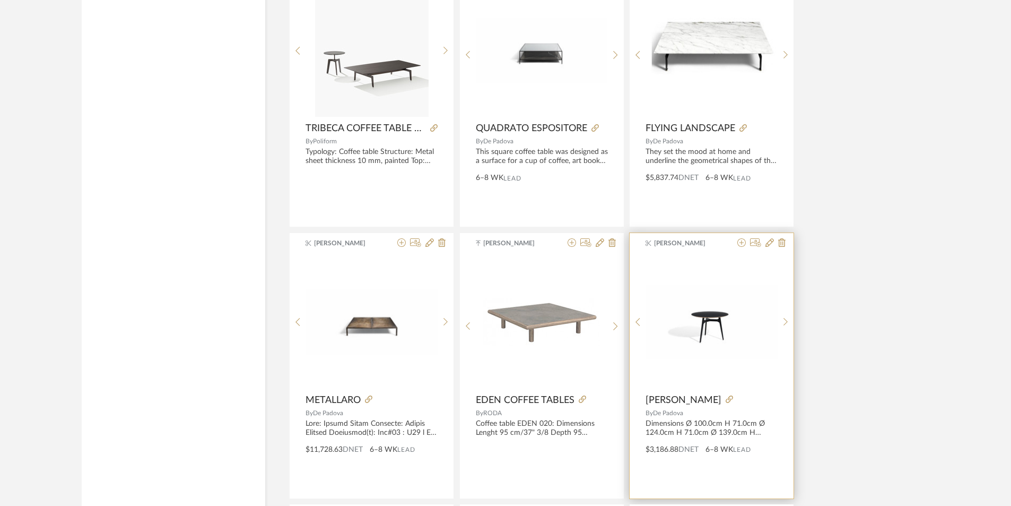
scroll to position [7320, 0]
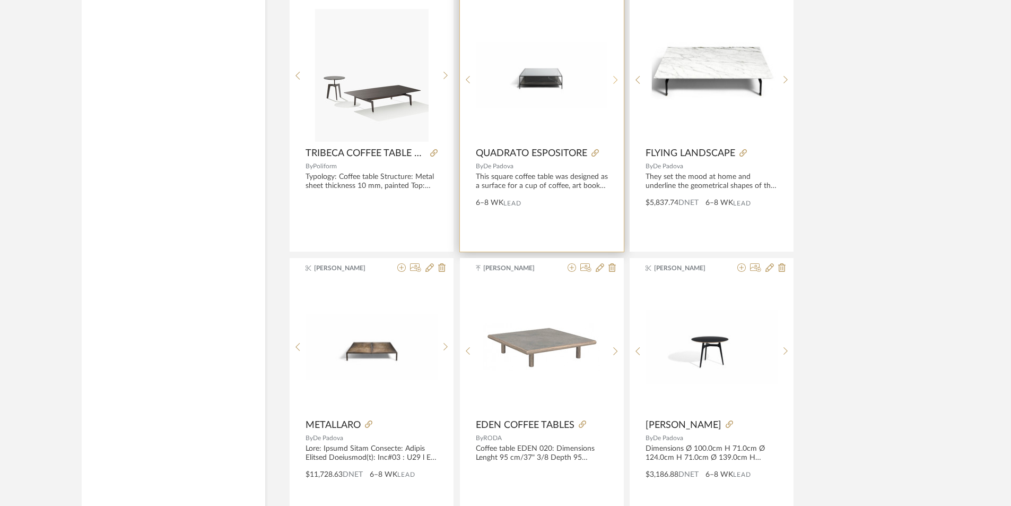
click at [610, 86] on div at bounding box center [616, 79] width 16 height 141
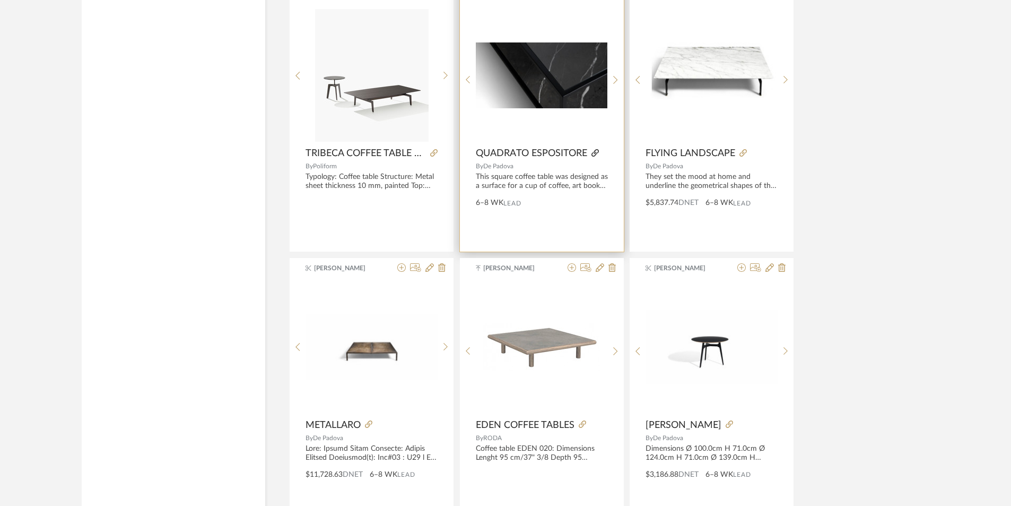
click at [599, 154] on icon at bounding box center [595, 152] width 7 height 7
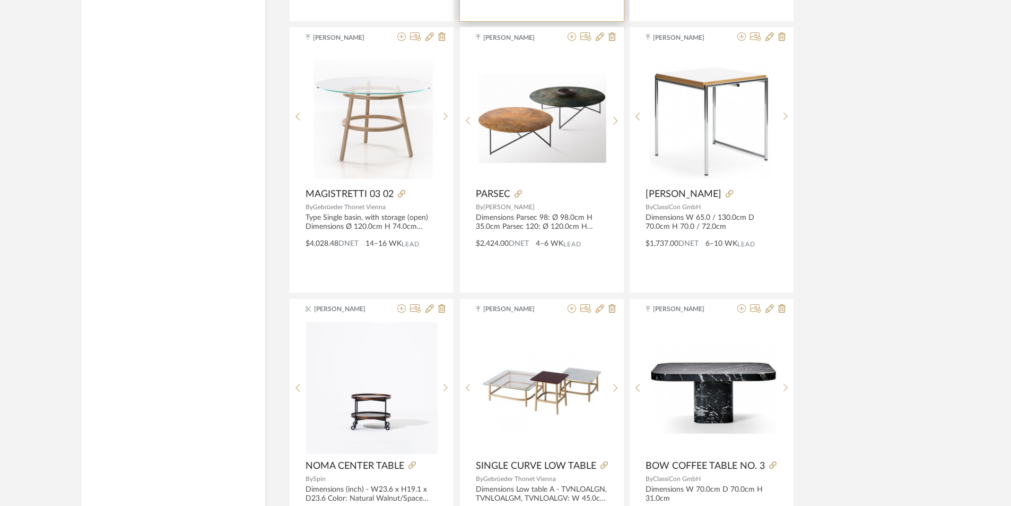
scroll to position [7851, 0]
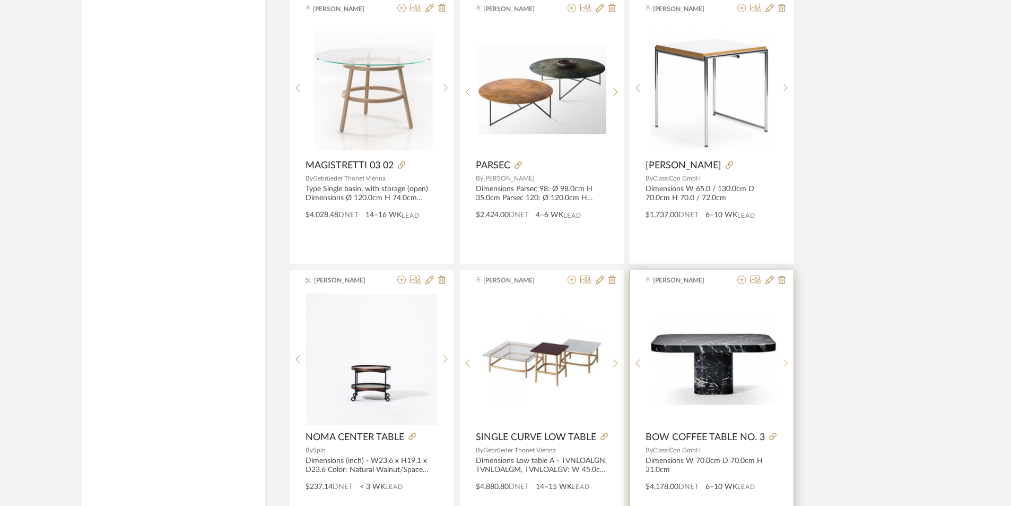
click at [781, 360] on sr-next-btn at bounding box center [786, 363] width 16 height 9
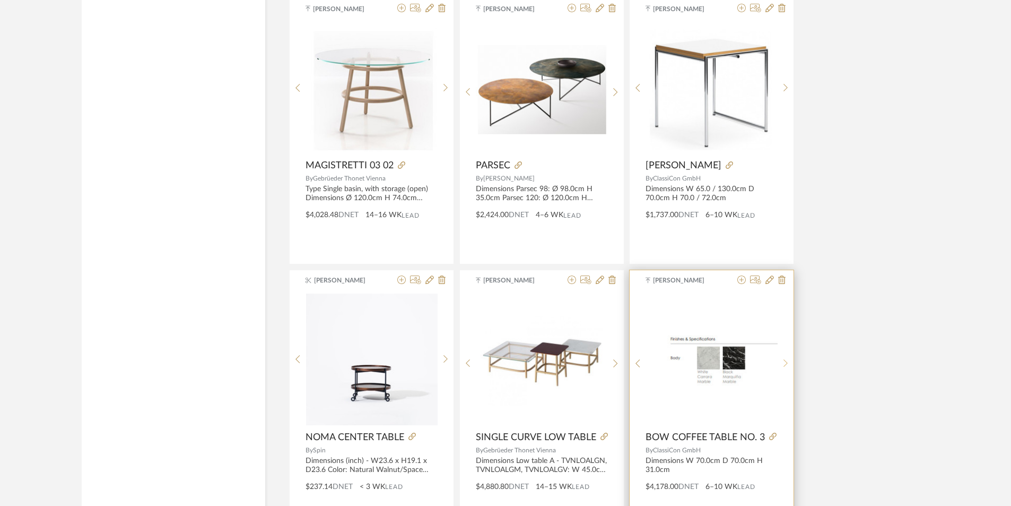
click at [781, 360] on sr-next-btn at bounding box center [786, 363] width 16 height 9
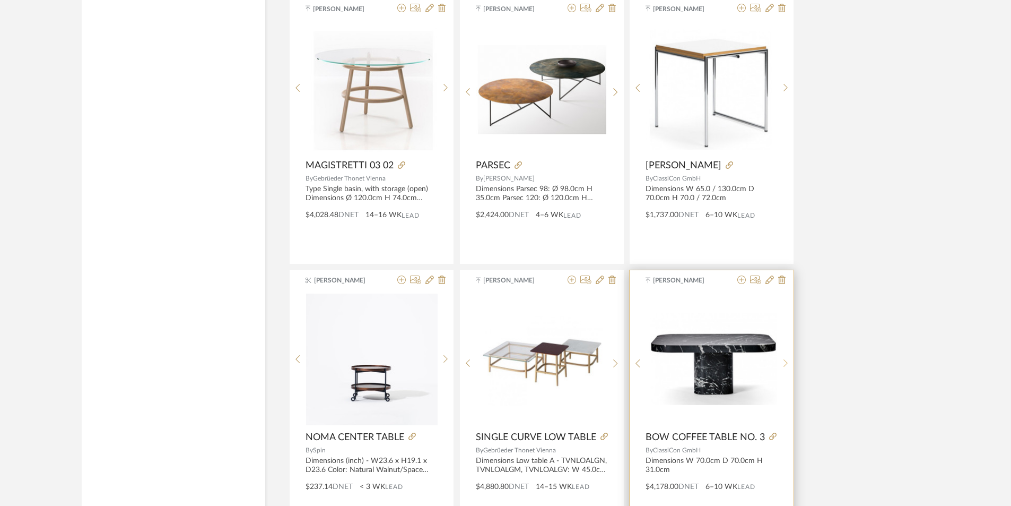
click at [781, 360] on sr-next-btn at bounding box center [786, 363] width 16 height 9
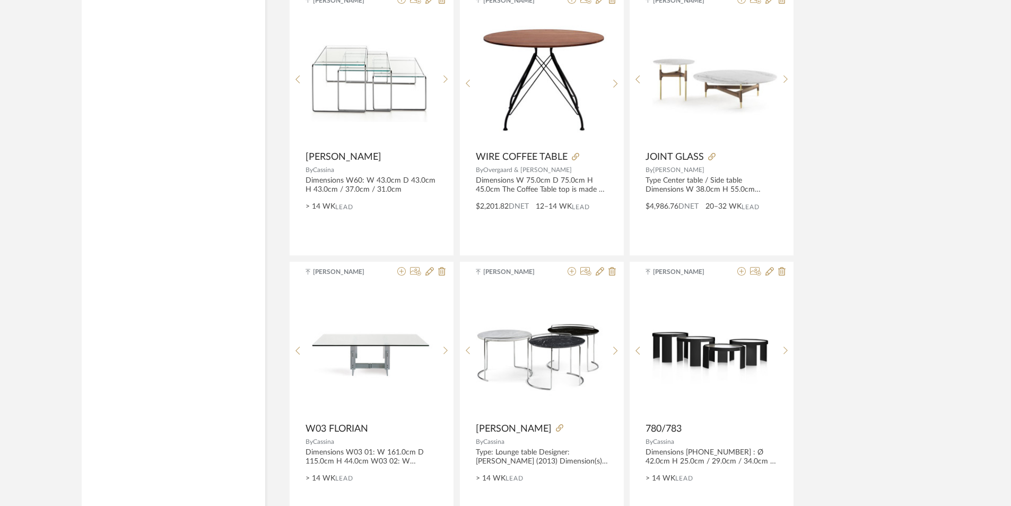
scroll to position [8435, 0]
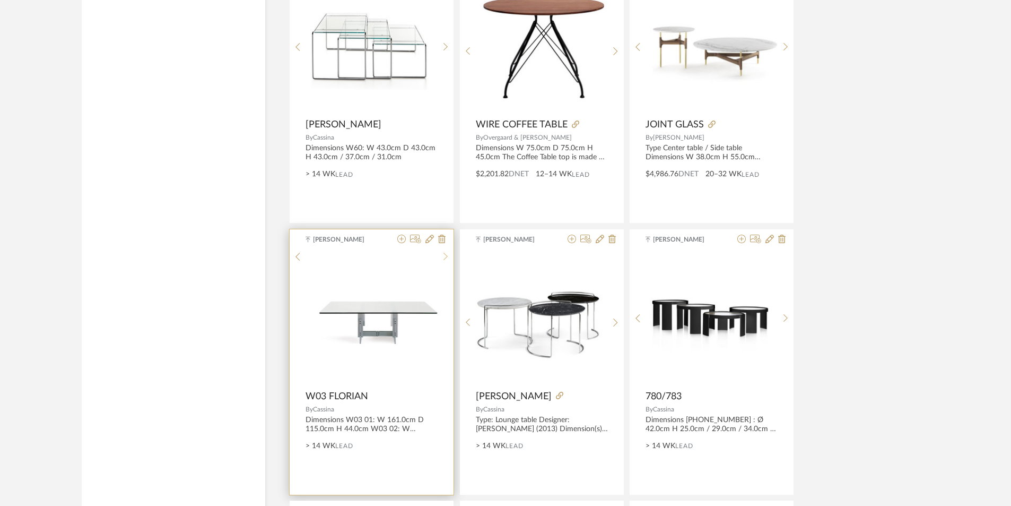
click at [453, 261] on sr-next-btn at bounding box center [446, 256] width 16 height 9
click at [446, 318] on icon at bounding box center [446, 322] width 5 height 9
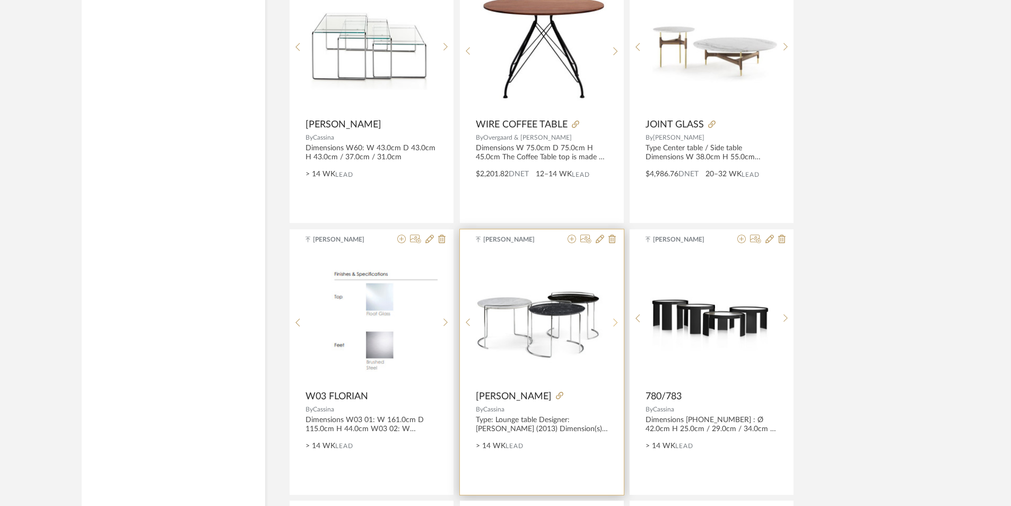
click at [618, 323] on icon at bounding box center [615, 322] width 5 height 9
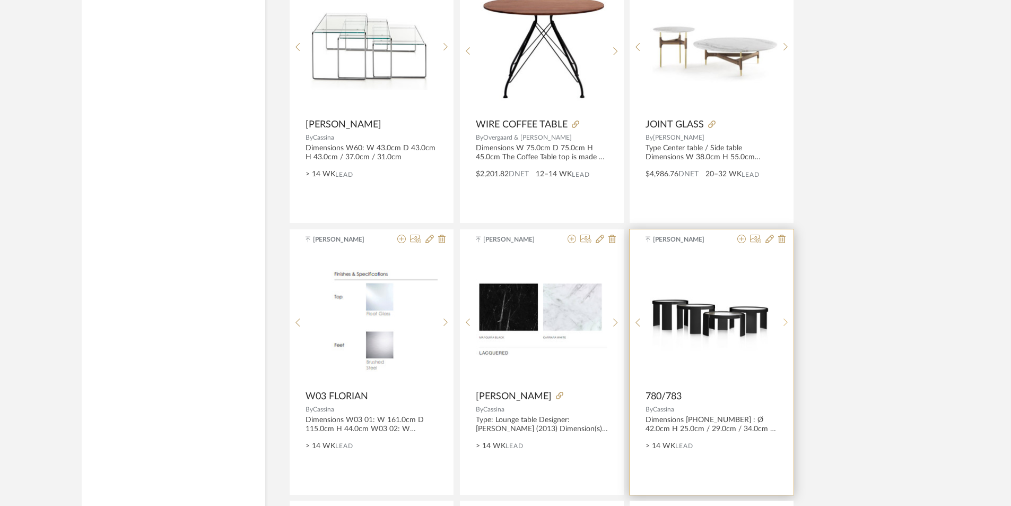
click at [782, 321] on sr-next-btn at bounding box center [786, 322] width 16 height 9
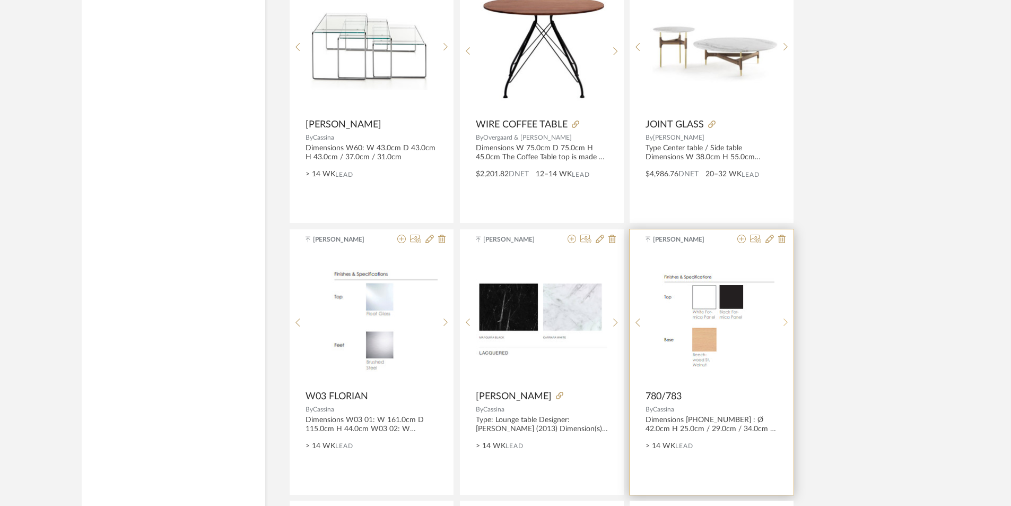
click at [782, 321] on sr-next-btn at bounding box center [786, 322] width 16 height 9
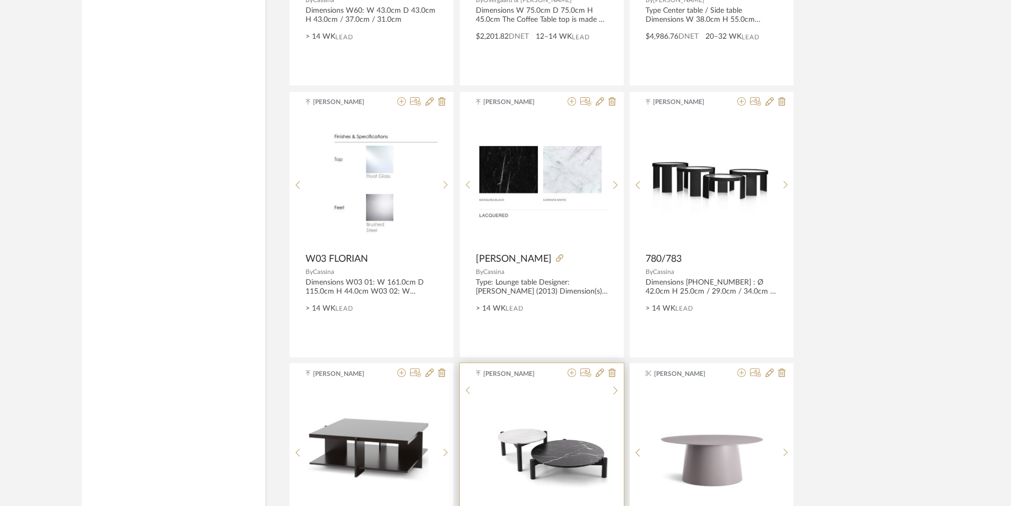
scroll to position [8700, 0]
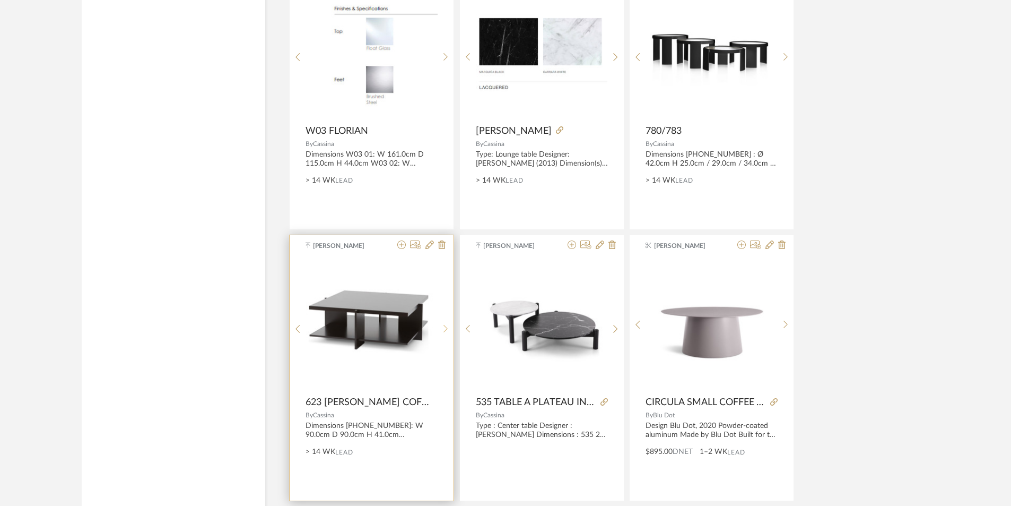
click at [446, 326] on icon at bounding box center [446, 328] width 5 height 9
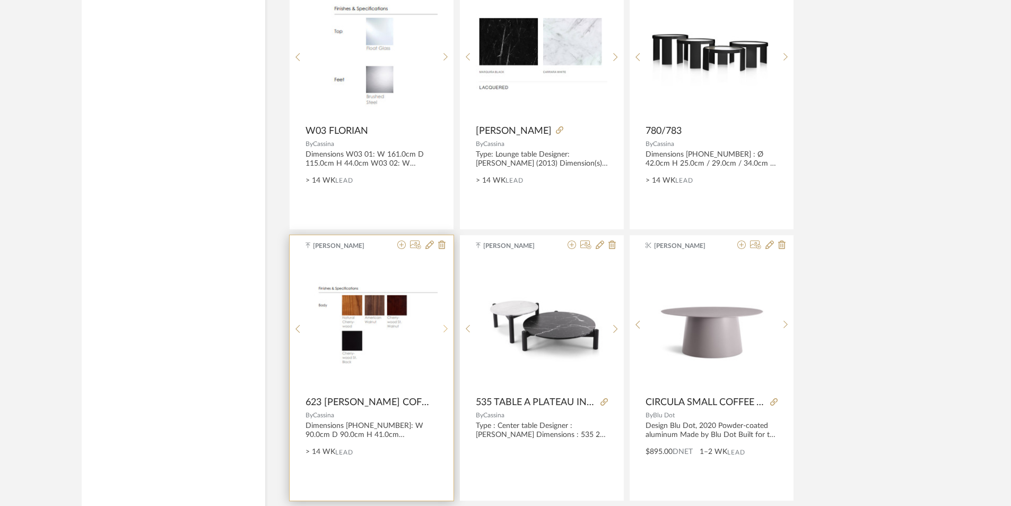
click at [446, 326] on icon at bounding box center [446, 328] width 5 height 9
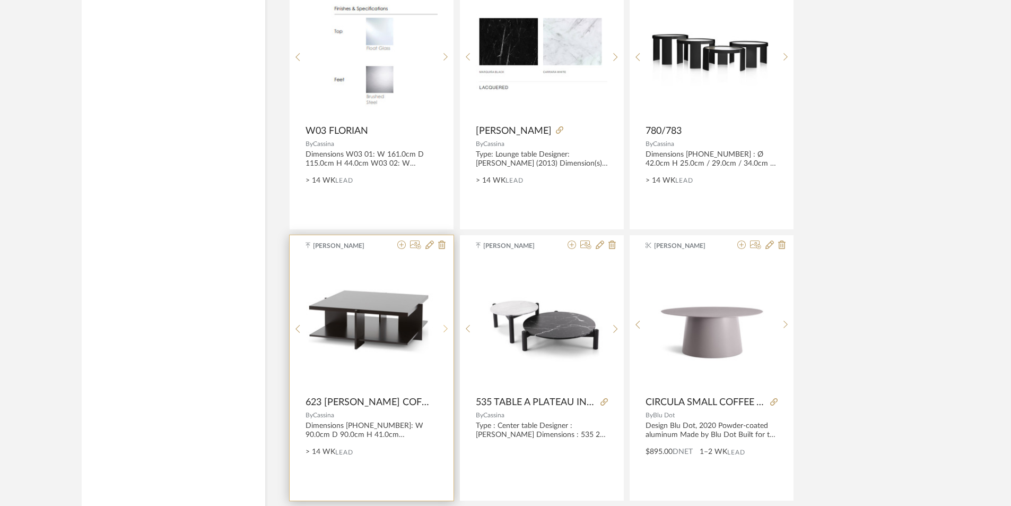
click at [446, 326] on icon at bounding box center [446, 328] width 5 height 9
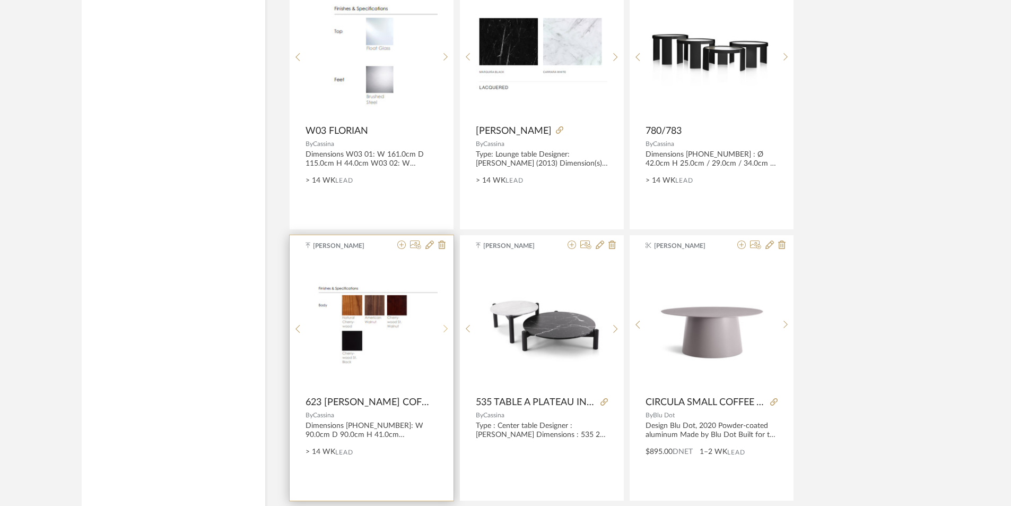
click at [446, 326] on icon at bounding box center [446, 328] width 5 height 9
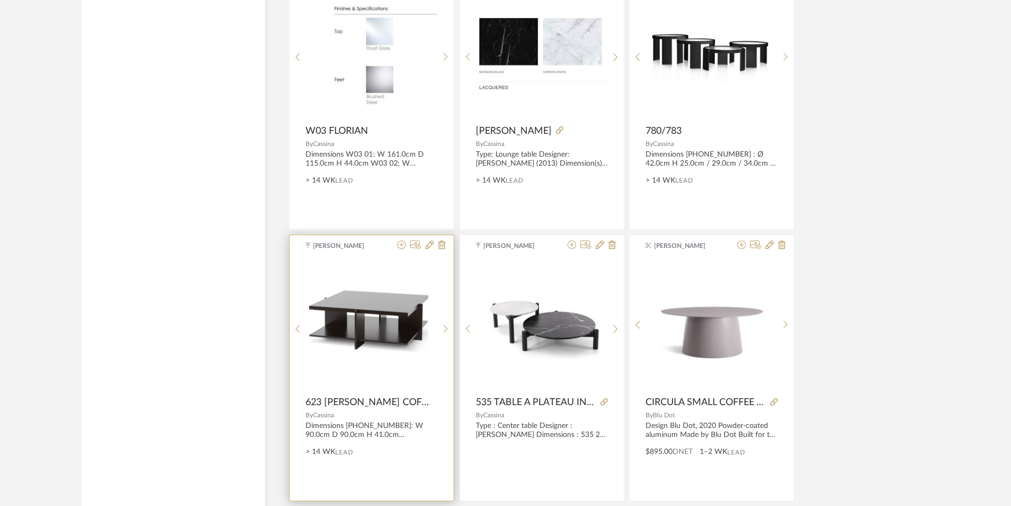
scroll to position [8753, 0]
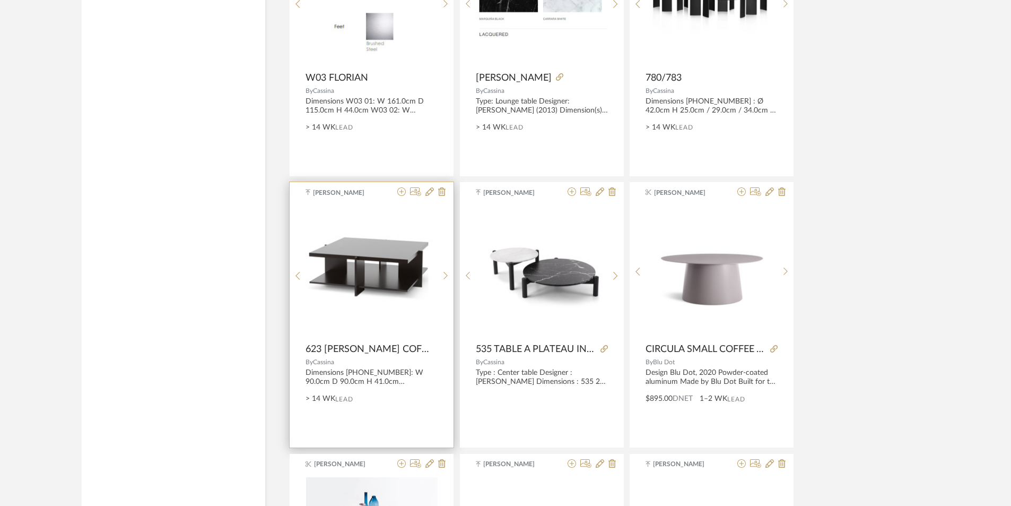
drag, startPoint x: 306, startPoint y: 344, endPoint x: 341, endPoint y: 362, distance: 39.9
click at [341, 362] on div "[PERSON_NAME] 623 [PERSON_NAME] COFFEE TABLES By Cassina Dimensions [PHONE_NUMB…" at bounding box center [372, 314] width 164 height 265
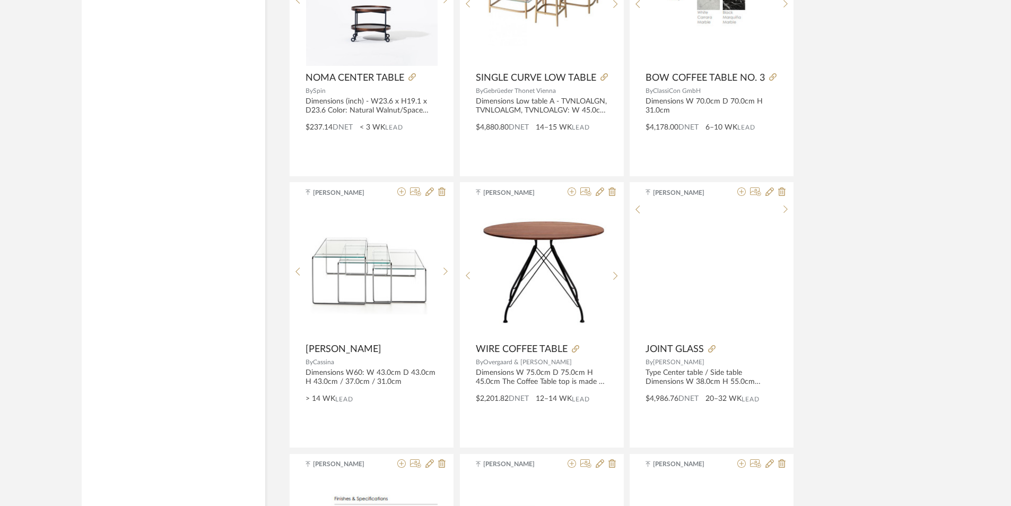
scroll to position [8116, 0]
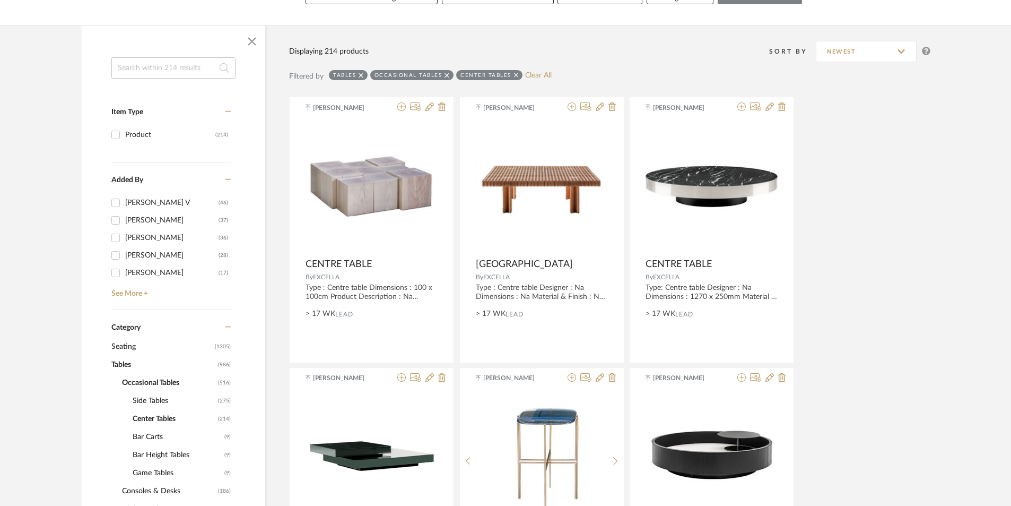
scroll to position [265, 0]
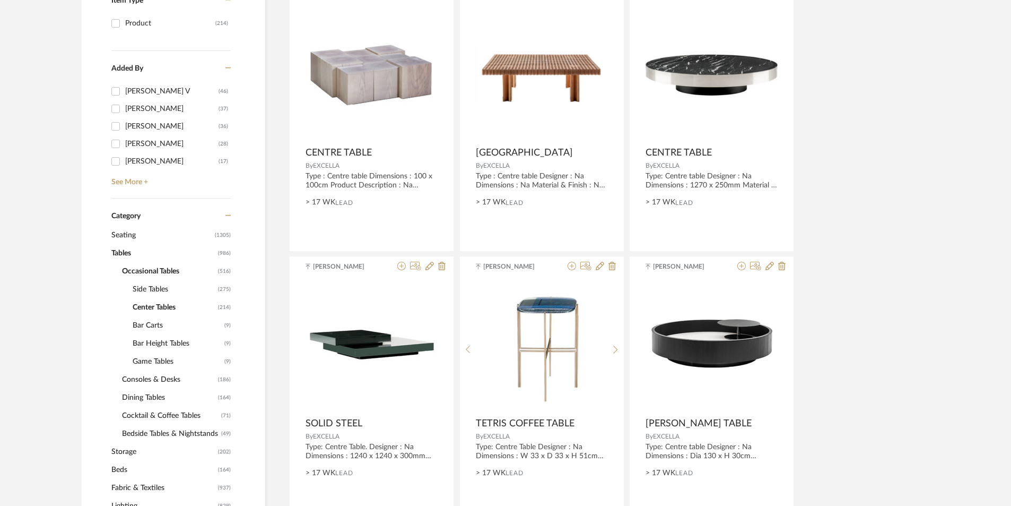
click at [124, 235] on span "Seating" at bounding box center [161, 235] width 101 height 18
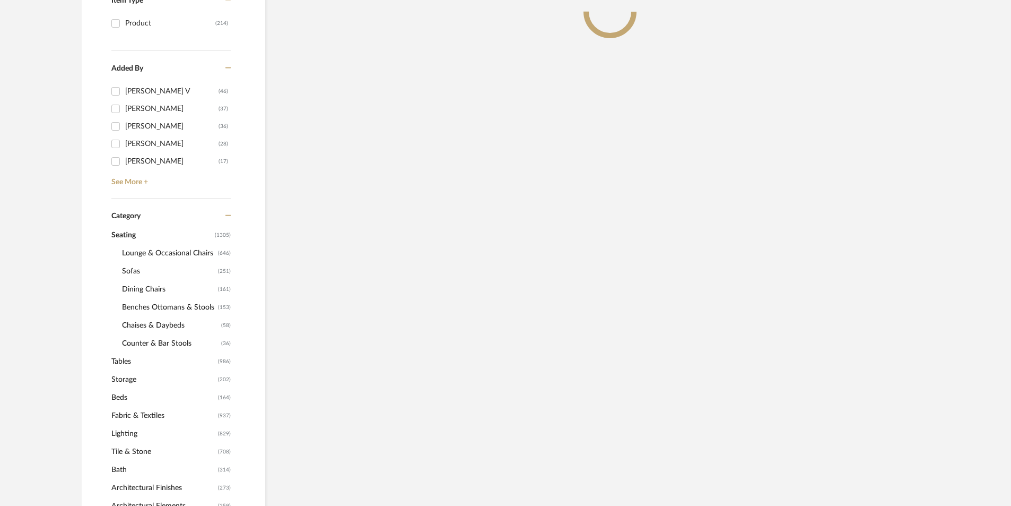
click at [137, 268] on span "Sofas" at bounding box center [168, 271] width 93 height 18
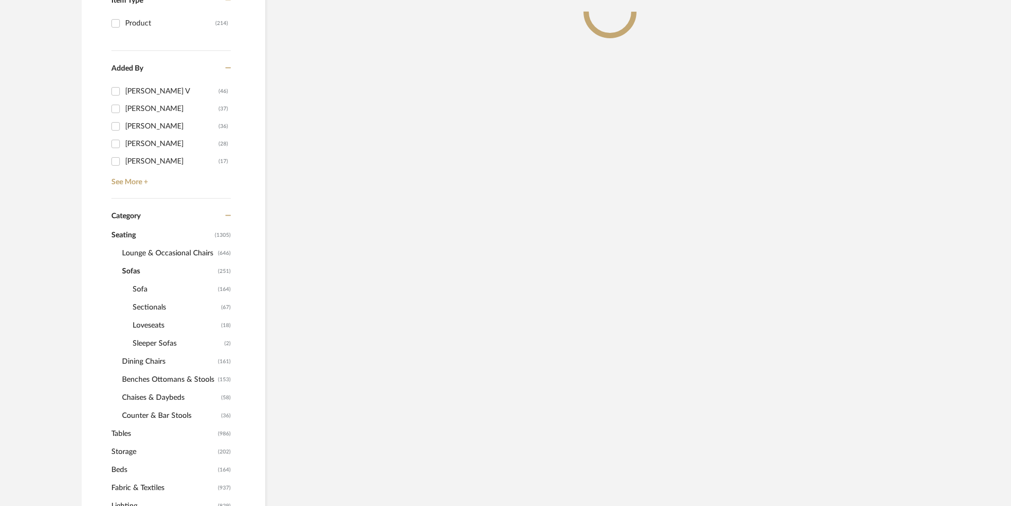
click at [167, 307] on span "Sectionals" at bounding box center [176, 307] width 86 height 18
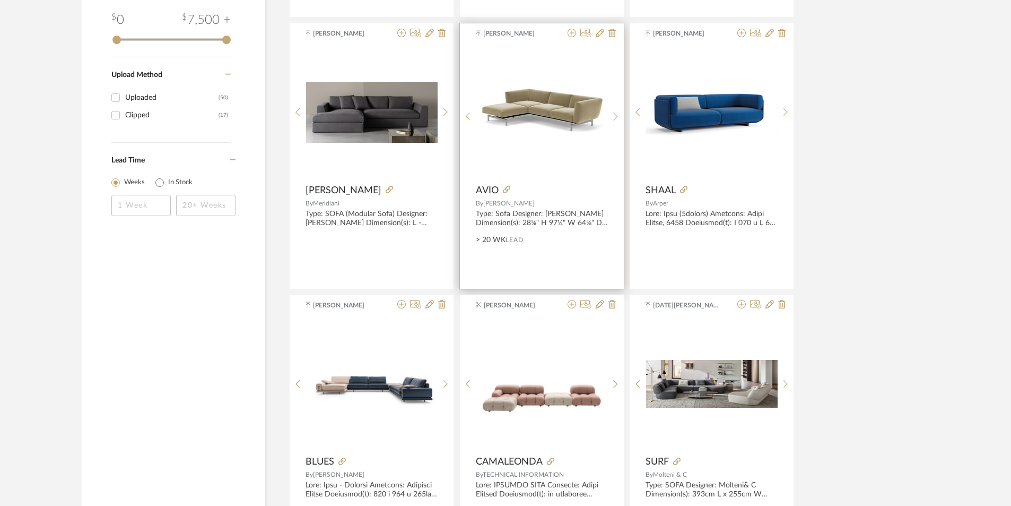
scroll to position [1592, 0]
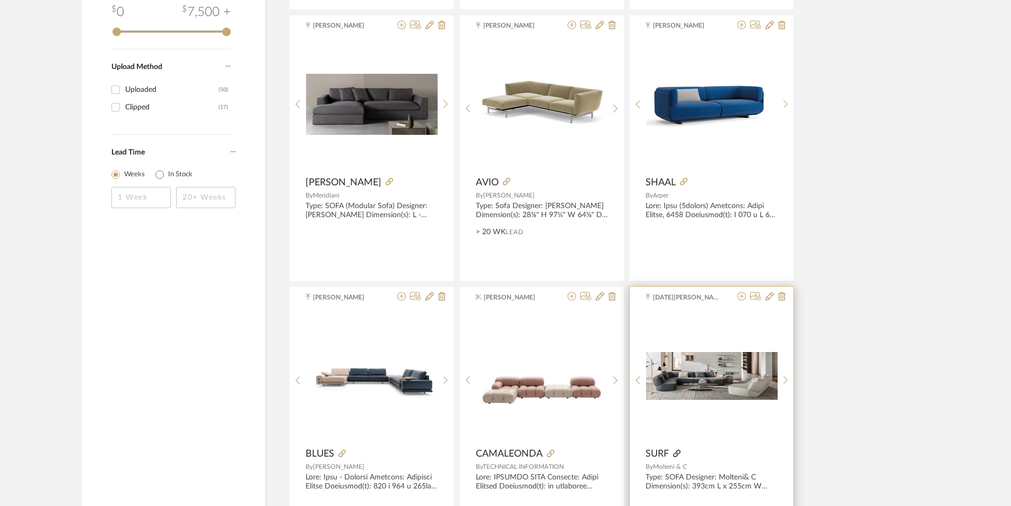
click at [679, 452] on icon at bounding box center [676, 452] width 7 height 7
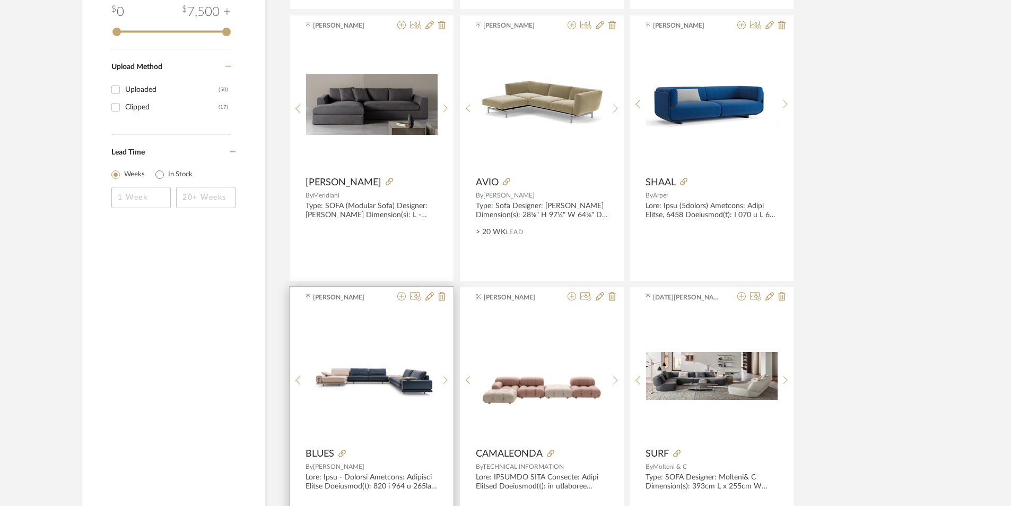
scroll to position [1645, 0]
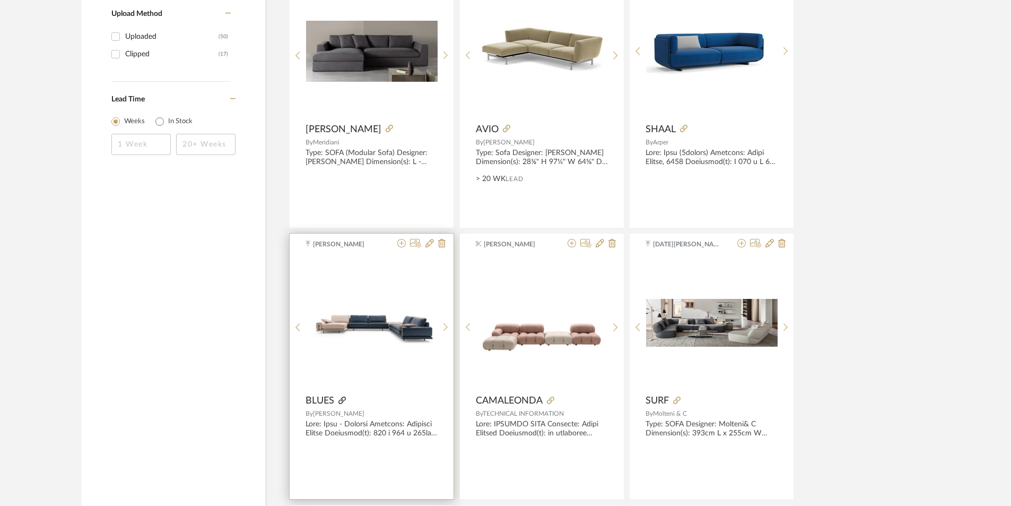
click at [343, 402] on icon at bounding box center [342, 399] width 7 height 7
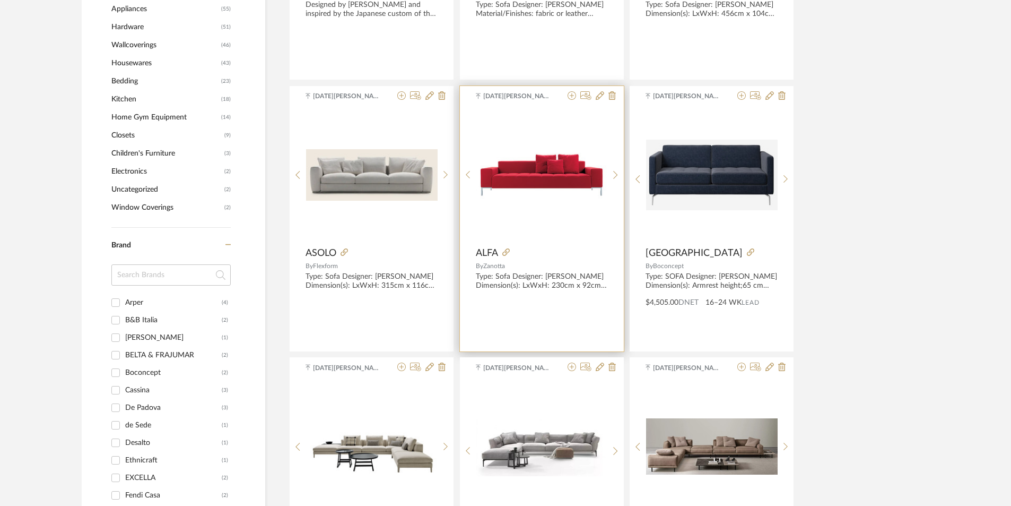
scroll to position [849, 0]
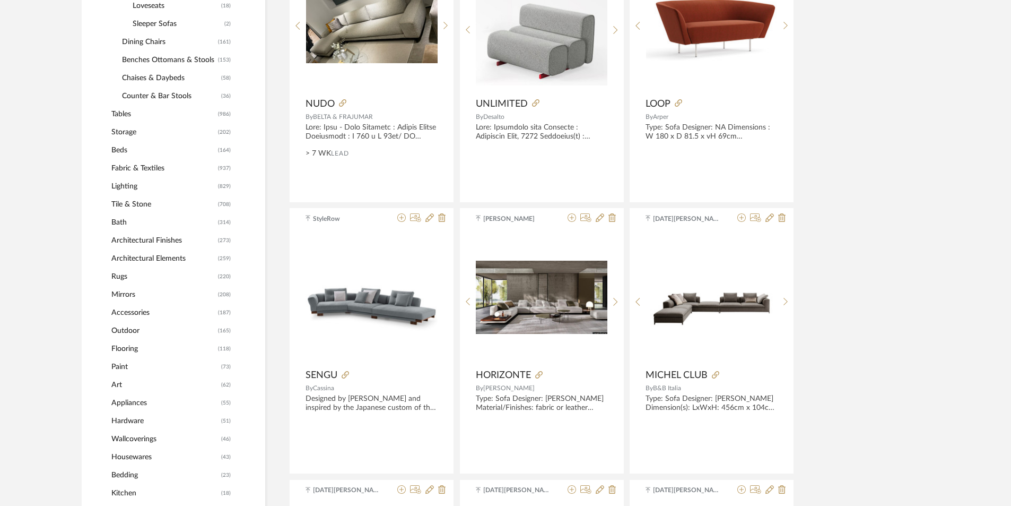
scroll to position [478, 0]
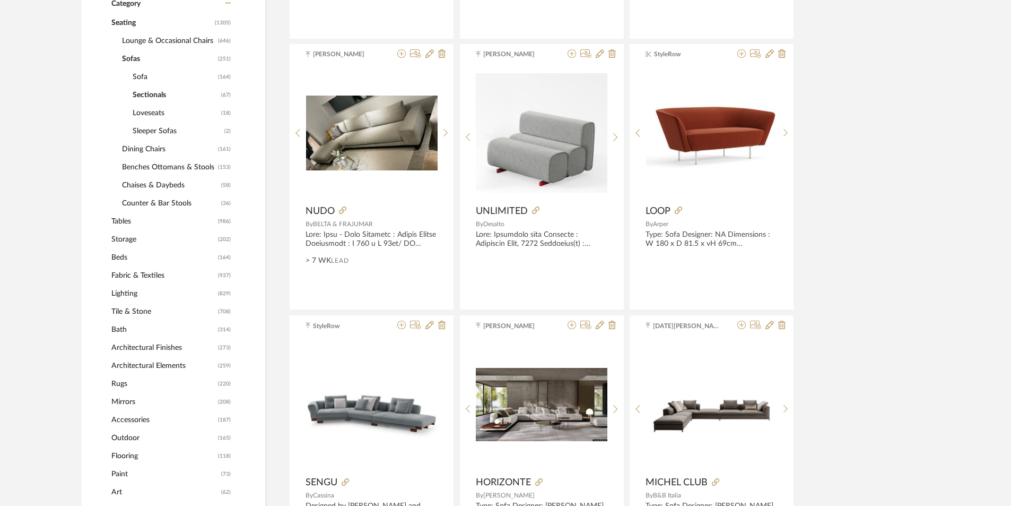
click at [126, 224] on span "Tables" at bounding box center [163, 221] width 104 height 18
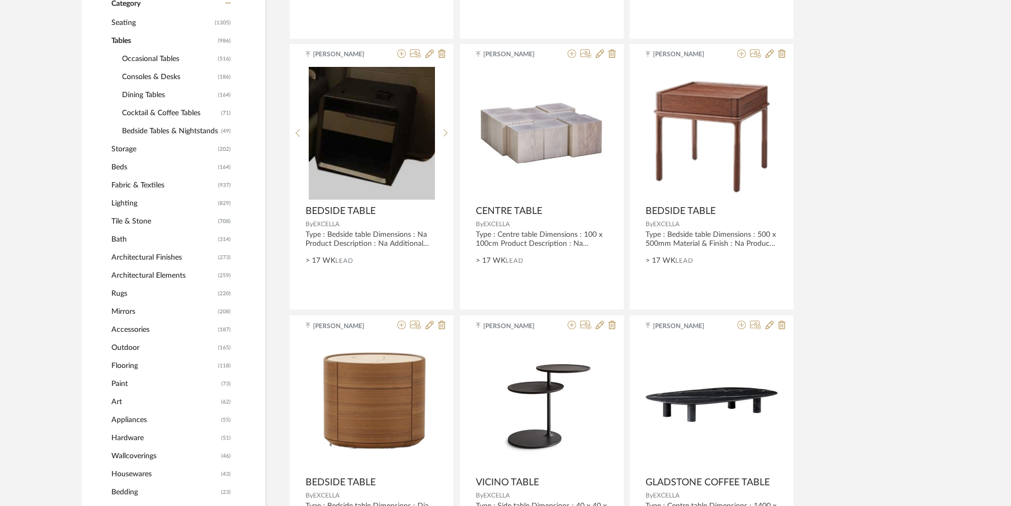
click at [153, 63] on span "Occasional Tables" at bounding box center [168, 59] width 93 height 18
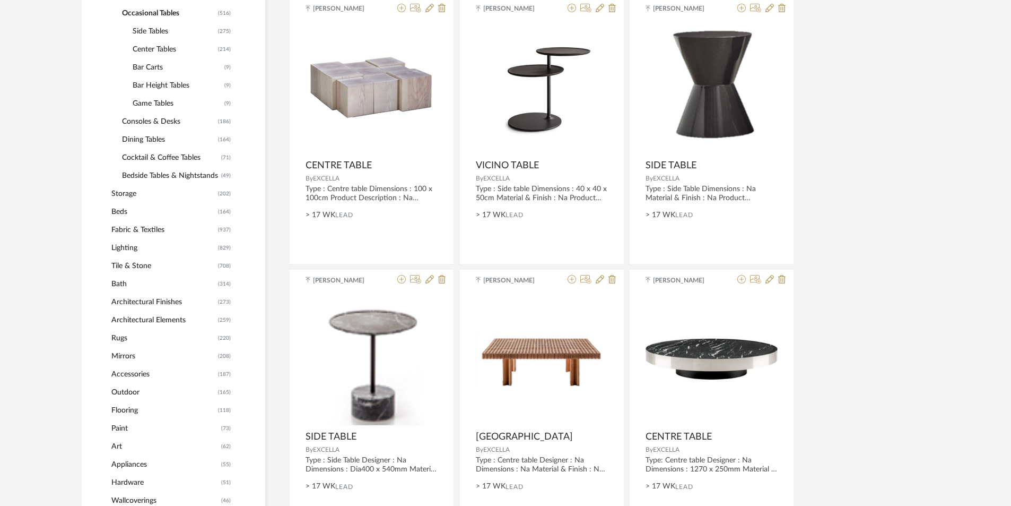
scroll to position [371, 0]
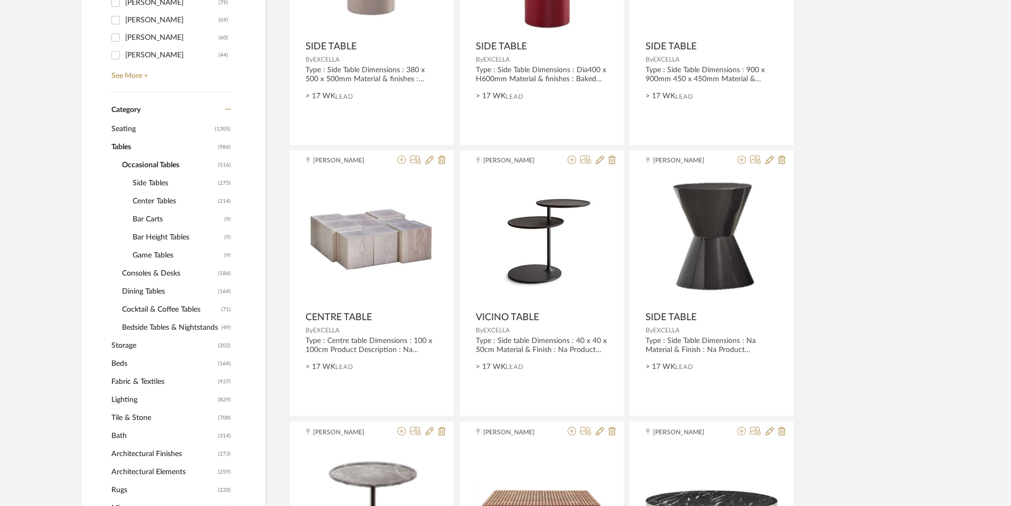
click at [146, 168] on span "Occasional Tables" at bounding box center [168, 165] width 93 height 18
click at [163, 203] on span "Center Tables" at bounding box center [174, 201] width 83 height 18
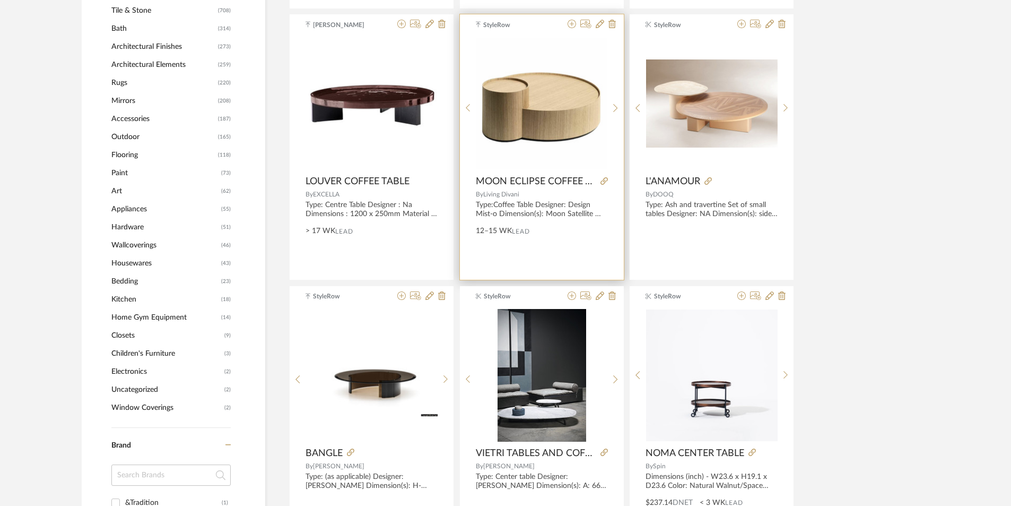
scroll to position [778, 0]
click at [614, 110] on icon at bounding box center [615, 108] width 5 height 9
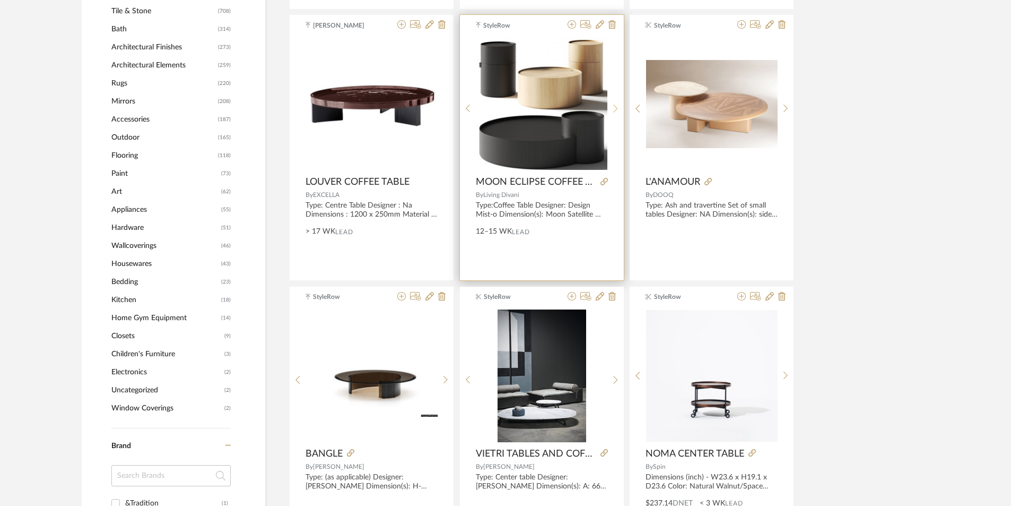
click at [614, 110] on icon at bounding box center [615, 108] width 5 height 9
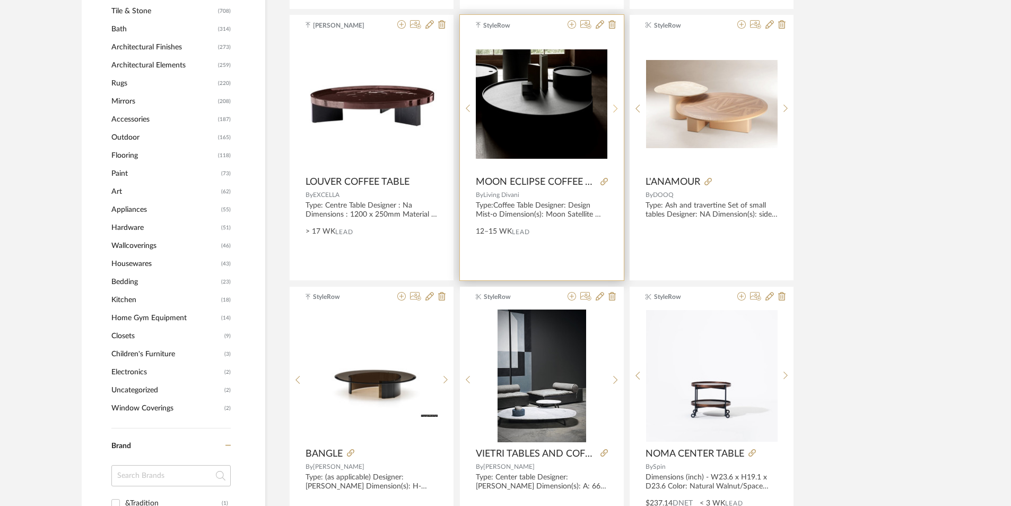
click at [614, 110] on icon at bounding box center [615, 108] width 5 height 9
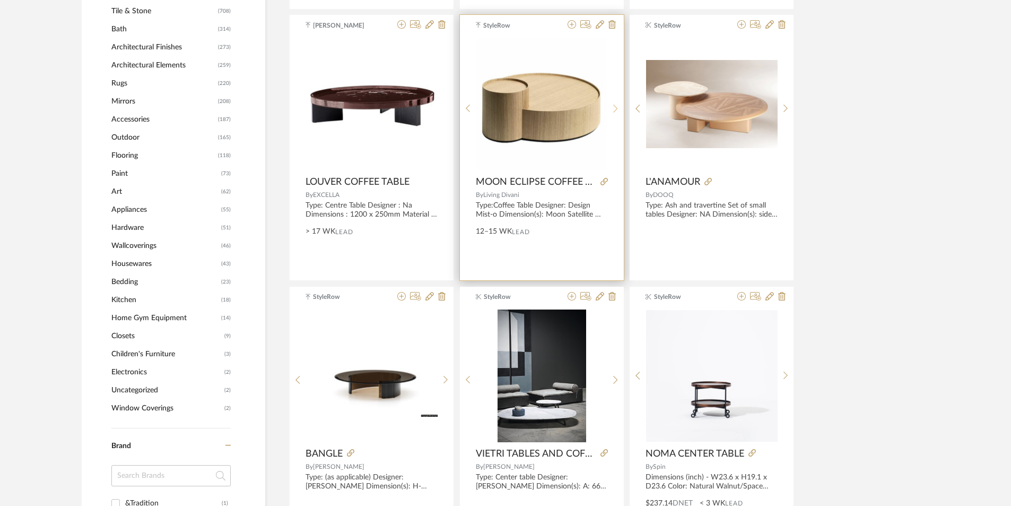
click at [614, 110] on icon at bounding box center [615, 108] width 5 height 9
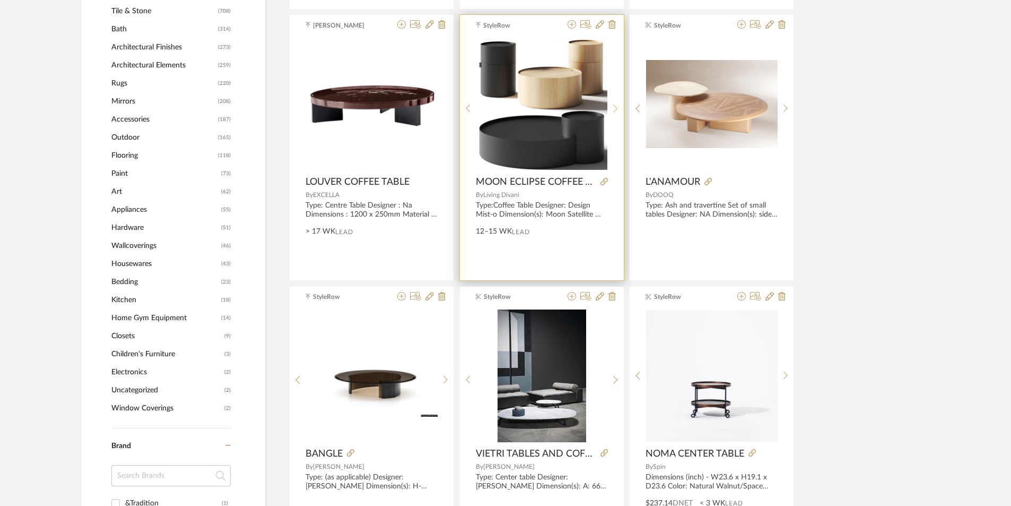
click at [614, 110] on icon at bounding box center [615, 108] width 5 height 9
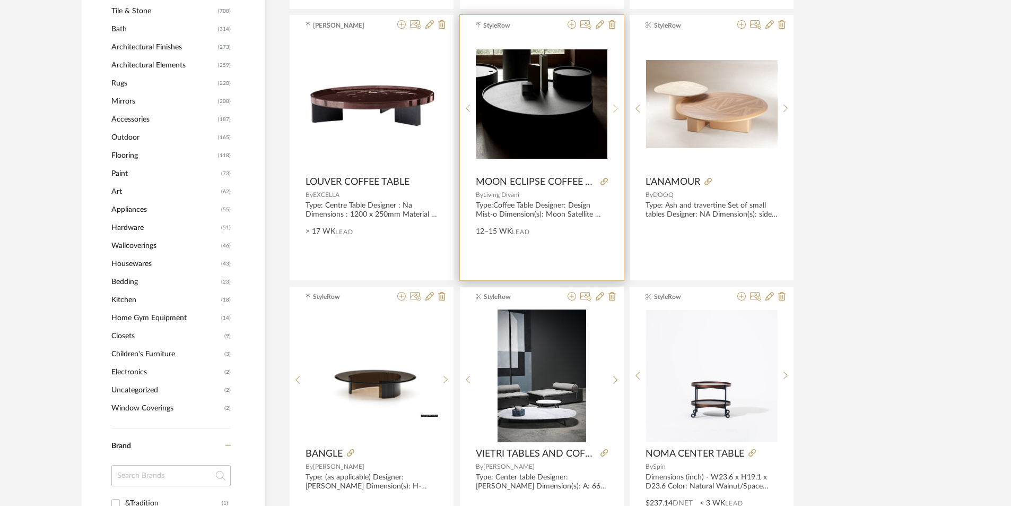
click at [614, 110] on icon at bounding box center [615, 108] width 5 height 9
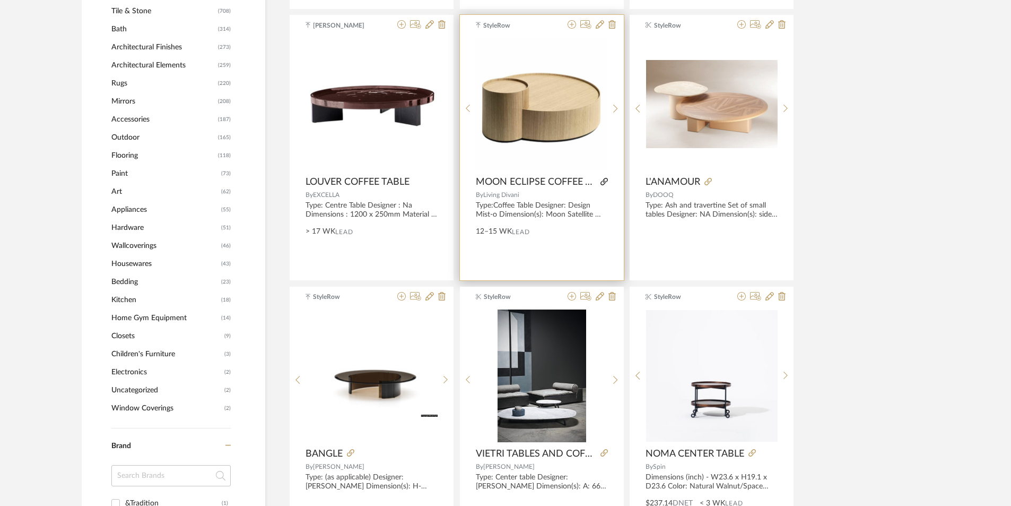
click at [604, 182] on icon at bounding box center [604, 181] width 7 height 7
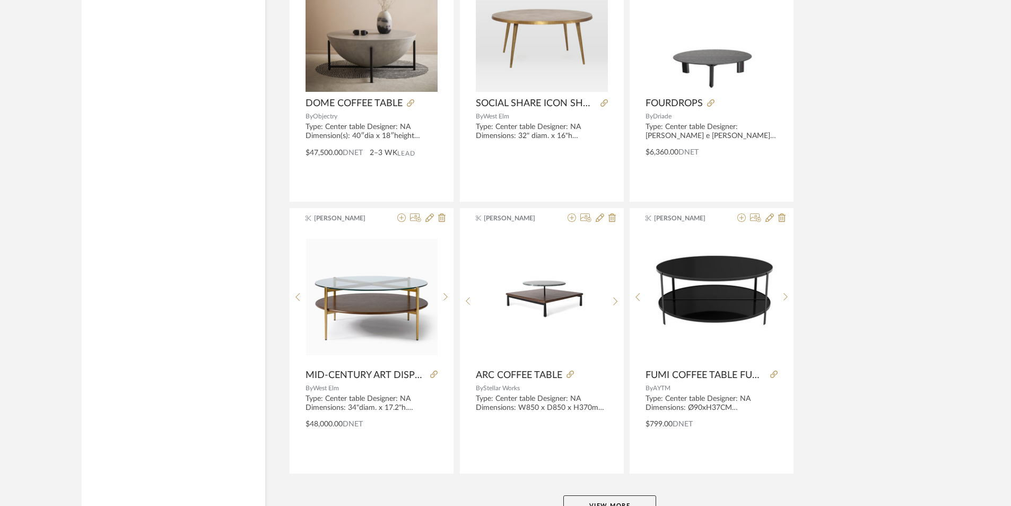
scroll to position [3108, 0]
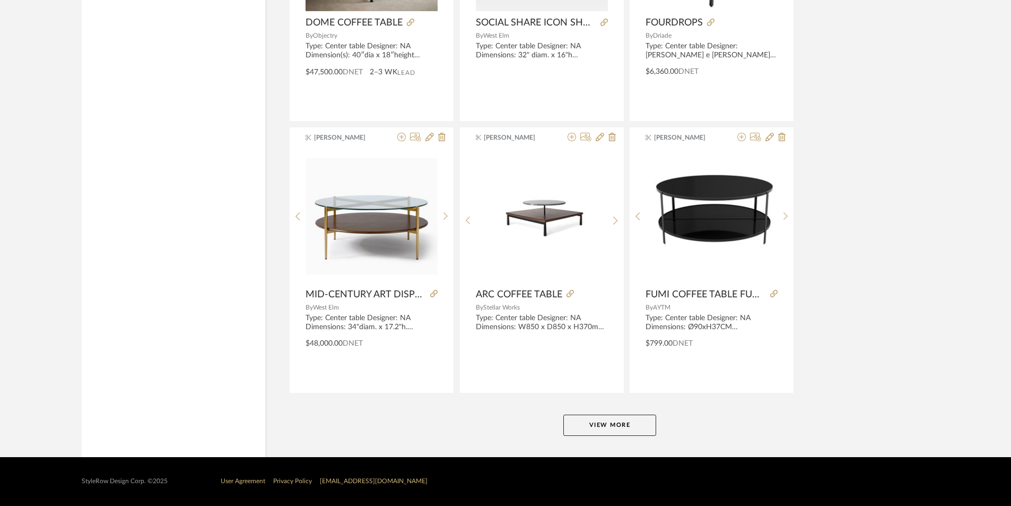
click at [622, 426] on button "View More" at bounding box center [610, 424] width 93 height 21
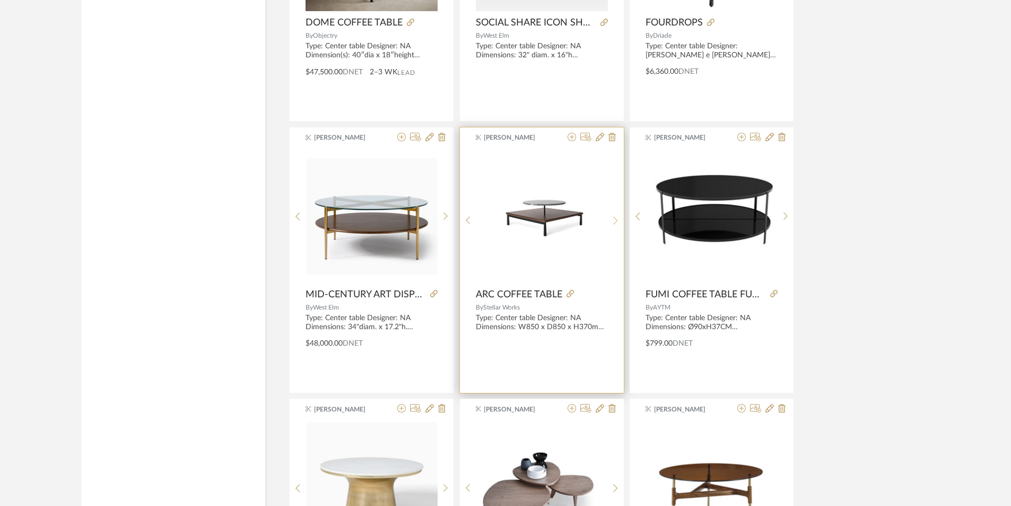
click at [619, 223] on sr-next-btn at bounding box center [616, 220] width 16 height 9
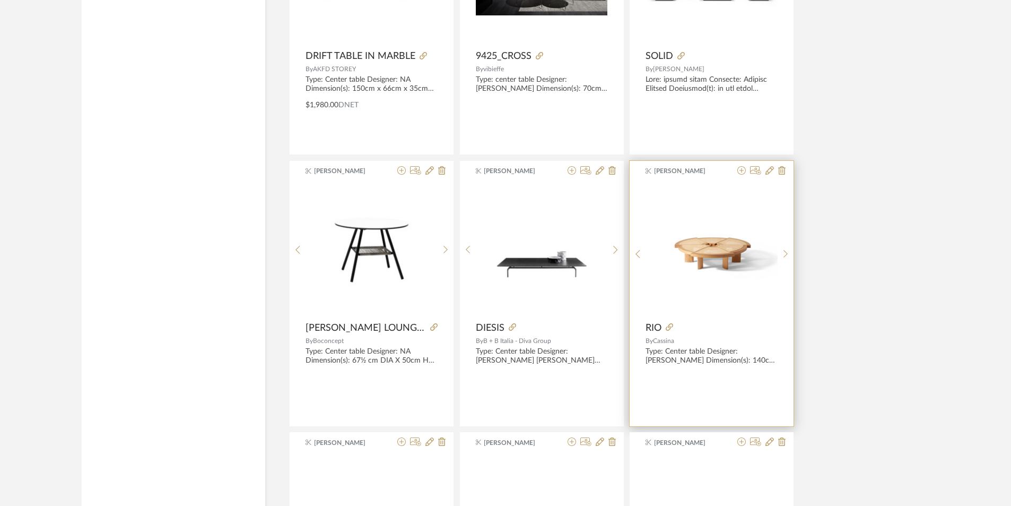
scroll to position [4859, 0]
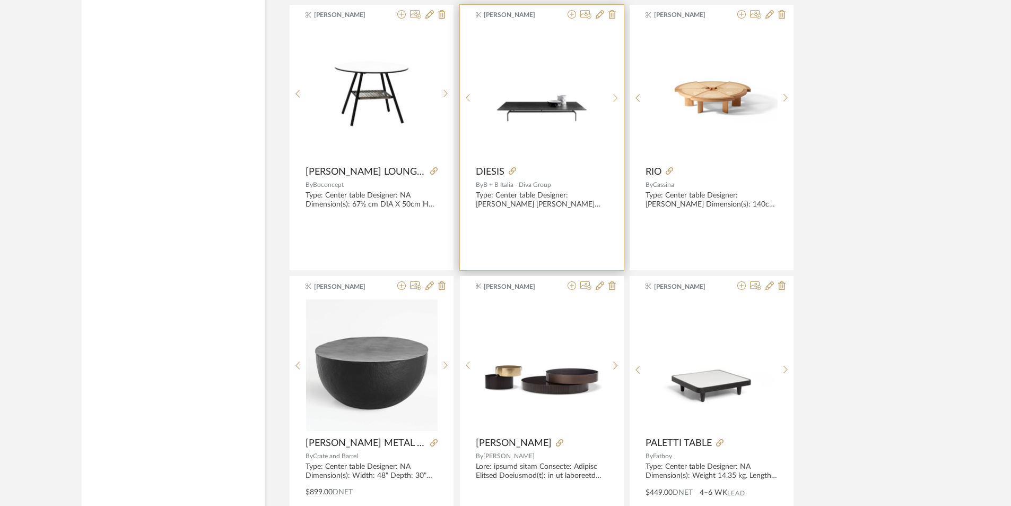
click at [612, 91] on div at bounding box center [616, 98] width 16 height 141
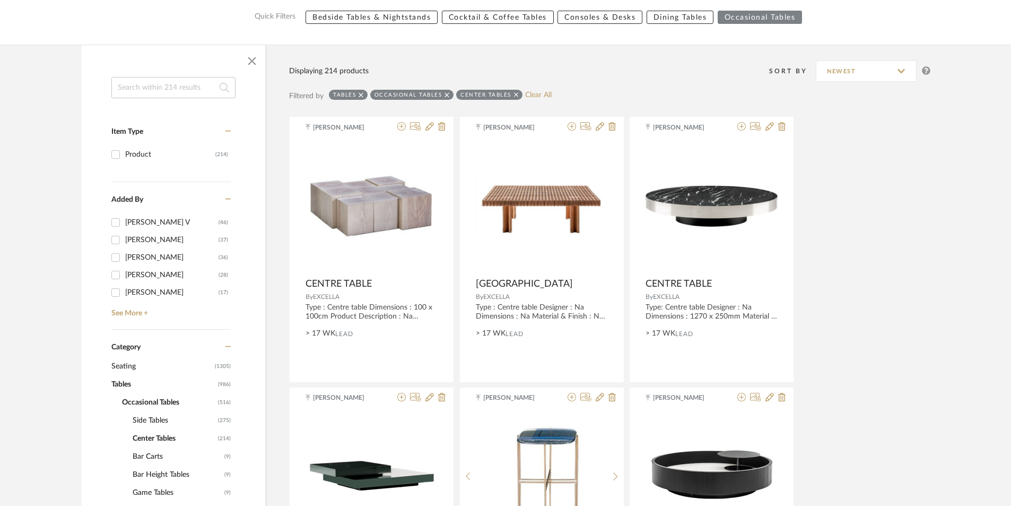
scroll to position [265, 0]
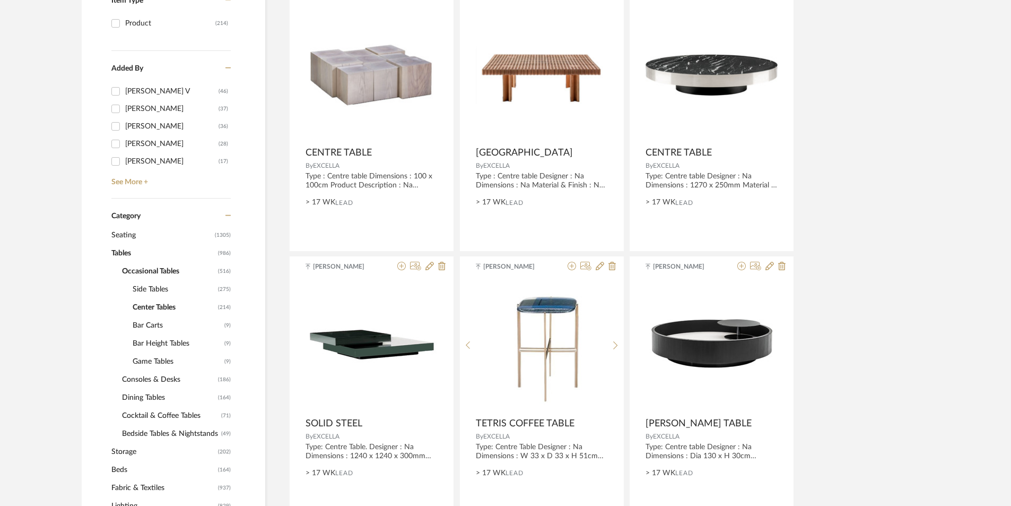
click at [127, 238] on span "Seating" at bounding box center [161, 235] width 101 height 18
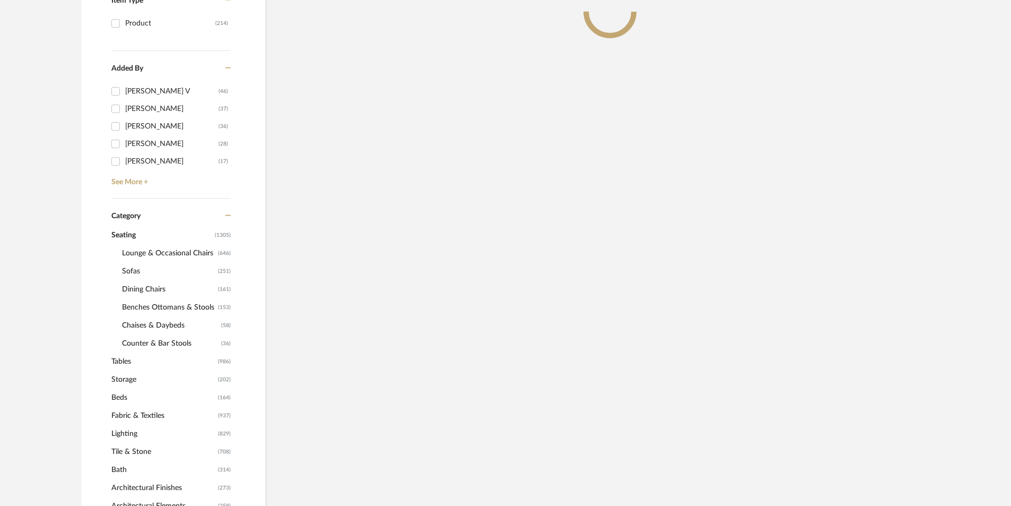
click at [136, 250] on span "Lounge & Occasional Chairs" at bounding box center [168, 253] width 93 height 18
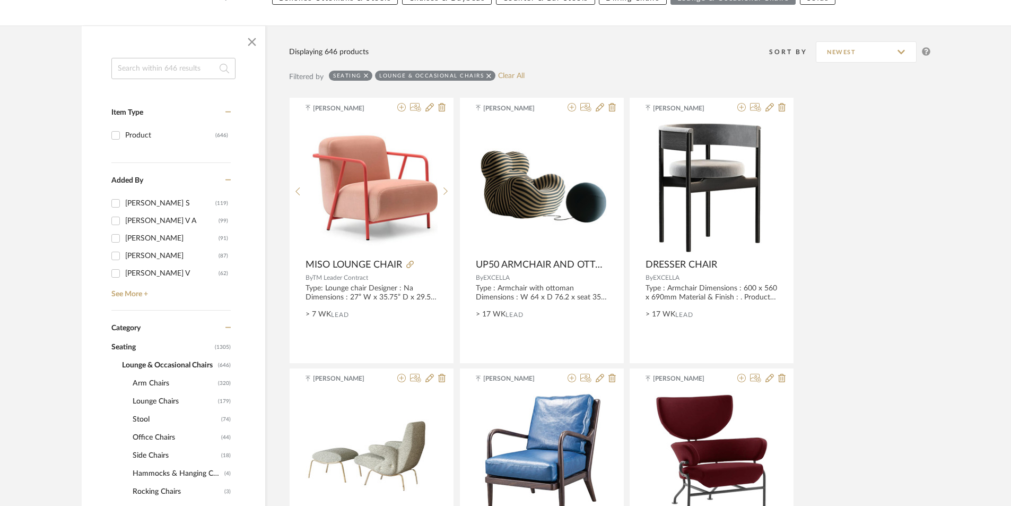
scroll to position [212, 0]
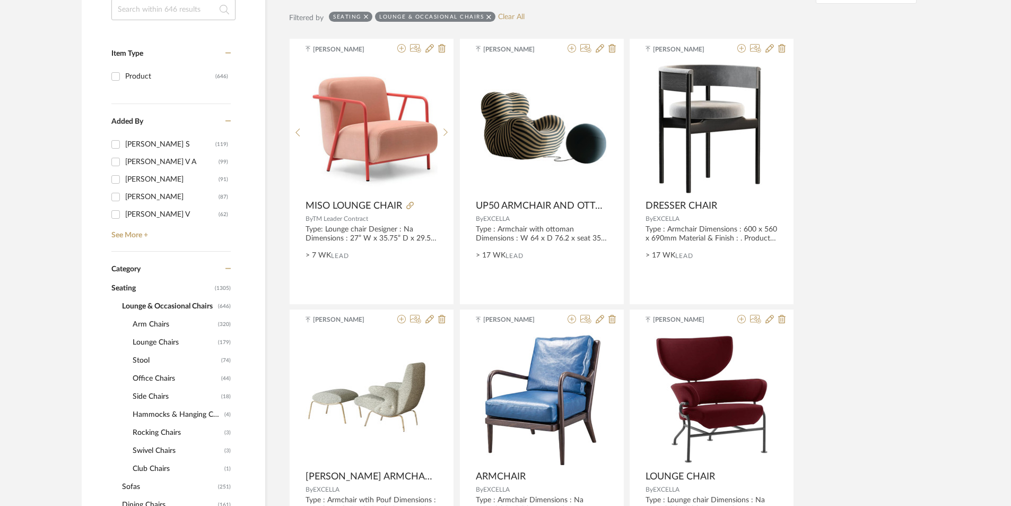
click at [131, 485] on span "Sofas" at bounding box center [168, 487] width 93 height 18
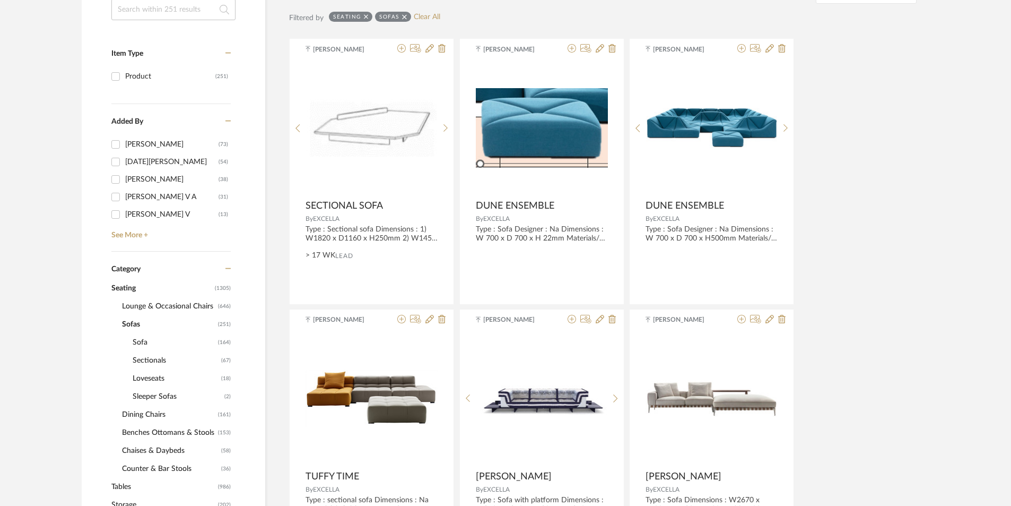
click at [135, 336] on span "Sofa" at bounding box center [174, 342] width 83 height 18
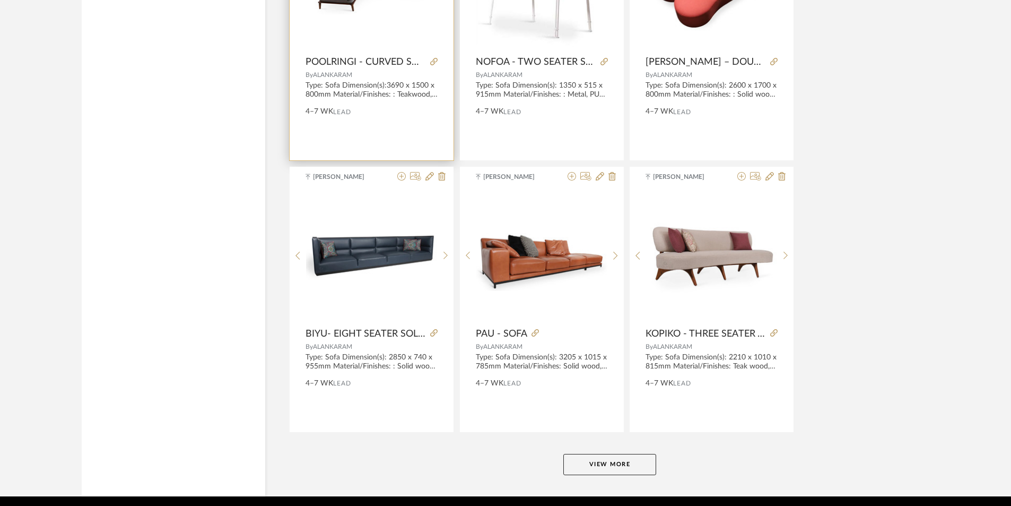
scroll to position [3078, 0]
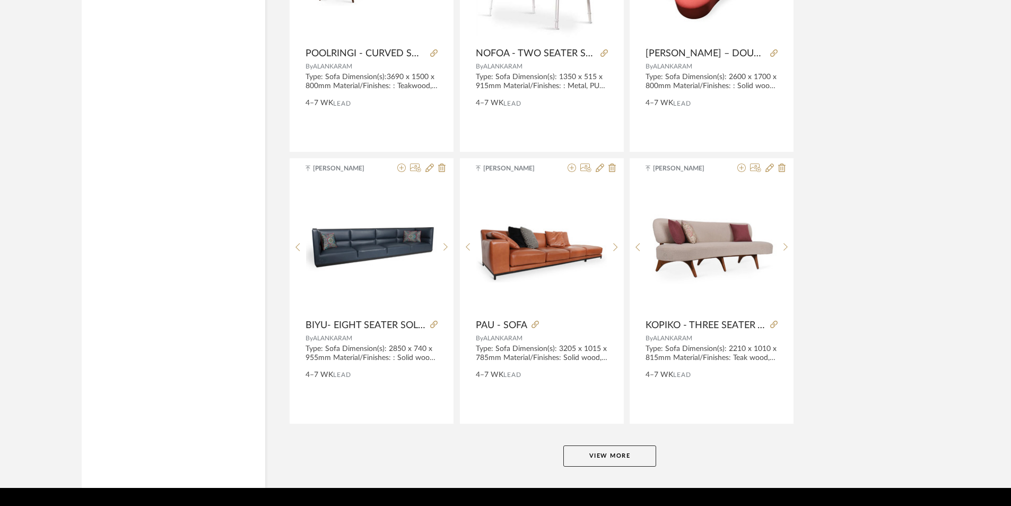
click at [618, 462] on button "View More" at bounding box center [610, 455] width 93 height 21
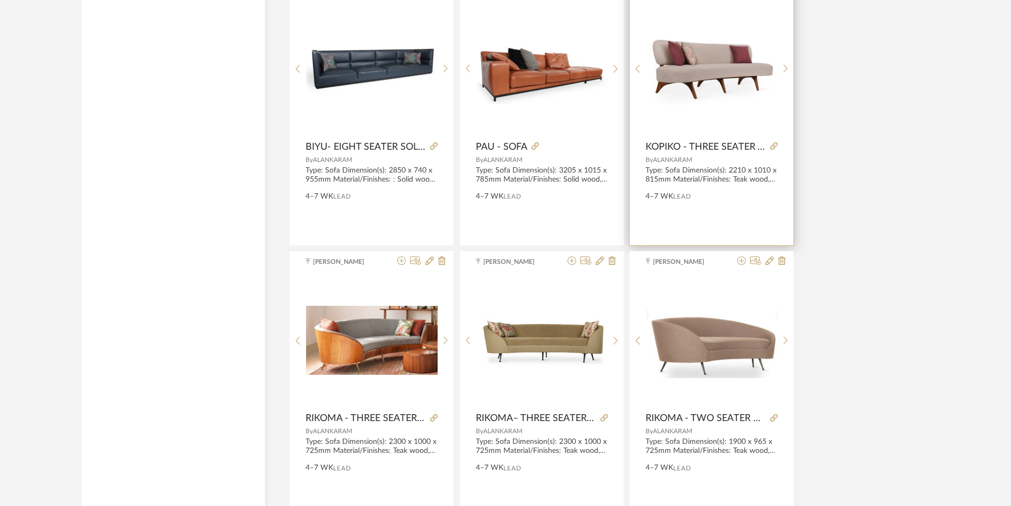
scroll to position [3131, 0]
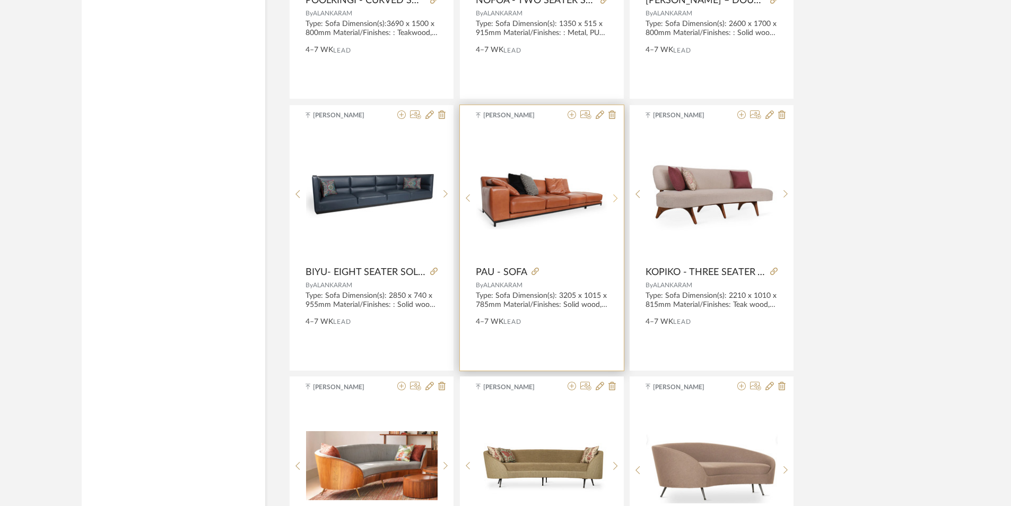
click at [616, 198] on icon at bounding box center [615, 198] width 5 height 9
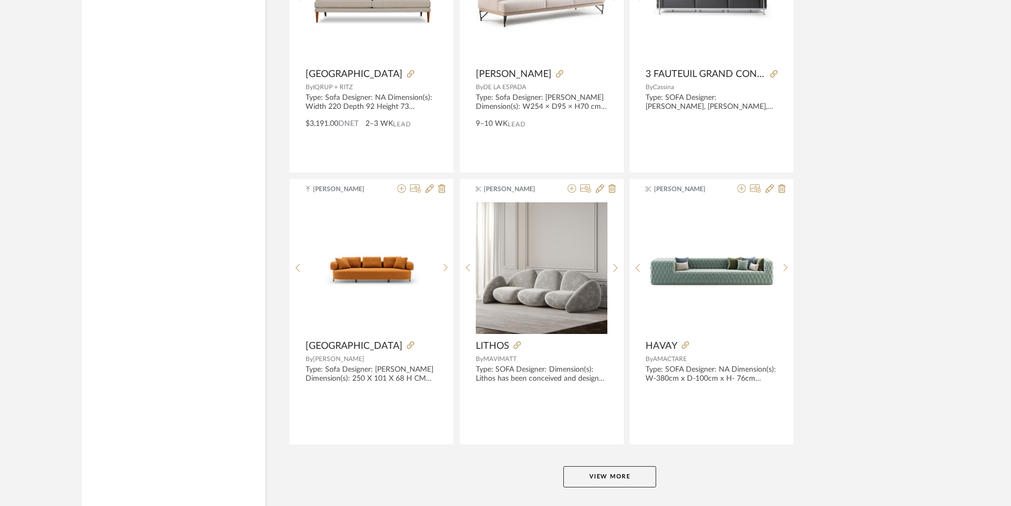
scroll to position [6314, 0]
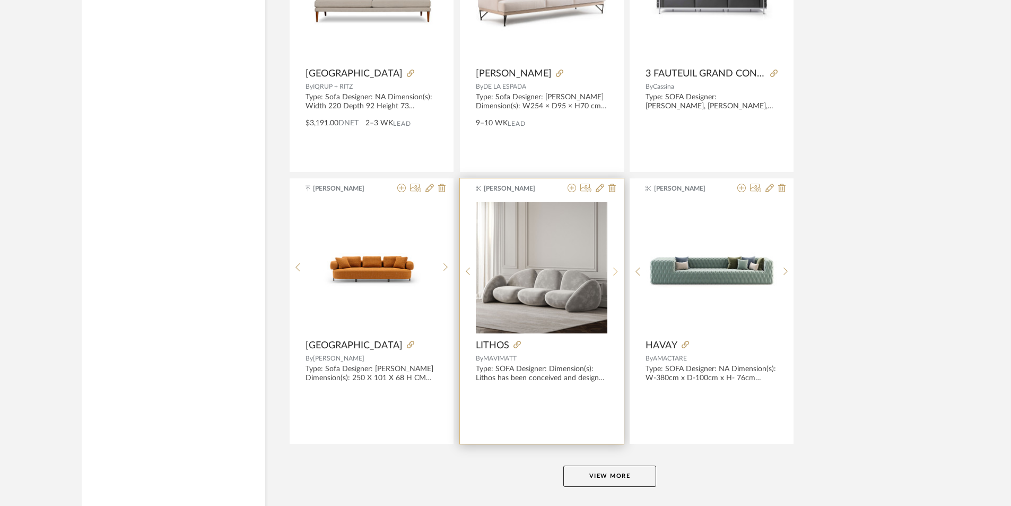
click at [612, 267] on sr-next-btn at bounding box center [616, 271] width 16 height 9
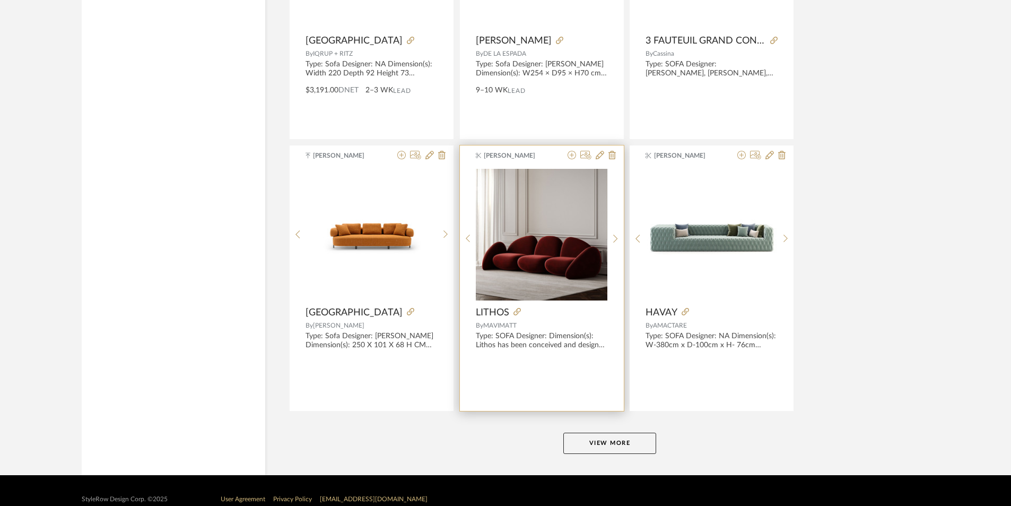
scroll to position [6365, 0]
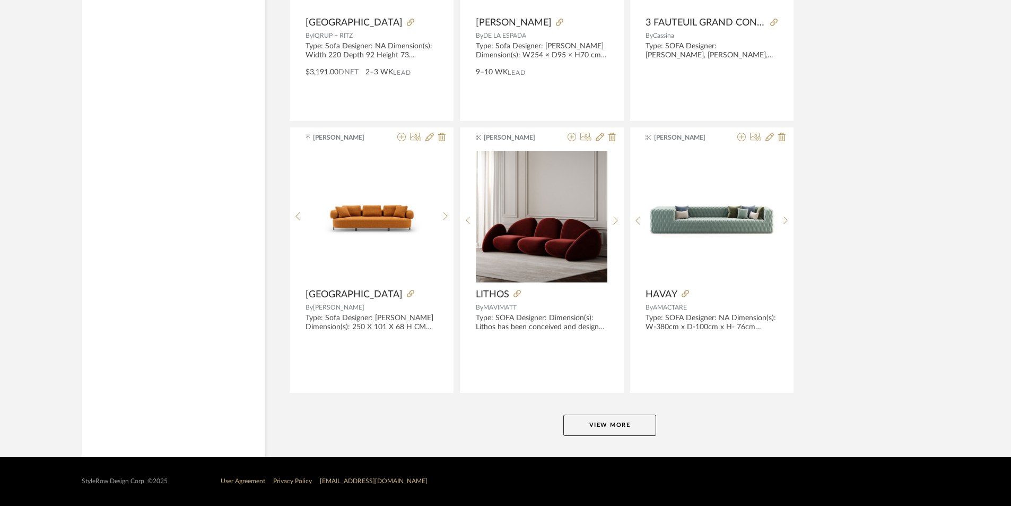
click at [604, 417] on button "View More" at bounding box center [610, 424] width 93 height 21
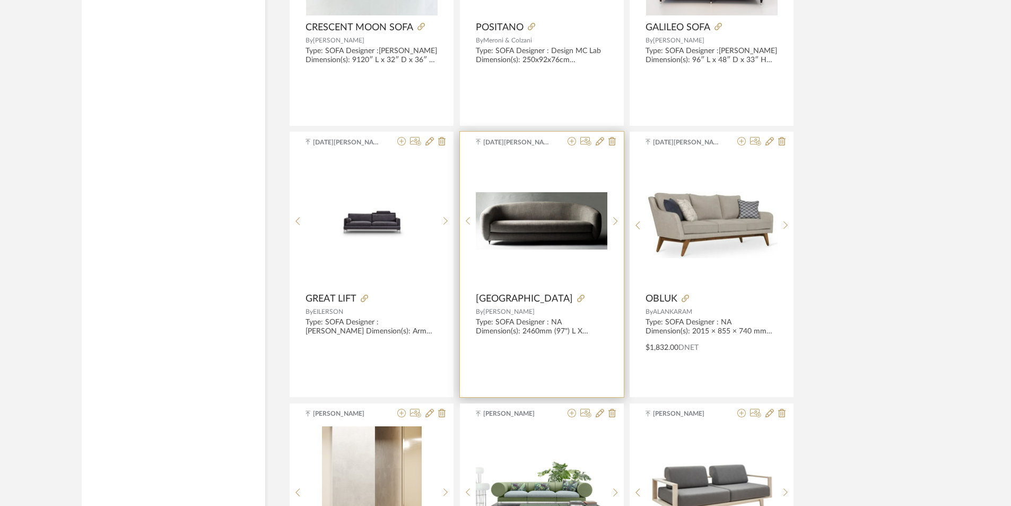
scroll to position [8806, 0]
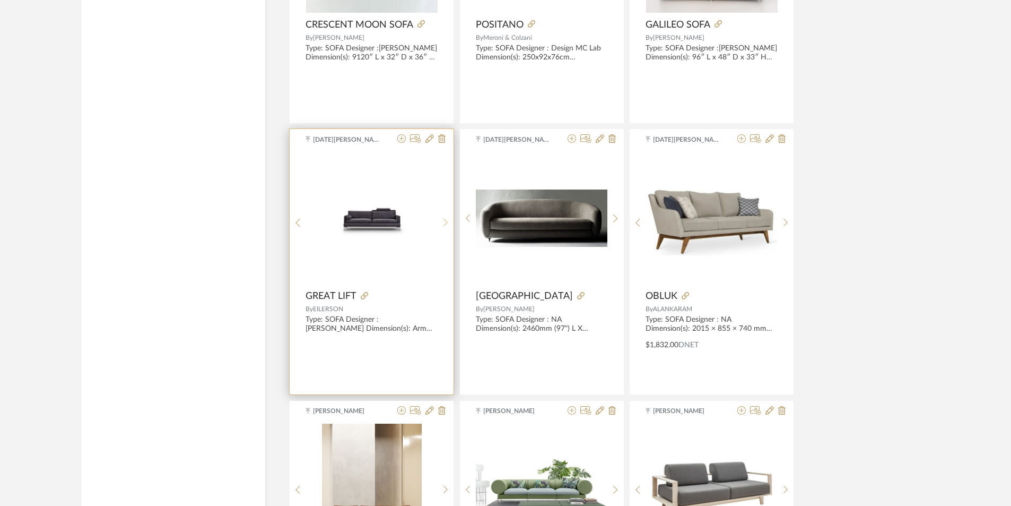
click at [445, 221] on icon at bounding box center [446, 223] width 4 height 8
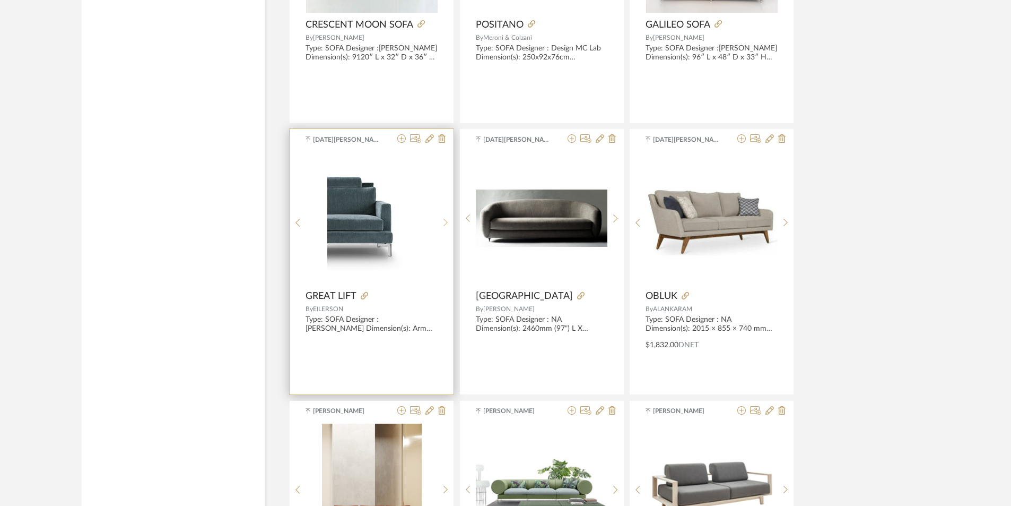
click at [445, 221] on icon at bounding box center [446, 222] width 5 height 9
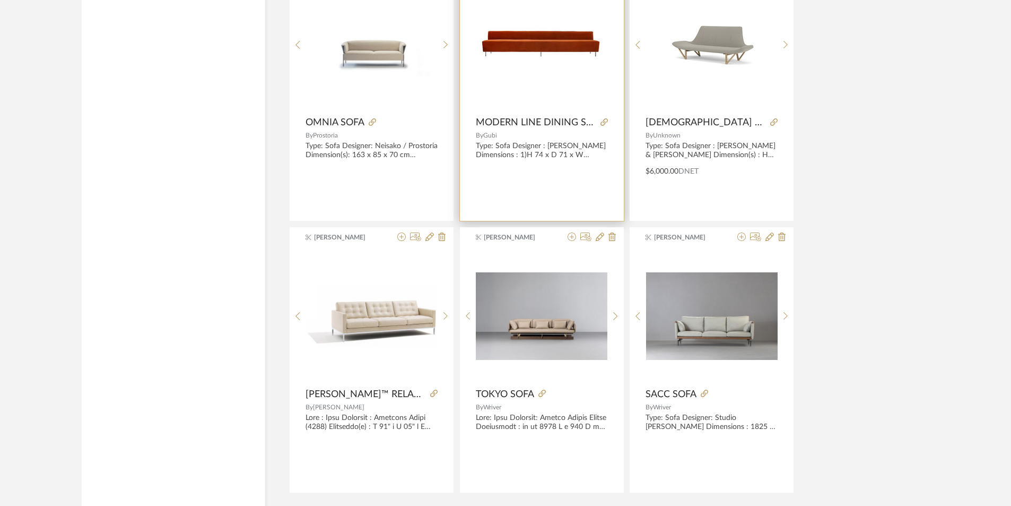
scroll to position [9549, 0]
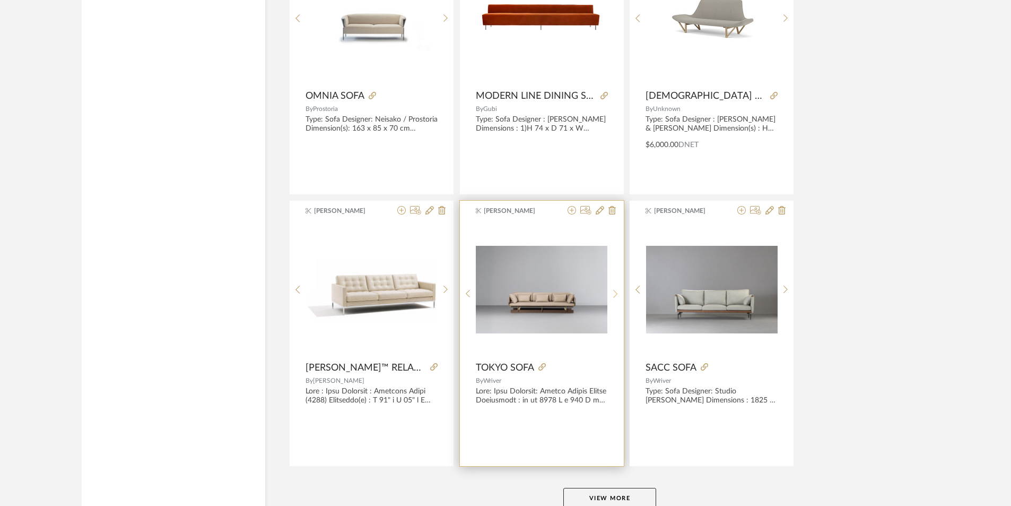
click at [615, 287] on div at bounding box center [616, 293] width 16 height 141
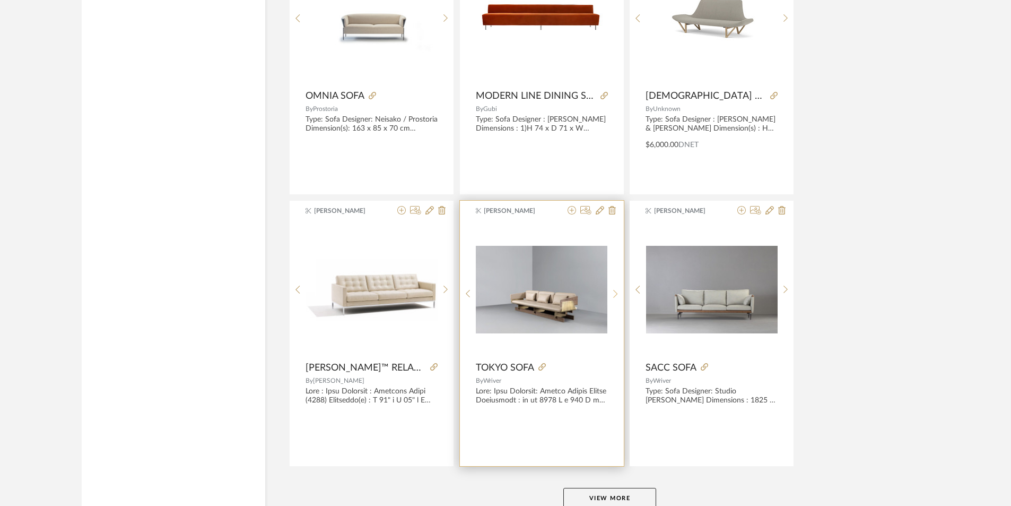
click at [615, 287] on div at bounding box center [616, 293] width 16 height 141
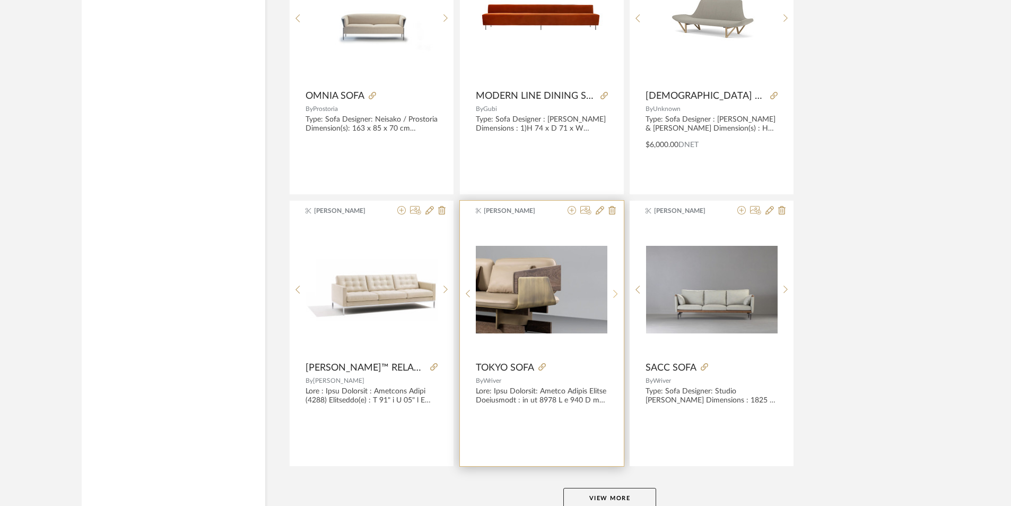
click at [615, 291] on icon at bounding box center [615, 293] width 5 height 9
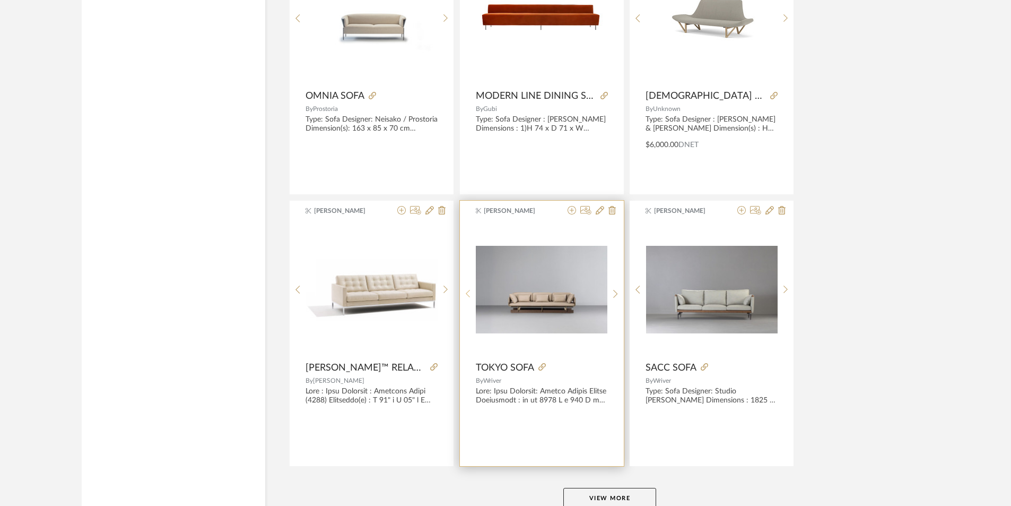
click at [466, 291] on icon at bounding box center [468, 293] width 5 height 9
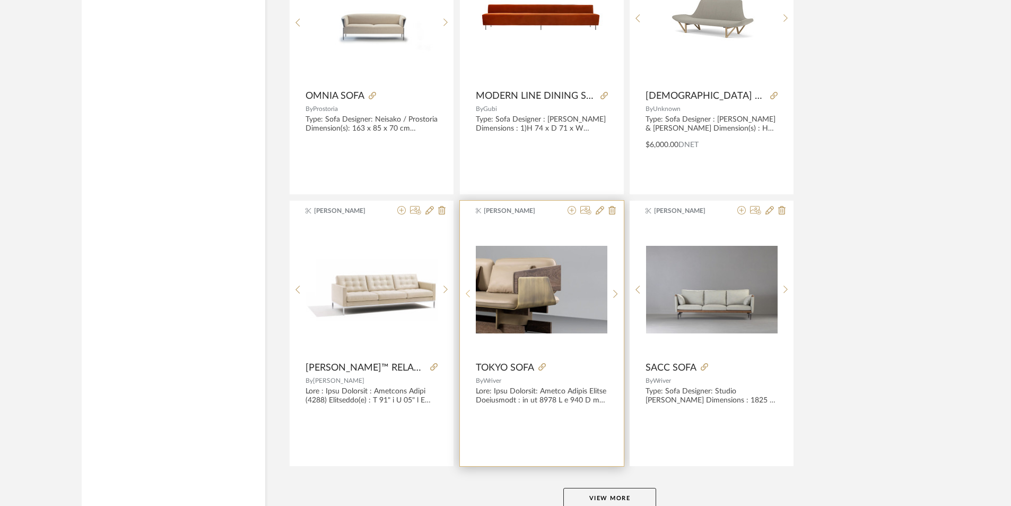
click at [465, 289] on div at bounding box center [468, 293] width 16 height 141
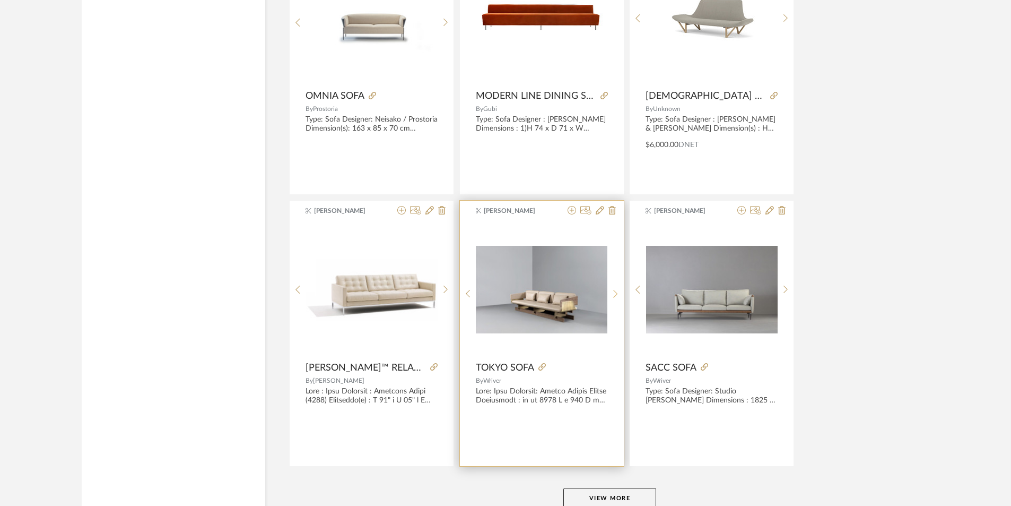
click at [618, 292] on icon at bounding box center [615, 293] width 5 height 9
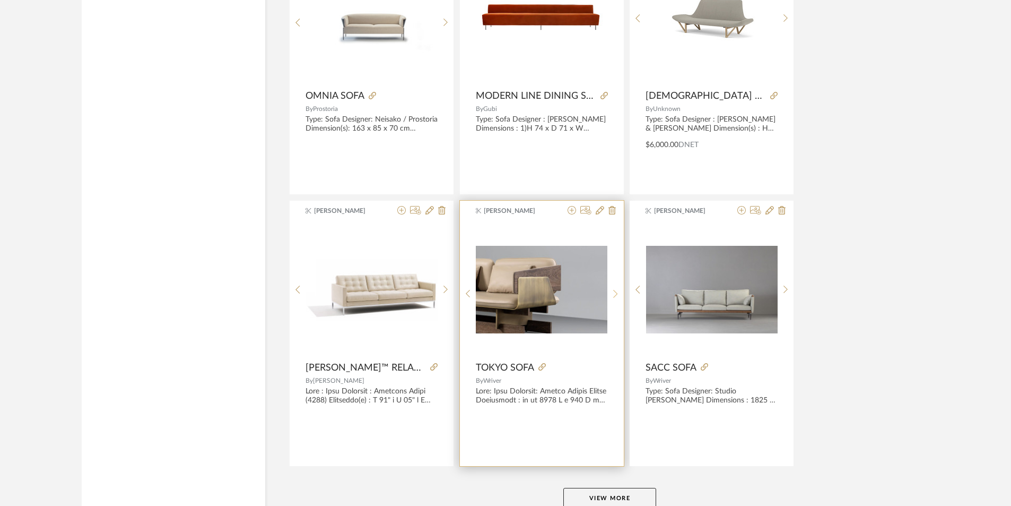
click at [618, 292] on icon at bounding box center [615, 293] width 5 height 9
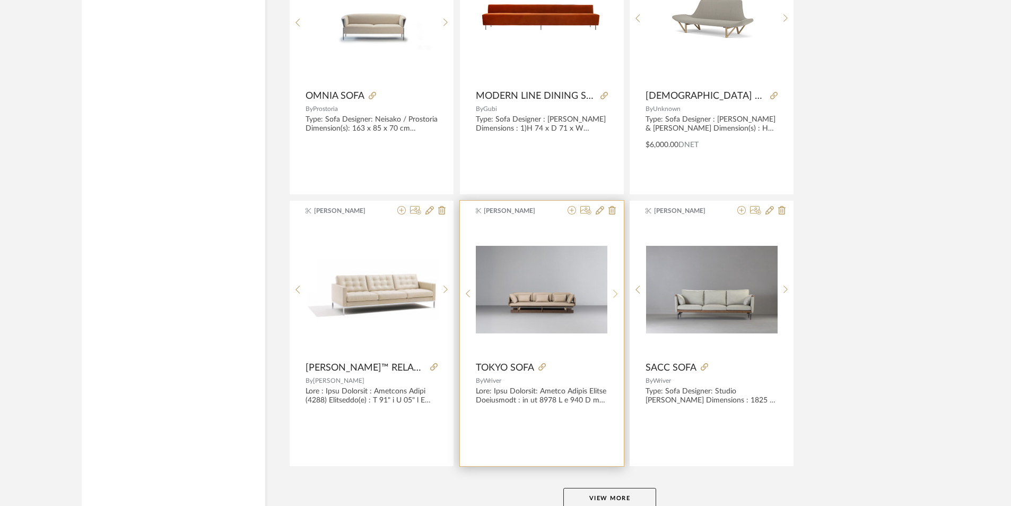
click at [618, 292] on icon at bounding box center [615, 293] width 5 height 9
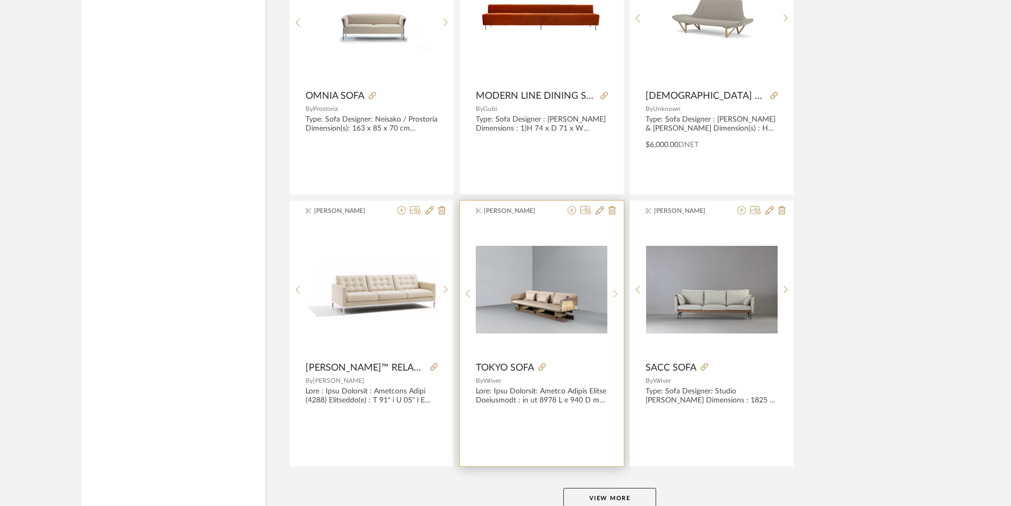
click at [618, 292] on icon at bounding box center [615, 293] width 5 height 9
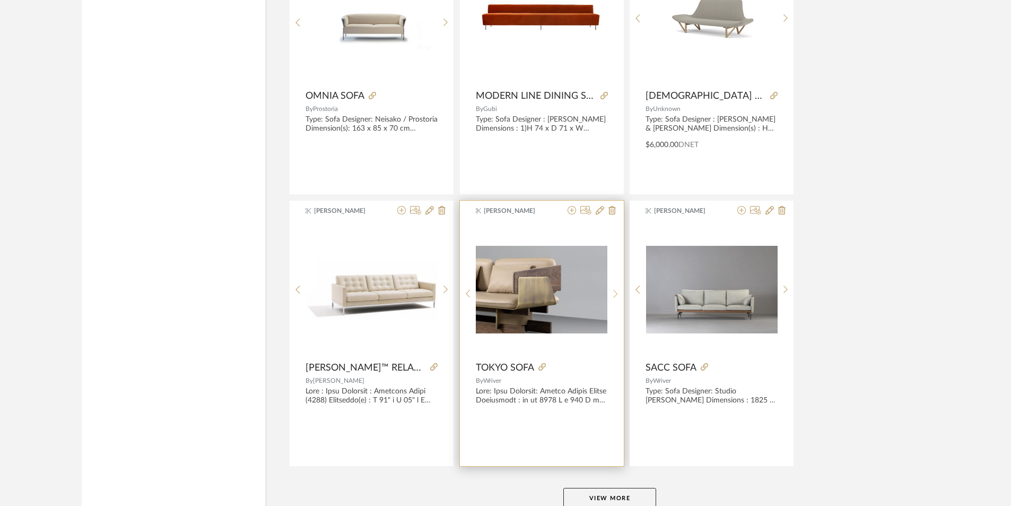
click at [618, 292] on icon at bounding box center [615, 293] width 5 height 9
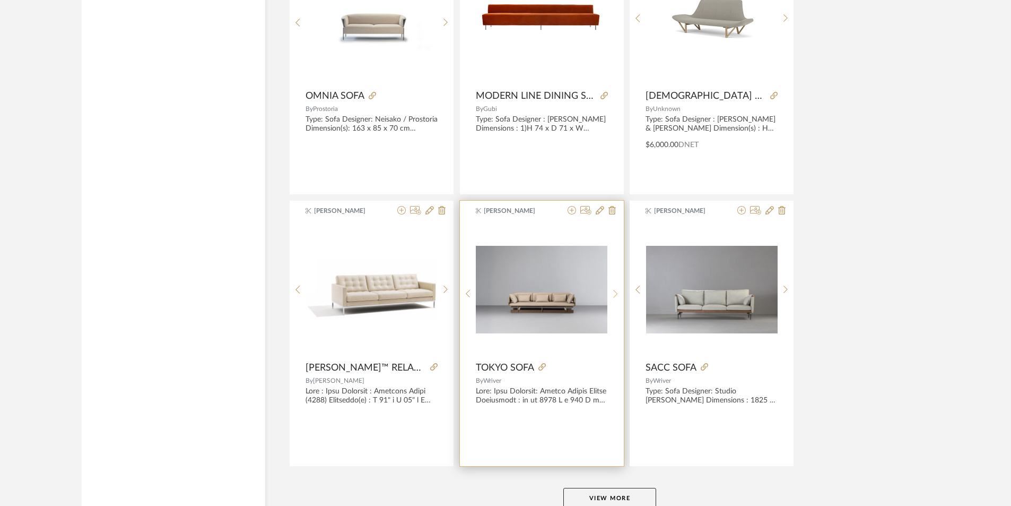
click at [618, 292] on icon at bounding box center [615, 293] width 5 height 9
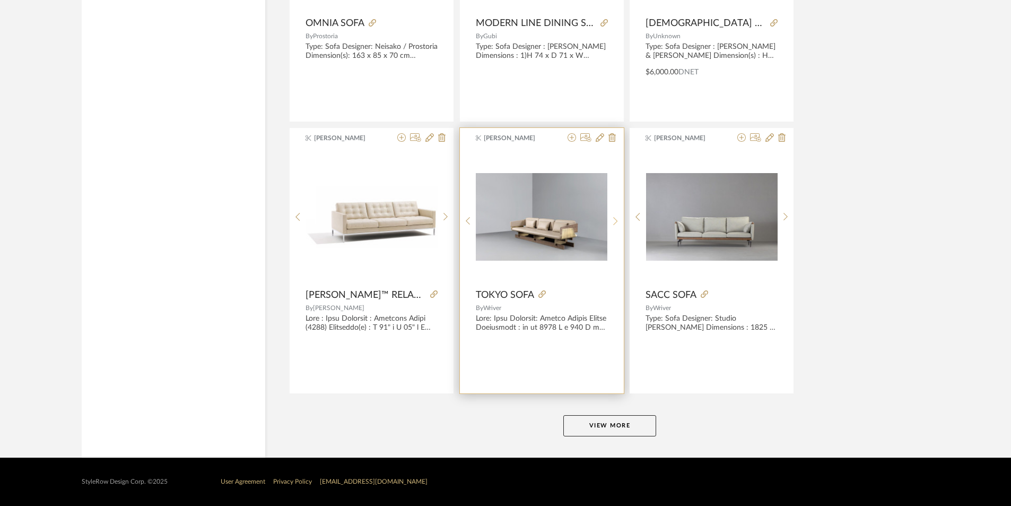
scroll to position [9622, 0]
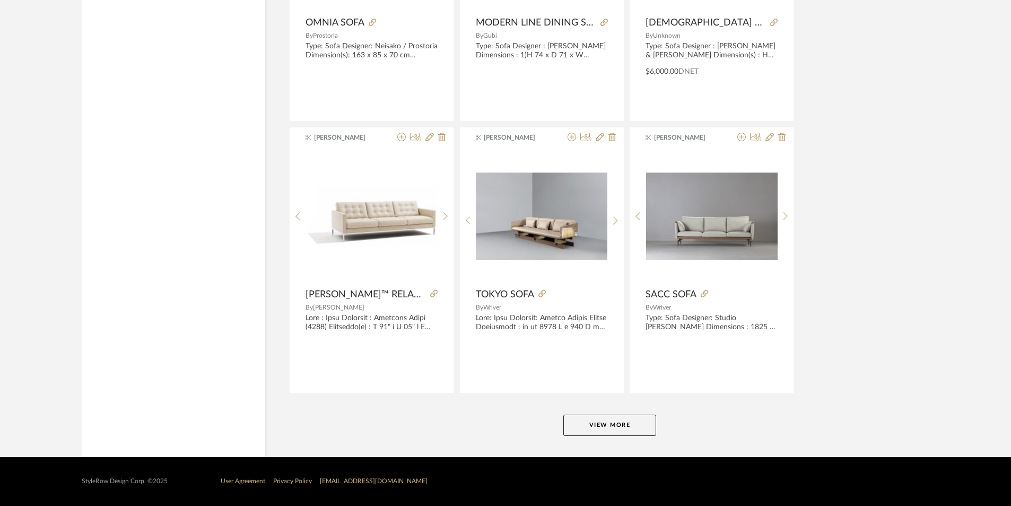
click at [616, 426] on button "View More" at bounding box center [610, 424] width 93 height 21
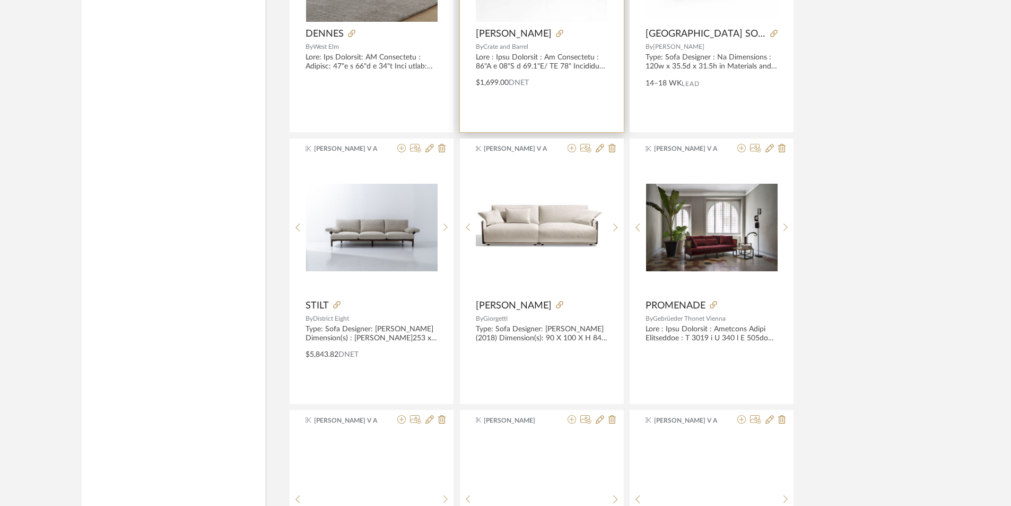
scroll to position [11798, 0]
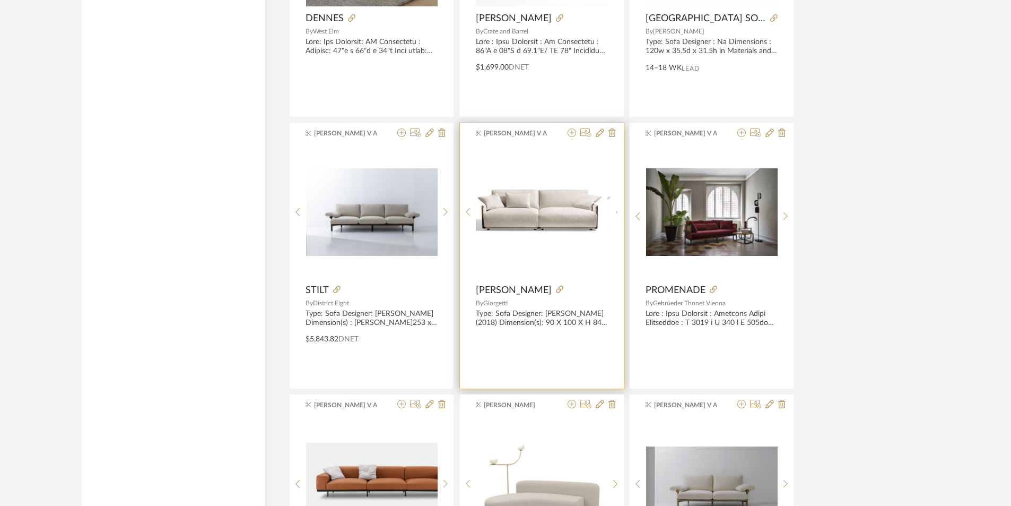
click at [619, 210] on div at bounding box center [616, 212] width 16 height 133
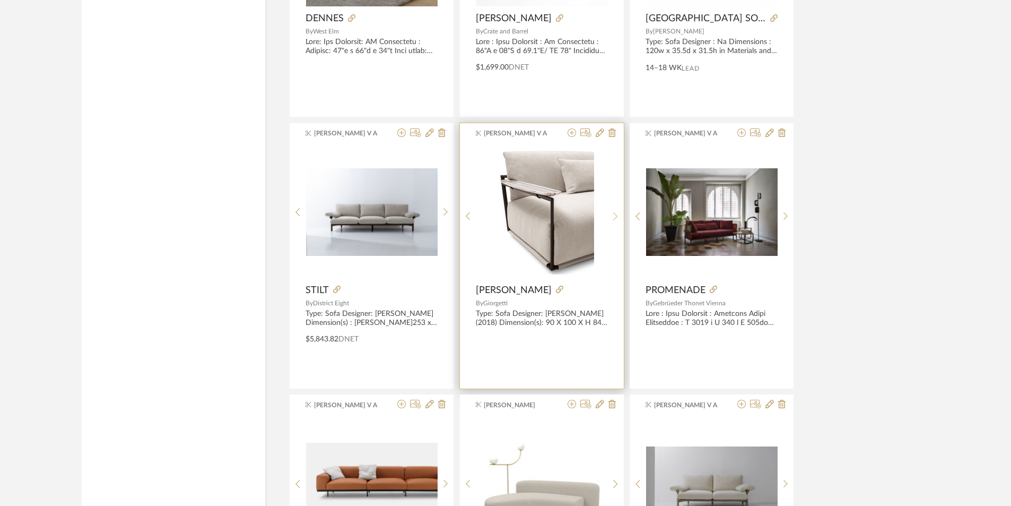
click at [619, 210] on div at bounding box center [616, 216] width 16 height 141
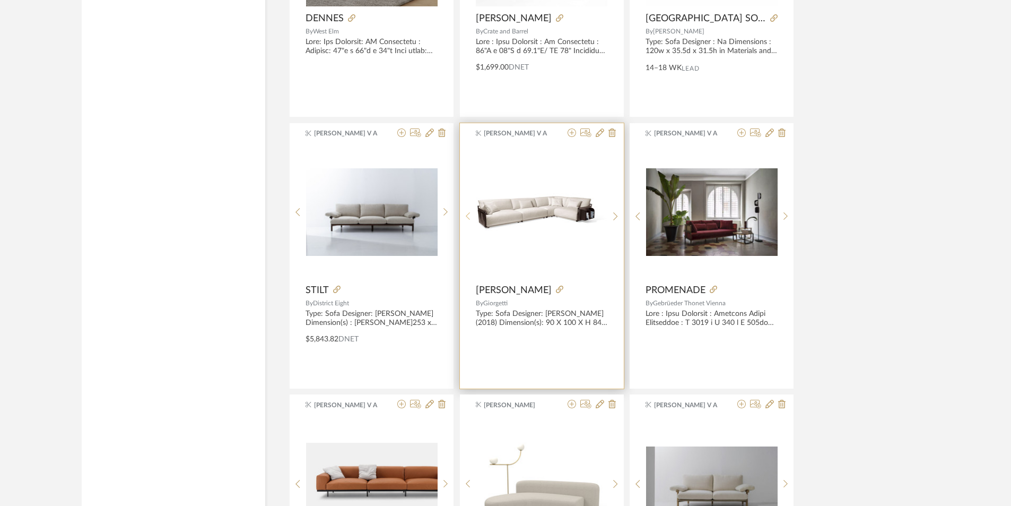
click at [468, 214] on icon at bounding box center [468, 216] width 4 height 8
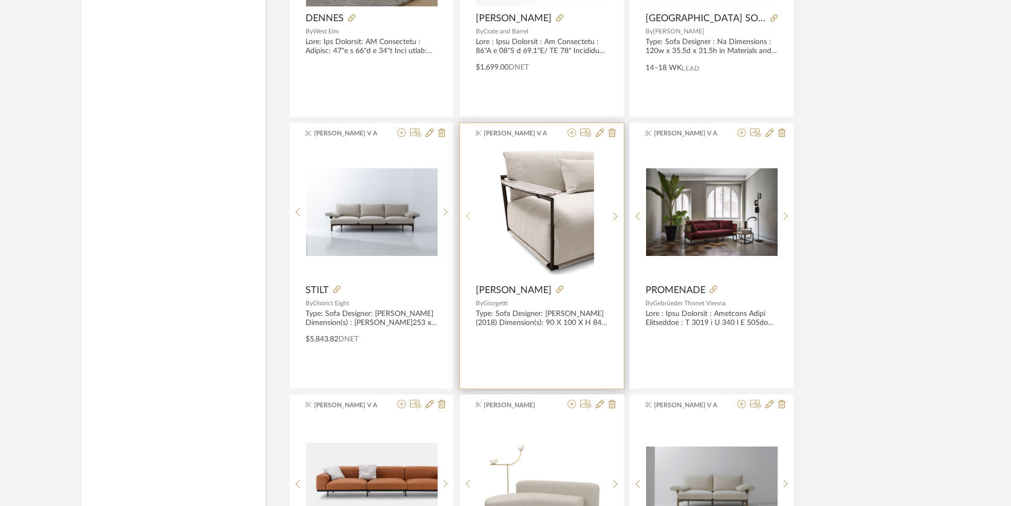
click at [468, 214] on icon at bounding box center [468, 216] width 4 height 8
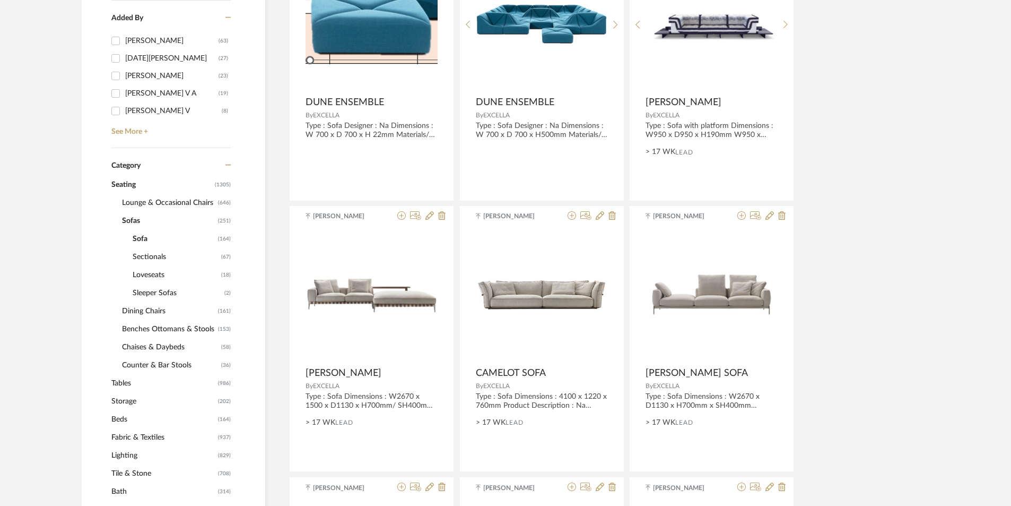
scroll to position [318, 0]
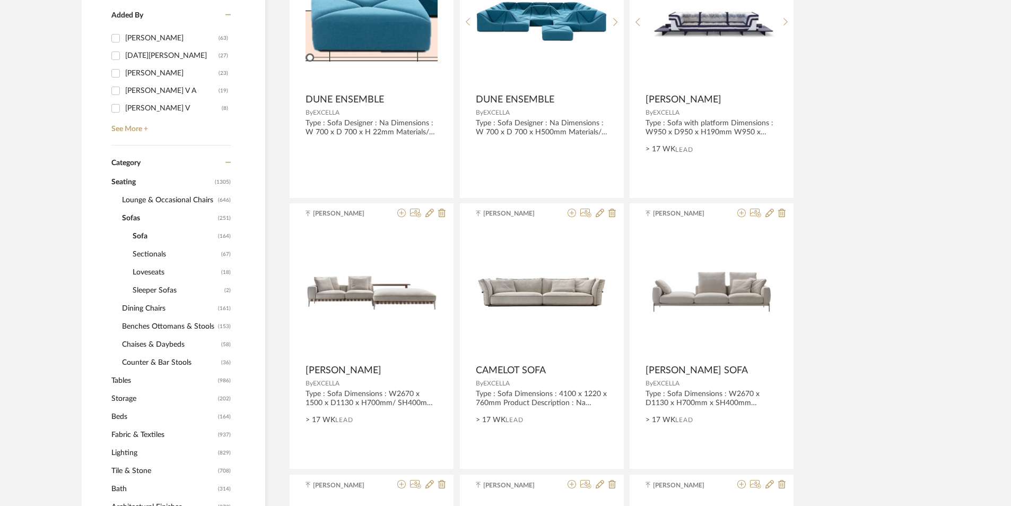
click at [124, 382] on span "Tables" at bounding box center [163, 380] width 104 height 18
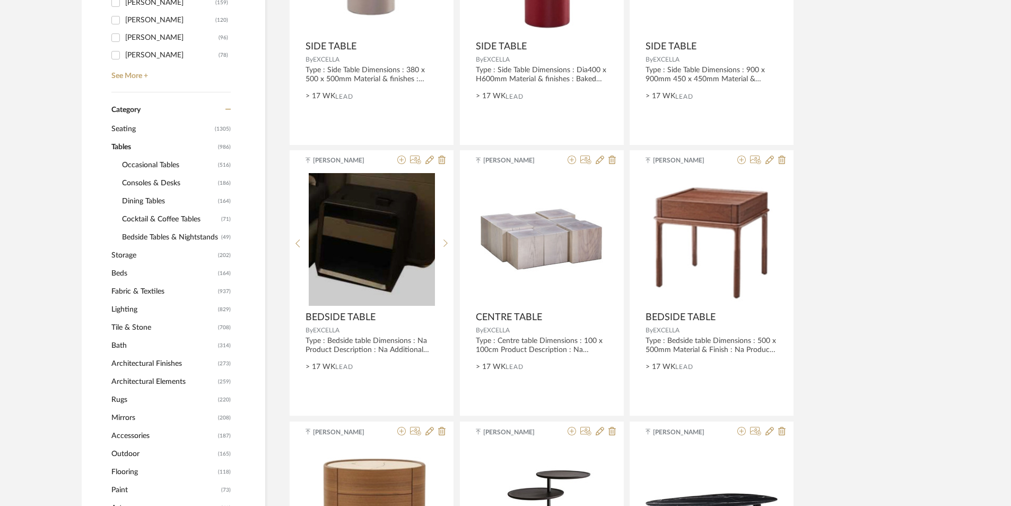
scroll to position [212, 0]
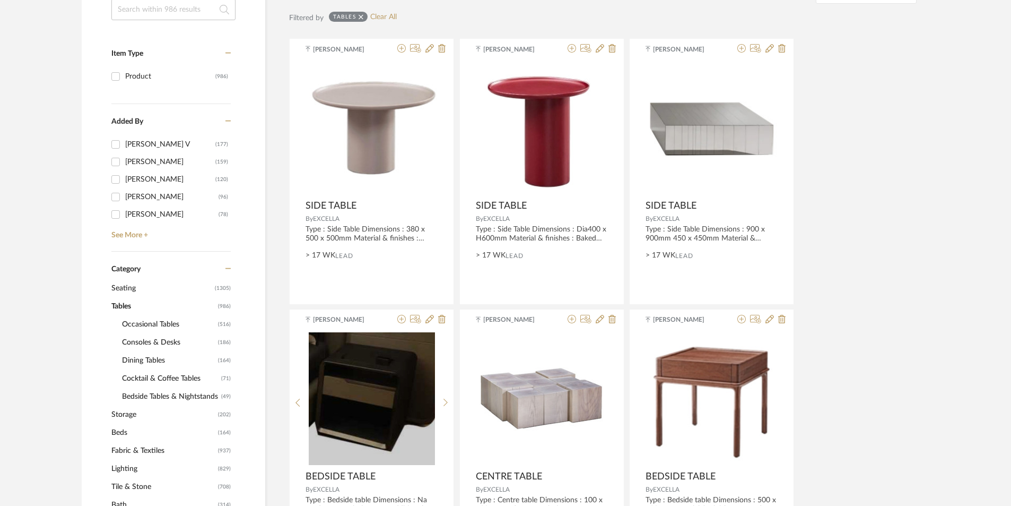
click at [144, 326] on span "Occasional Tables" at bounding box center [168, 324] width 93 height 18
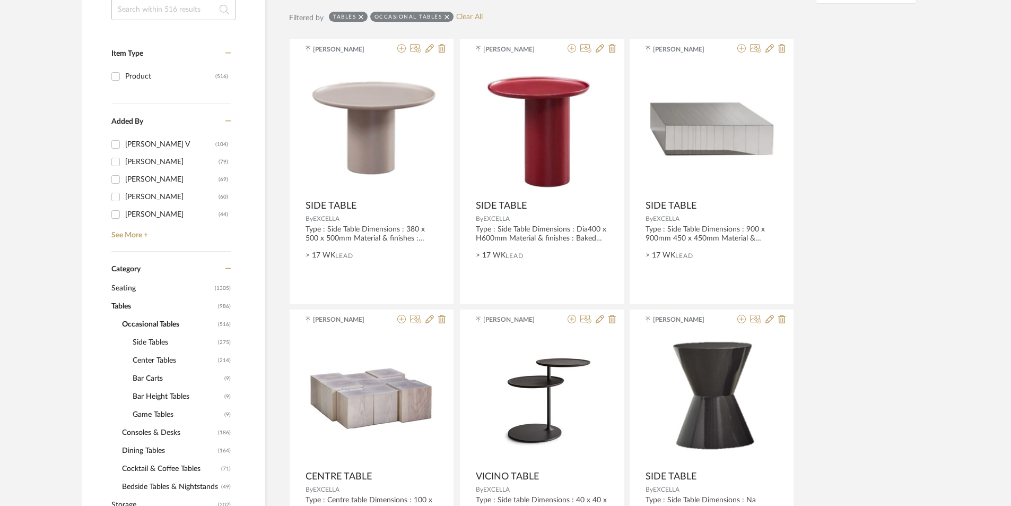
click at [163, 356] on span "Center Tables" at bounding box center [174, 360] width 83 height 18
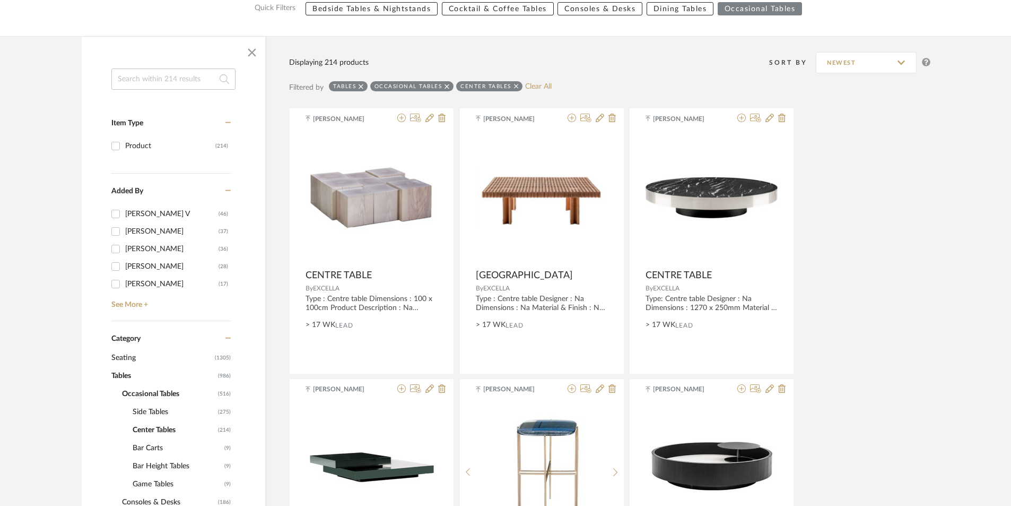
scroll to position [53, 0]
